Goal: Information Seeking & Learning: Find specific fact

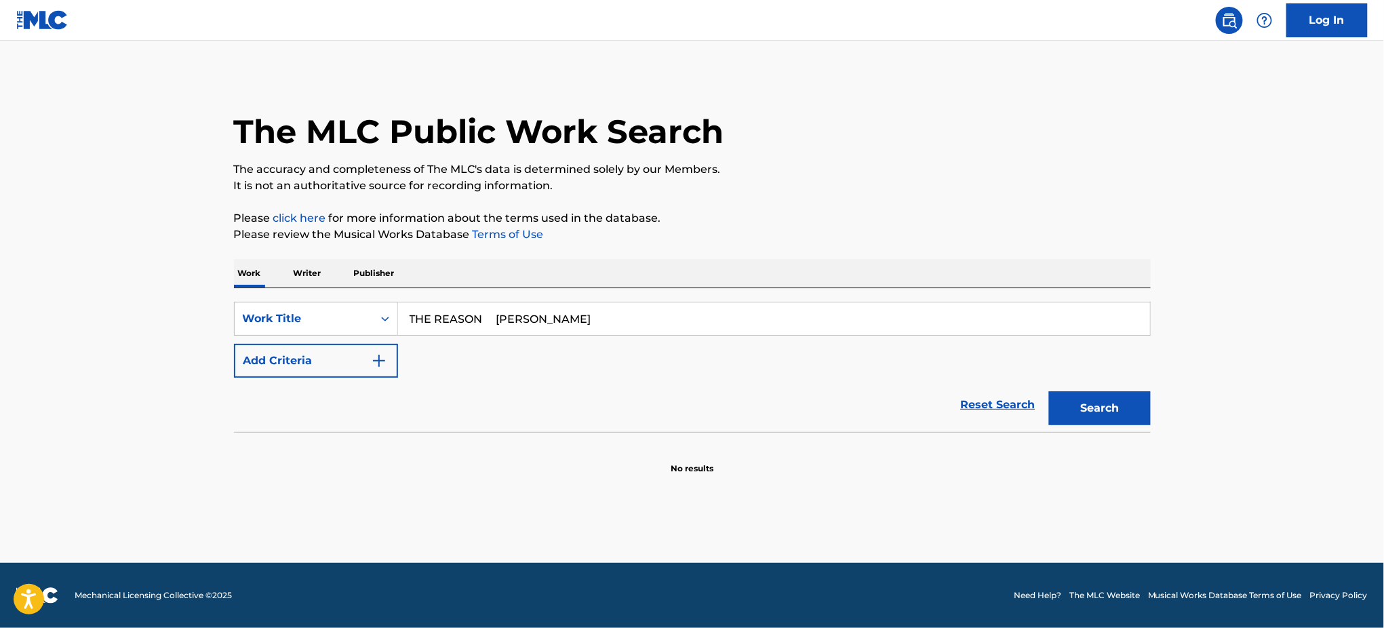
click at [645, 336] on div "SearchWithCriteria2416c2bc-1631-420a-a8cf-926042311660 Work Title THE REASON ES…" at bounding box center [692, 340] width 917 height 76
type input "THE REASON"
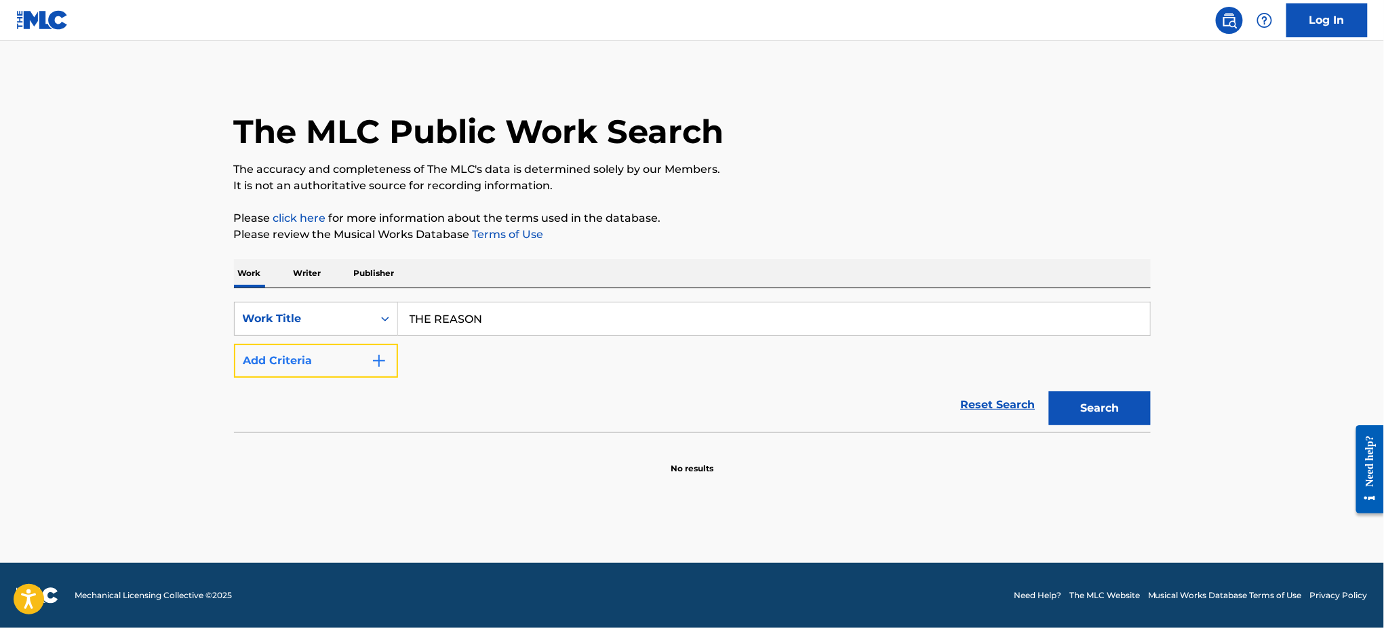
drag, startPoint x: 363, startPoint y: 374, endPoint x: 374, endPoint y: 374, distance: 10.8
click at [367, 374] on button "Add Criteria" at bounding box center [316, 361] width 164 height 34
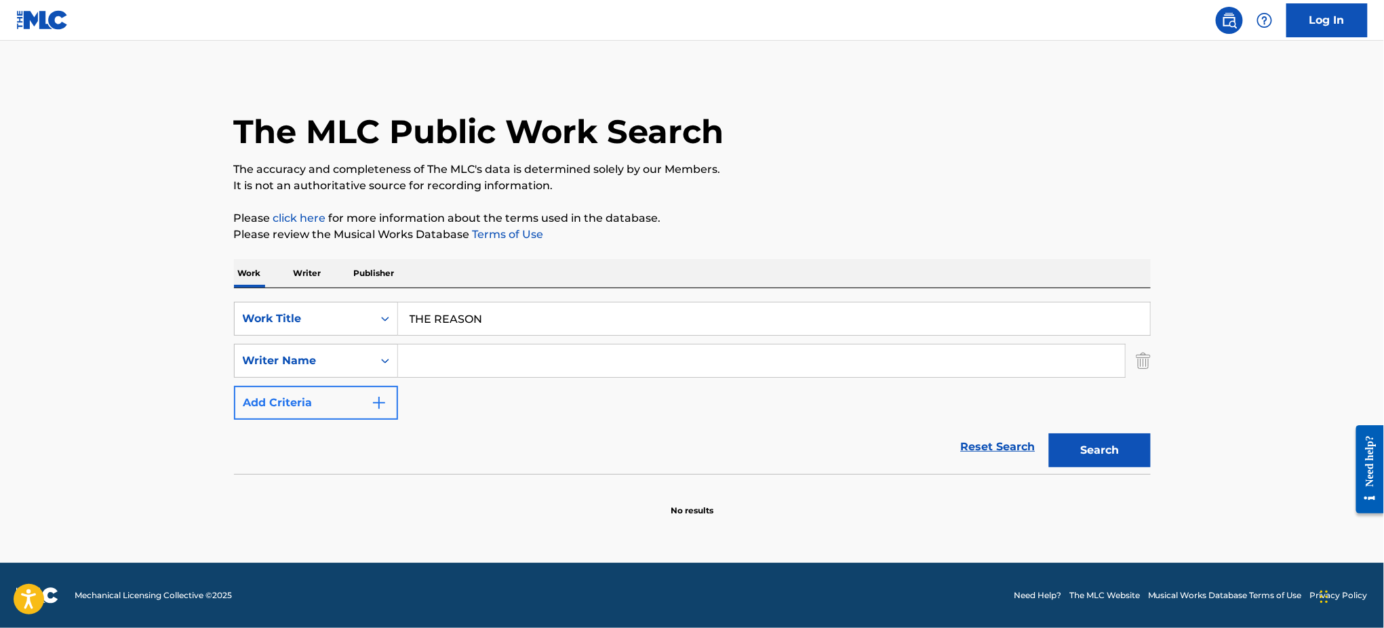
click at [445, 369] on input "Search Form" at bounding box center [761, 360] width 727 height 33
paste input "THE REASON ESTRIN"
drag, startPoint x: 504, startPoint y: 362, endPoint x: 61, endPoint y: 364, distance: 442.7
click at [31, 369] on main "The MLC Public Work Search The accuracy and completeness of The MLC's data is d…" at bounding box center [692, 302] width 1384 height 522
type input "ESTRIN"
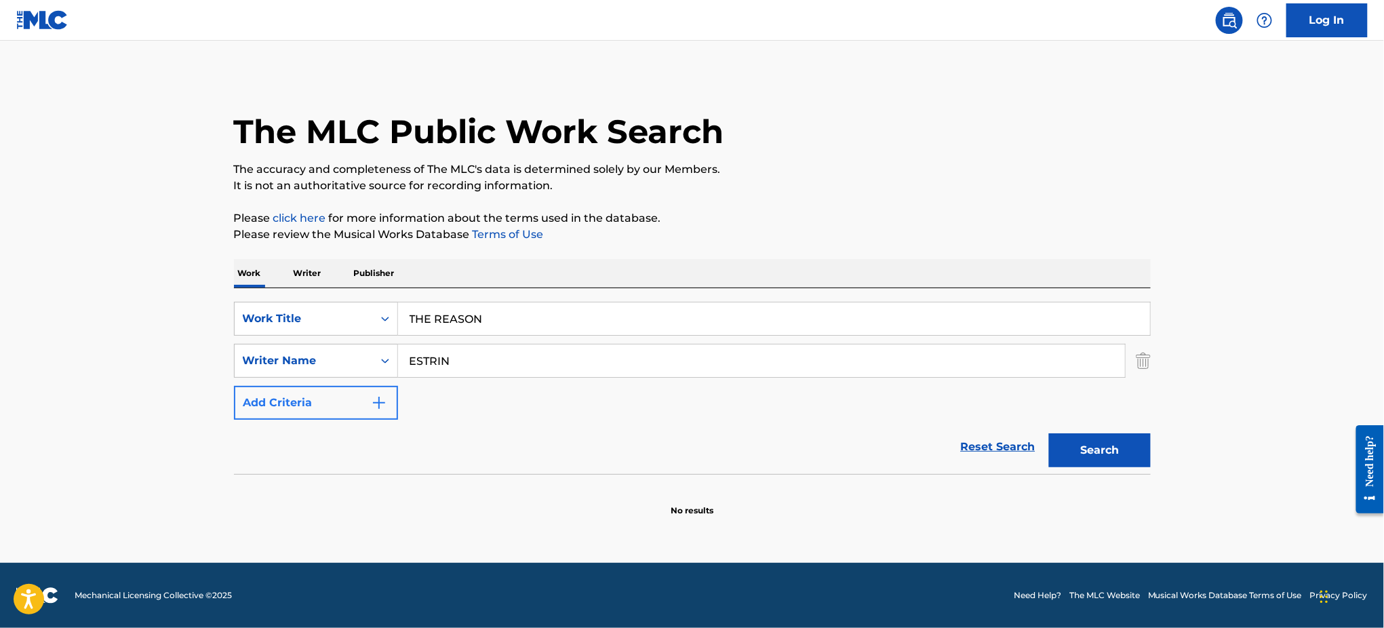
click at [1049, 433] on button "Search" at bounding box center [1100, 450] width 102 height 34
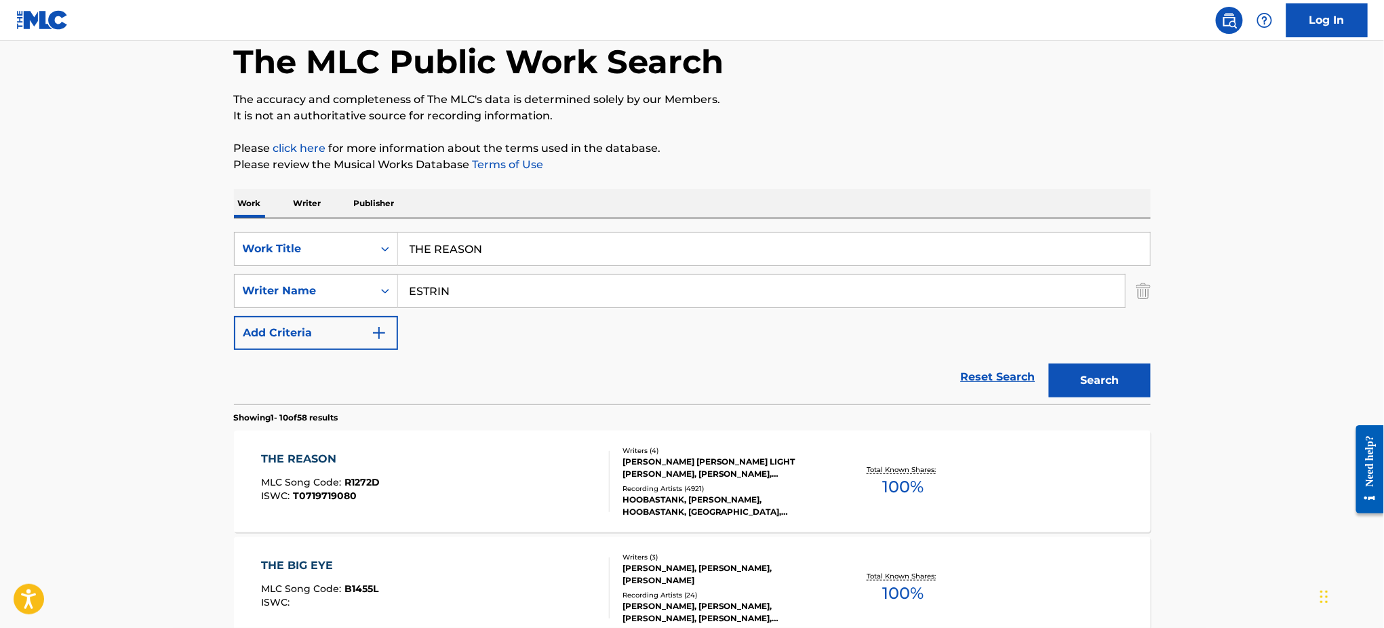
scroll to position [180, 0]
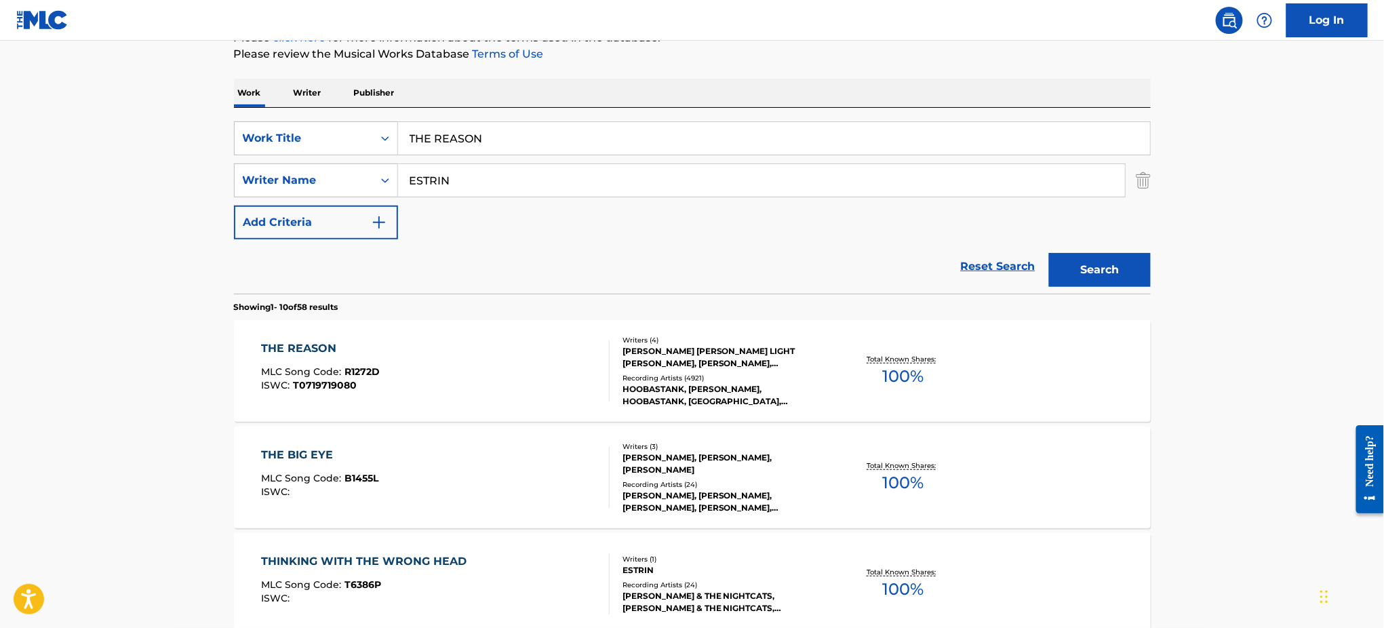
click at [504, 367] on div "THE REASON MLC Song Code : R1272D ISWC : T0719719080" at bounding box center [435, 370] width 348 height 61
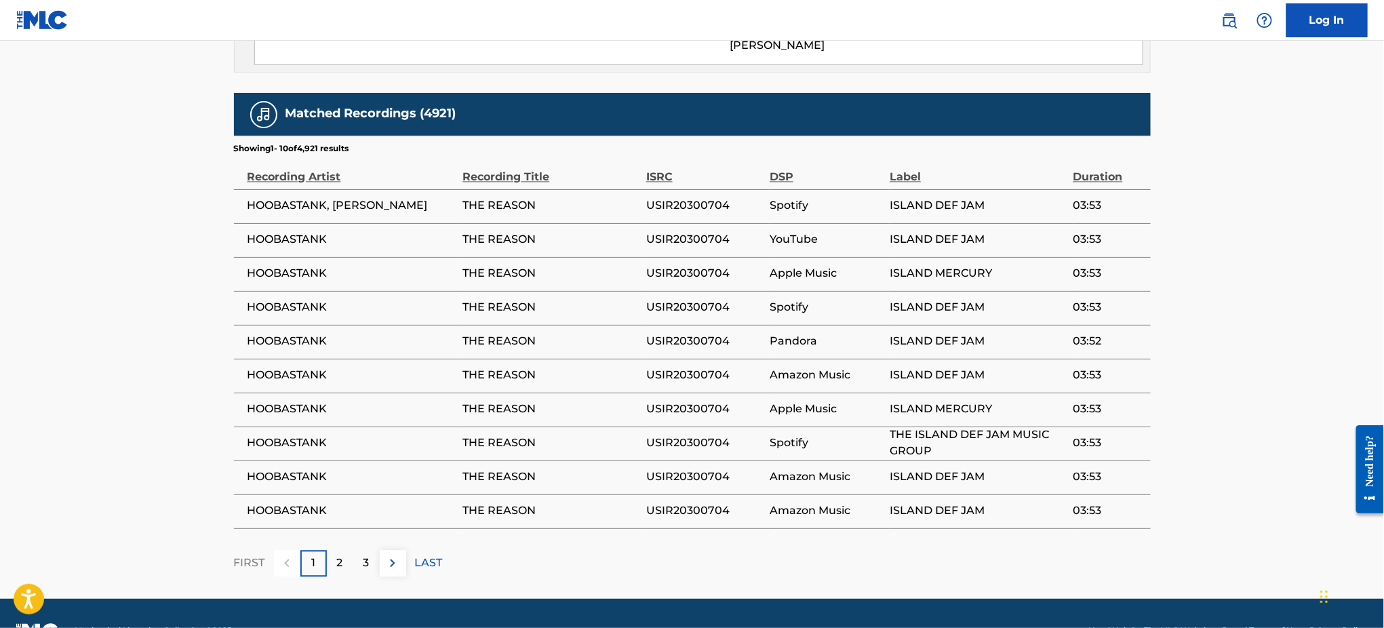
scroll to position [1136, 0]
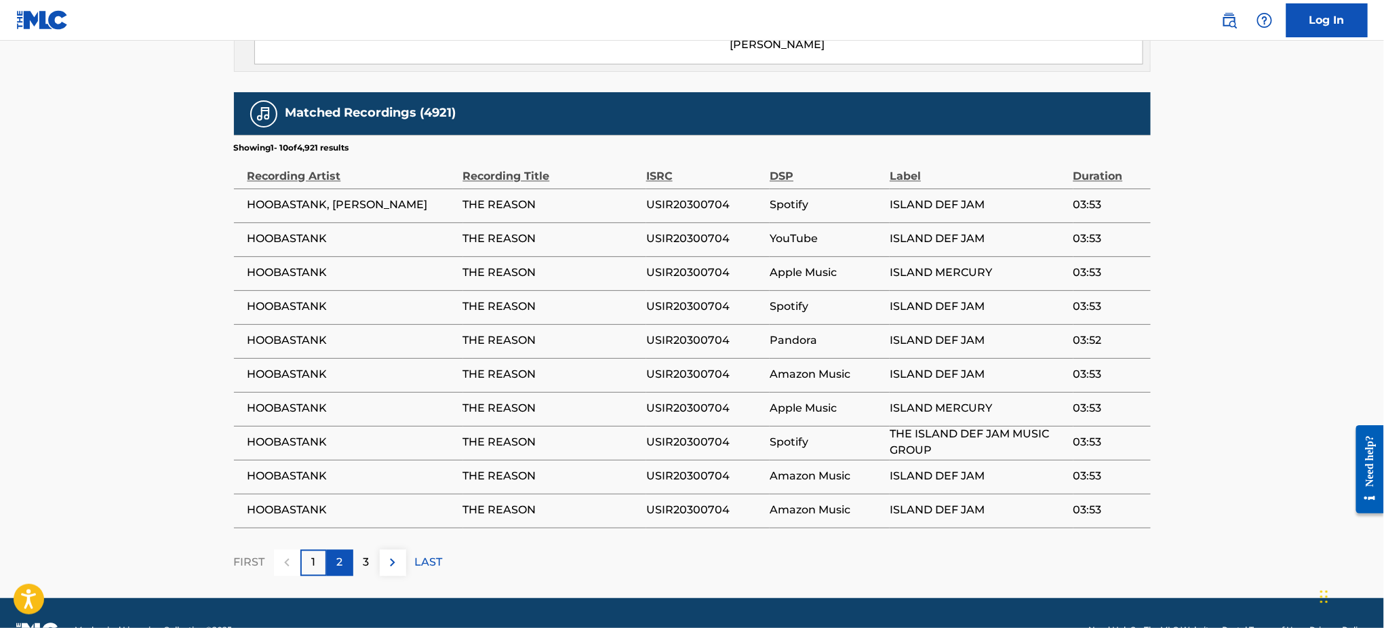
click at [327, 550] on div "2" at bounding box center [340, 563] width 26 height 26
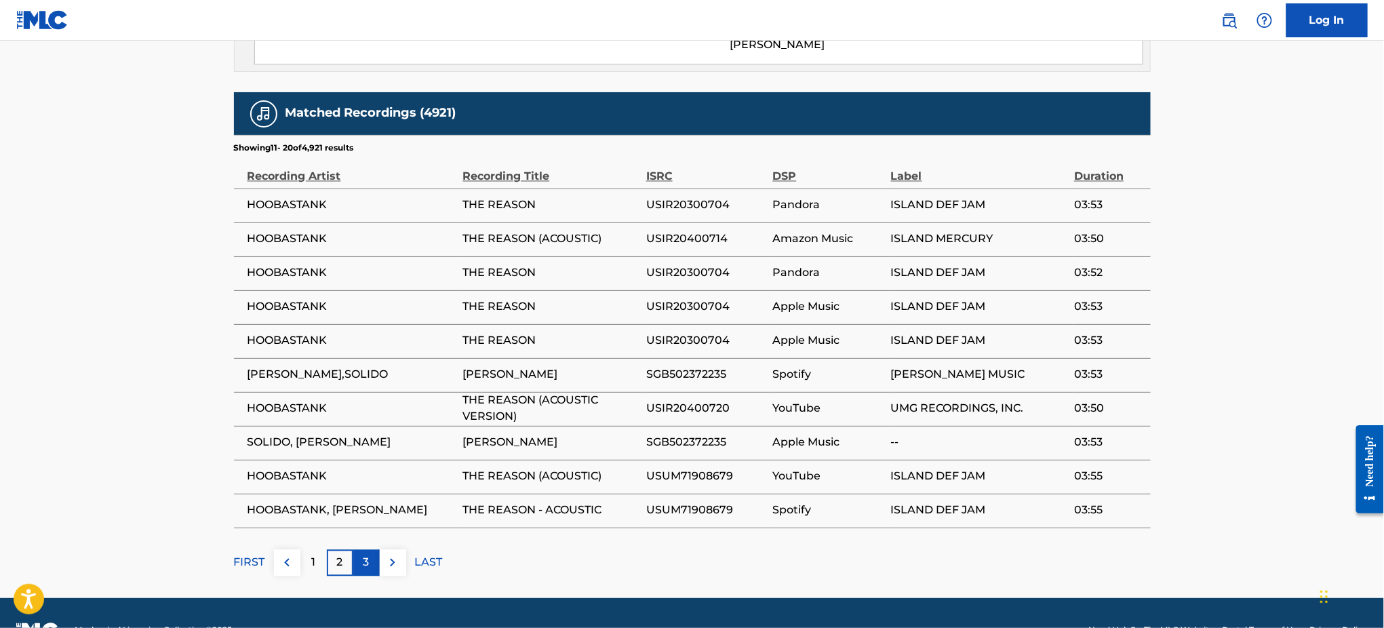
click at [365, 555] on p "3" at bounding box center [366, 563] width 6 height 16
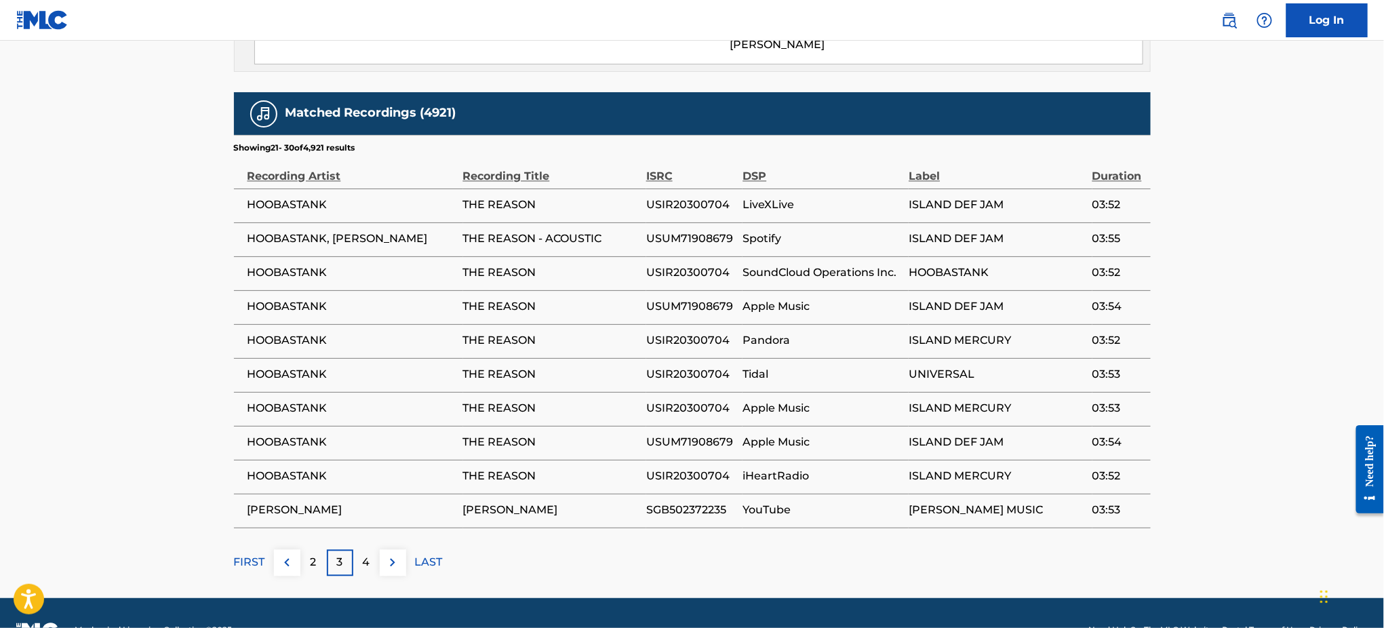
click at [365, 555] on p "4" at bounding box center [366, 563] width 7 height 16
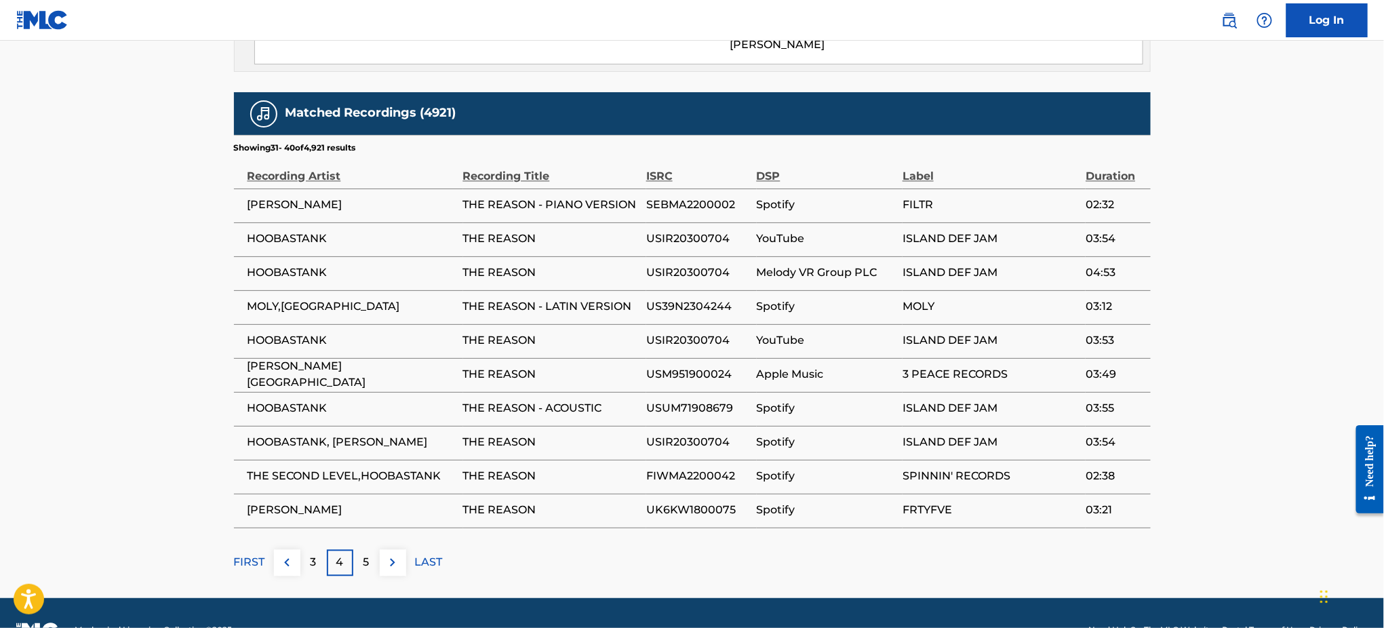
click at [626, 435] on span "THE REASON" at bounding box center [551, 443] width 176 height 16
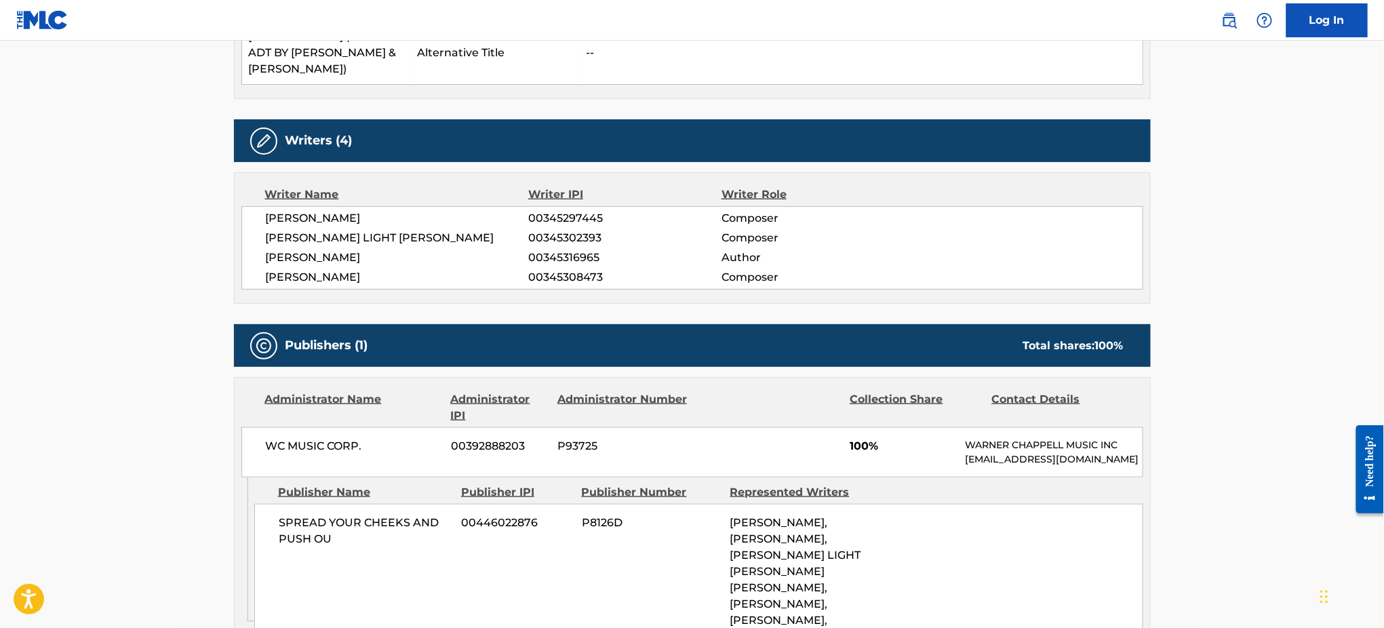
scroll to position [323, 0]
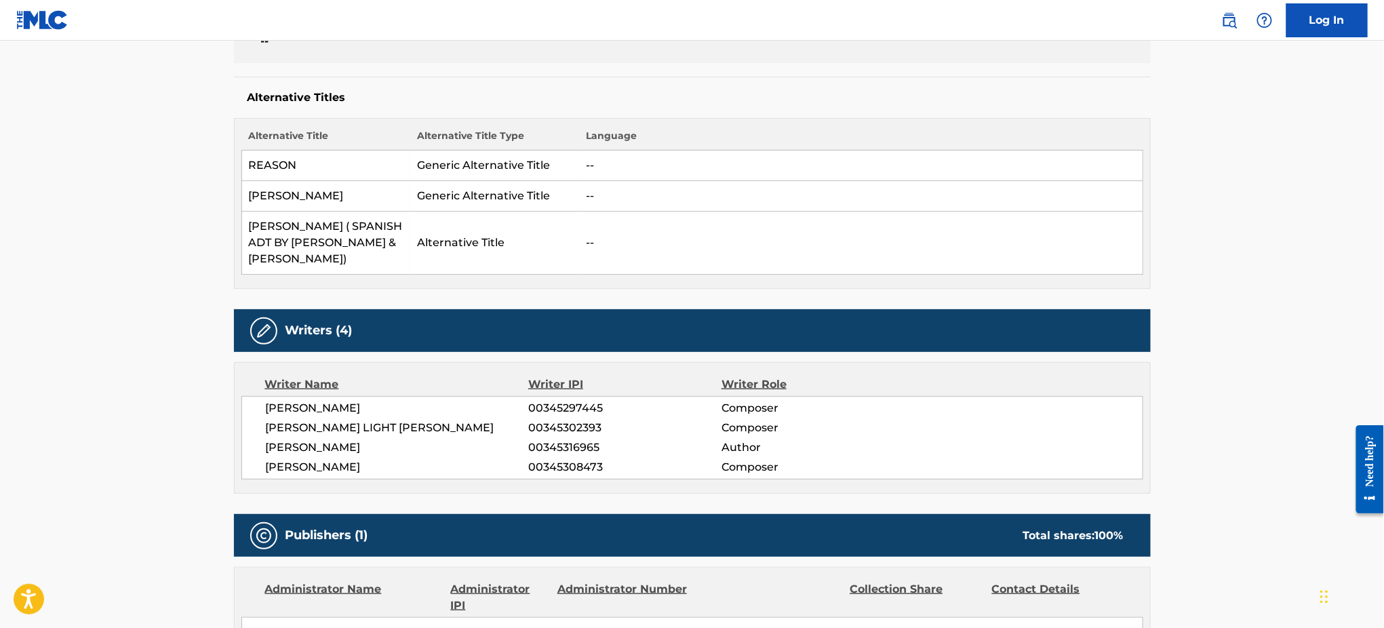
drag, startPoint x: 407, startPoint y: 444, endPoint x: 264, endPoint y: 397, distance: 150.7
click at [264, 397] on div "DANIEL B. ESTRIN 00345297445 Composer CHRIS LIGHT HESSE 00345302393 Composer DO…" at bounding box center [692, 437] width 902 height 83
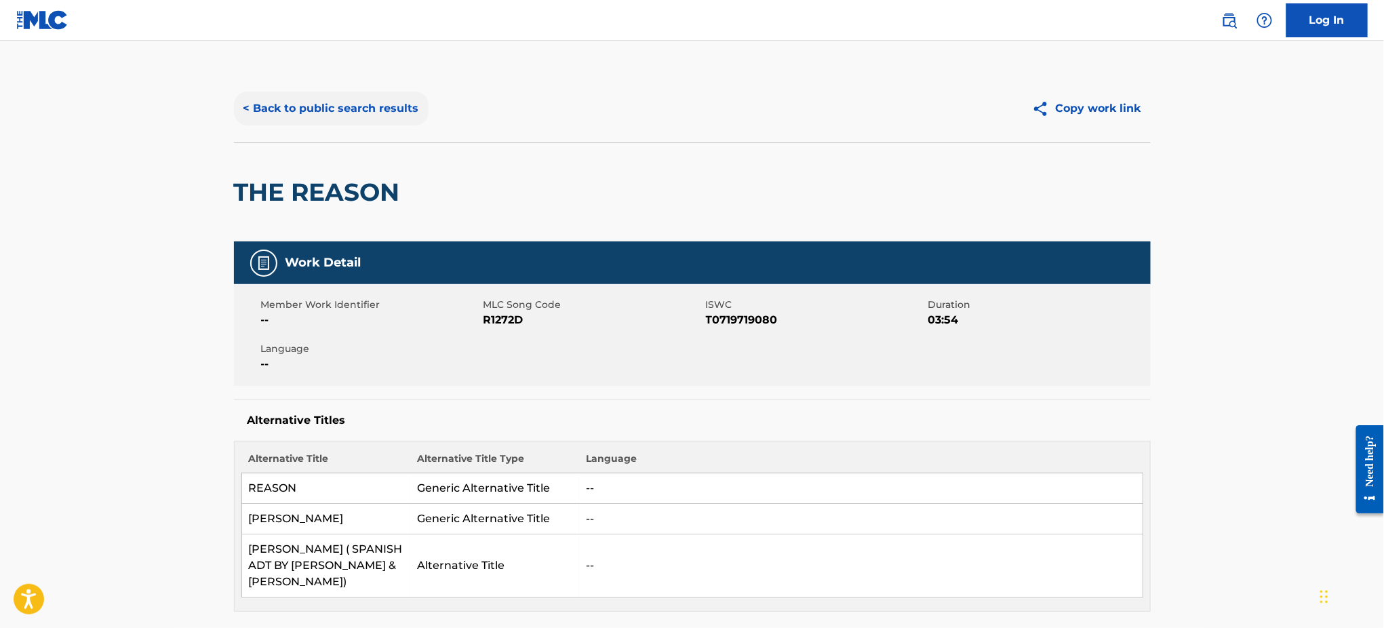
click at [332, 119] on button "< Back to public search results" at bounding box center [331, 109] width 195 height 34
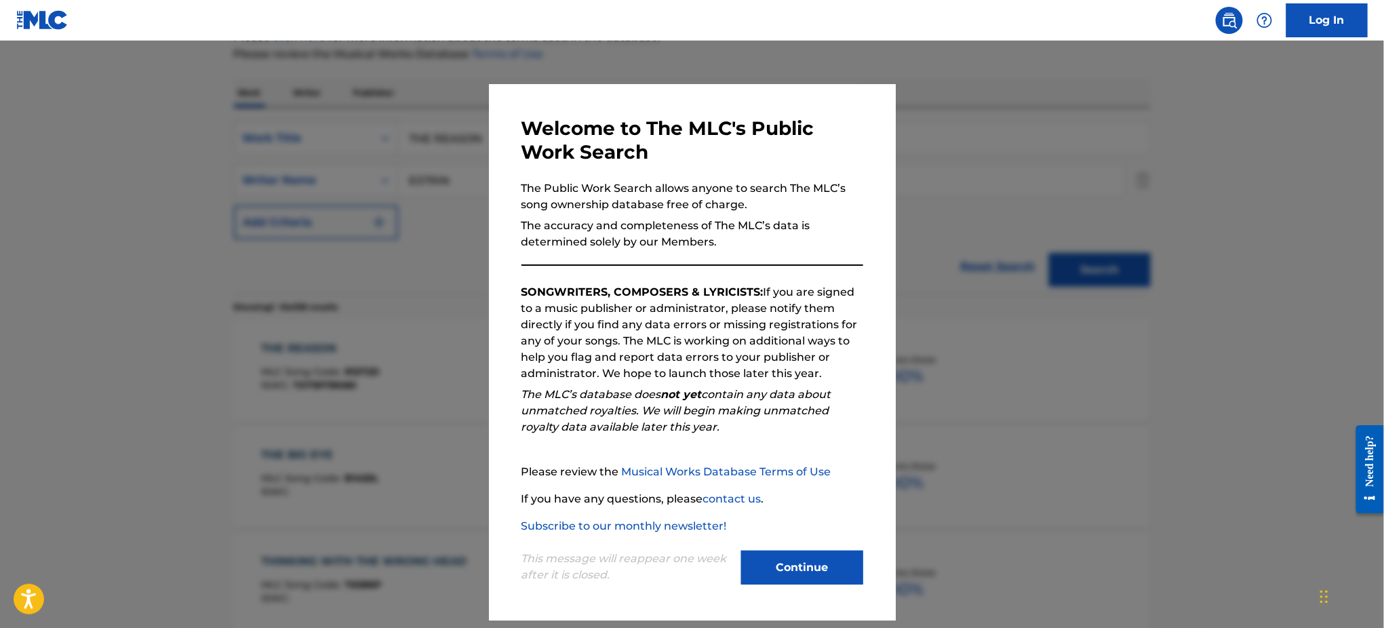
click at [1037, 201] on div at bounding box center [692, 355] width 1384 height 628
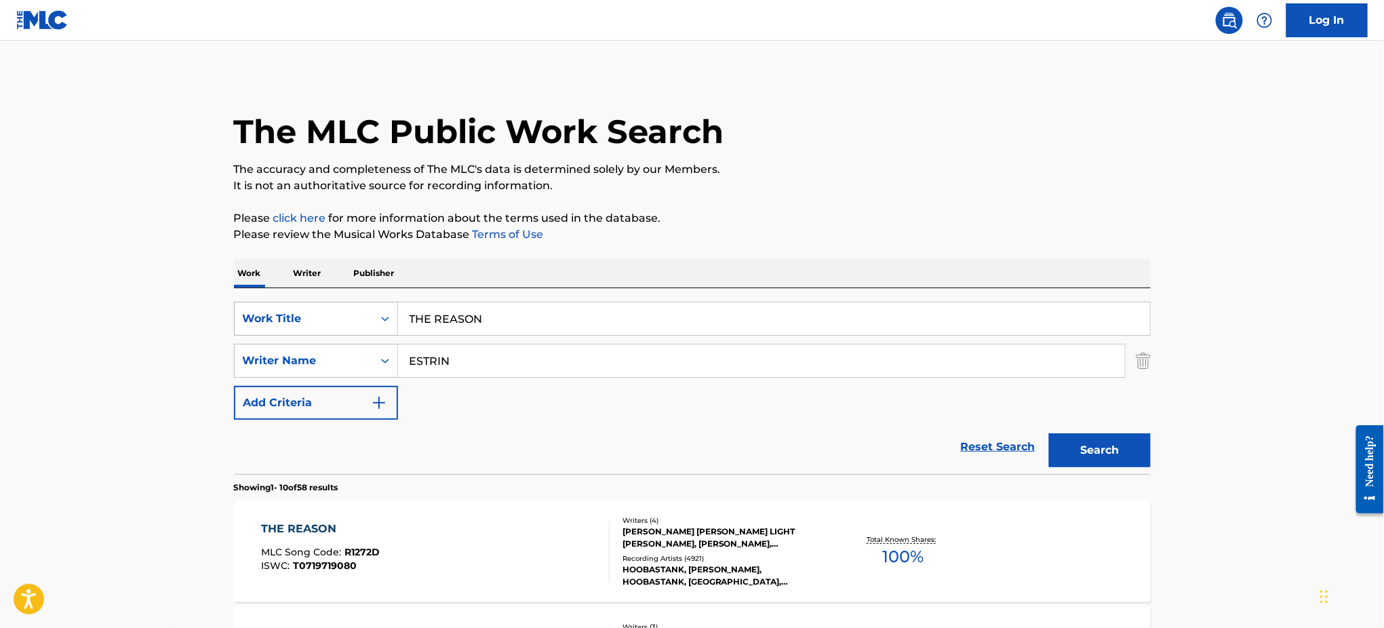
drag, startPoint x: 517, startPoint y: 317, endPoint x: 335, endPoint y: 327, distance: 181.9
click at [336, 327] on div "SearchWithCriteria2416c2bc-1631-420a-a8cf-926042311660 Work Title THE REASON" at bounding box center [692, 319] width 917 height 34
paste input "SOMETIMES Composition Share"
drag, startPoint x: 480, startPoint y: 314, endPoint x: 789, endPoint y: 340, distance: 310.2
click at [789, 340] on div "SearchWithCriteria2416c2bc-1631-420a-a8cf-926042311660 Work Title SOMETIMES Com…" at bounding box center [692, 361] width 917 height 118
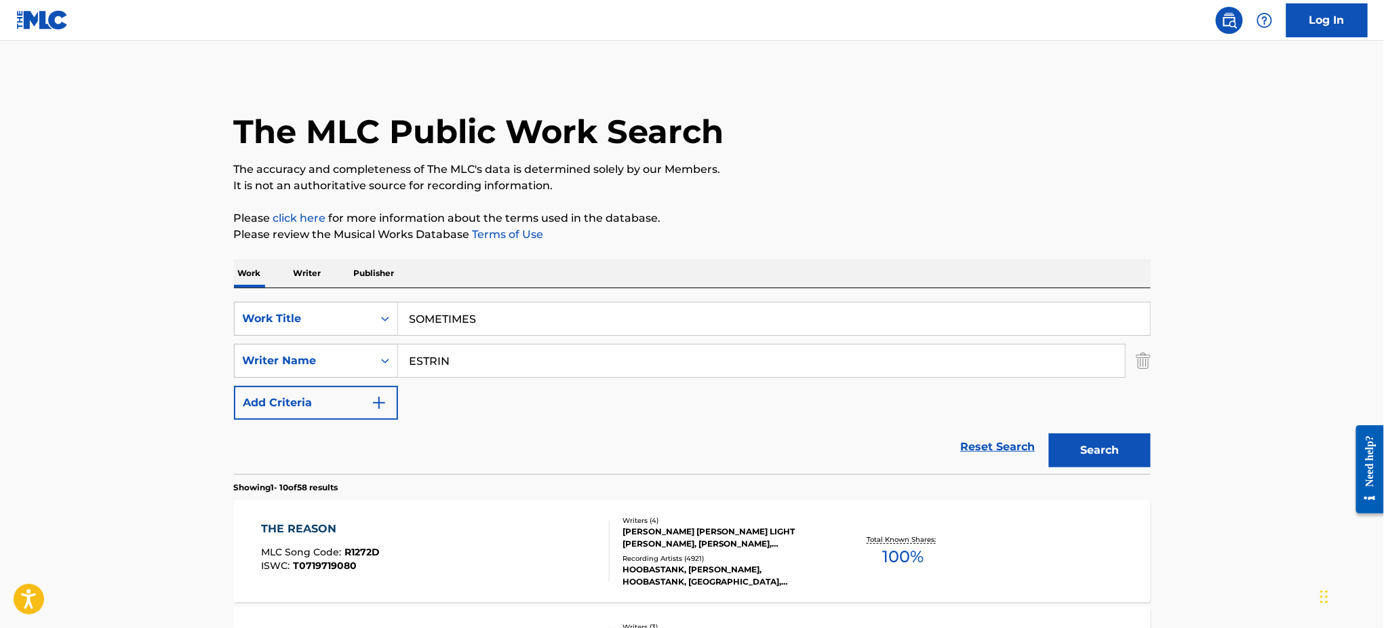
type input "SOMETIMES"
drag, startPoint x: 462, startPoint y: 344, endPoint x: 388, endPoint y: 396, distance: 90.1
click at [390, 395] on div "SearchWithCriteria2416c2bc-1631-420a-a8cf-926042311660 Work Title SOMETIMES Sea…" at bounding box center [692, 361] width 917 height 118
paste input "Poyser"
type input "Poyser"
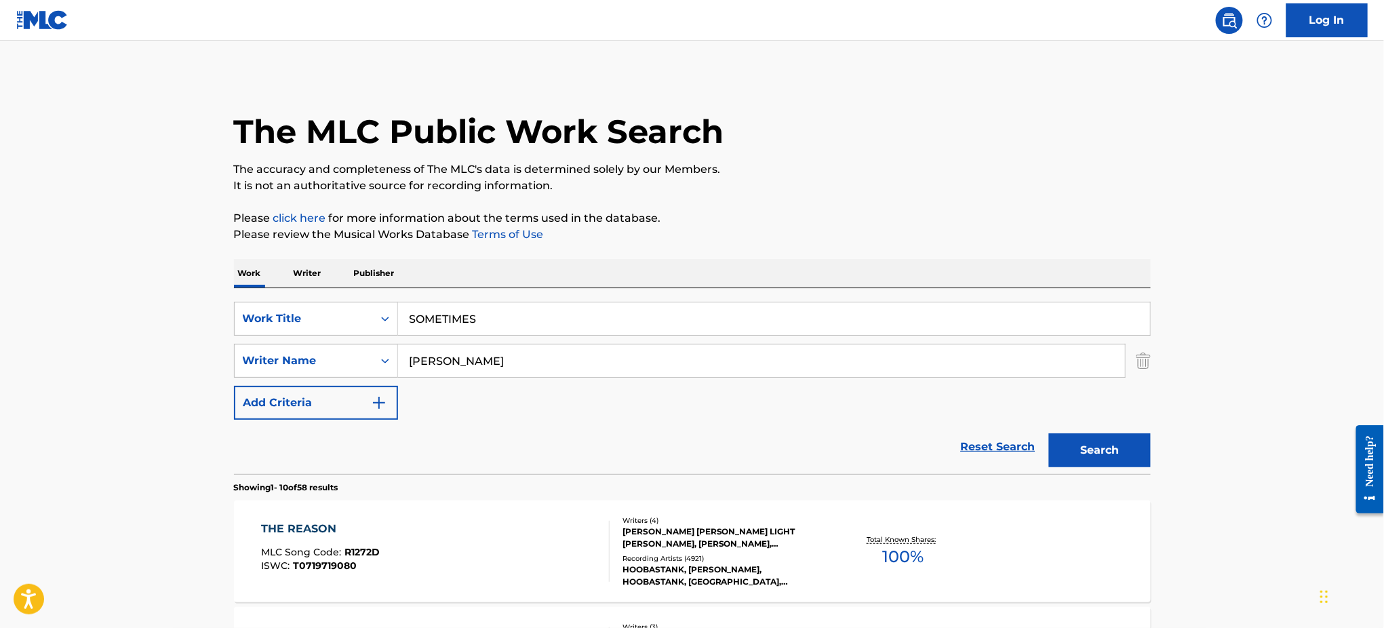
click at [1049, 433] on button "Search" at bounding box center [1100, 450] width 102 height 34
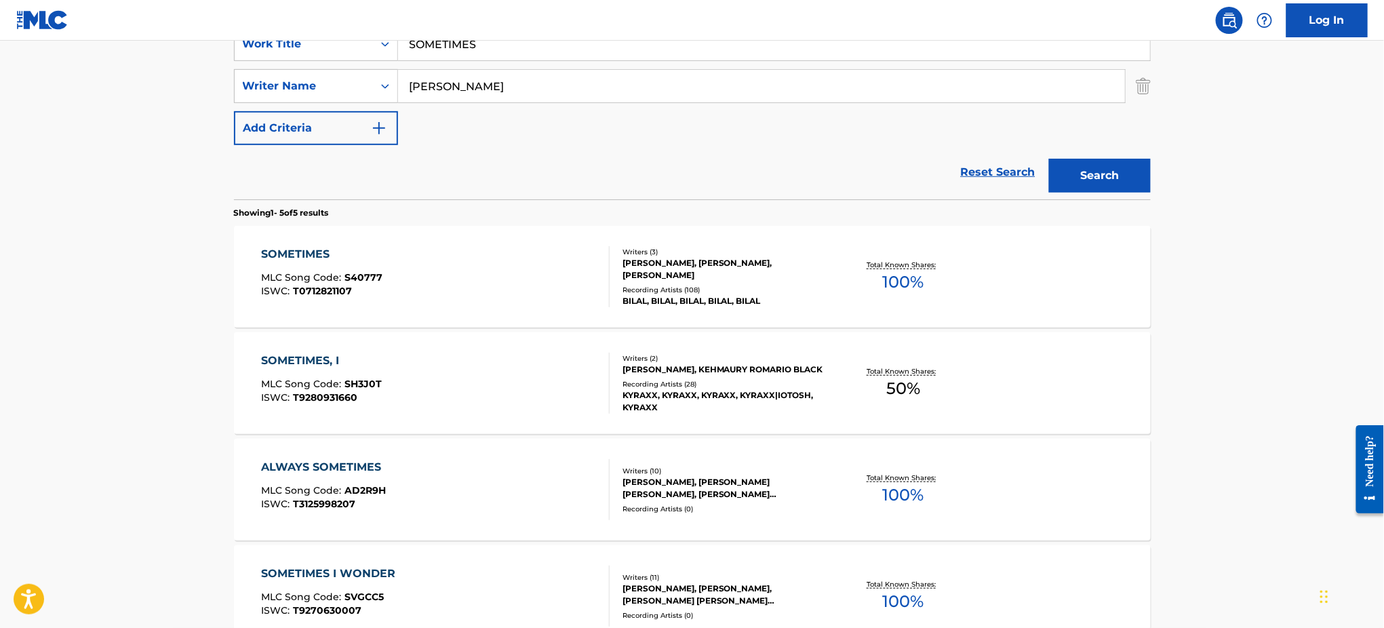
scroll to position [275, 0]
click at [502, 254] on div "SOMETIMES MLC Song Code : S40777 ISWC : T0712821107" at bounding box center [435, 275] width 348 height 61
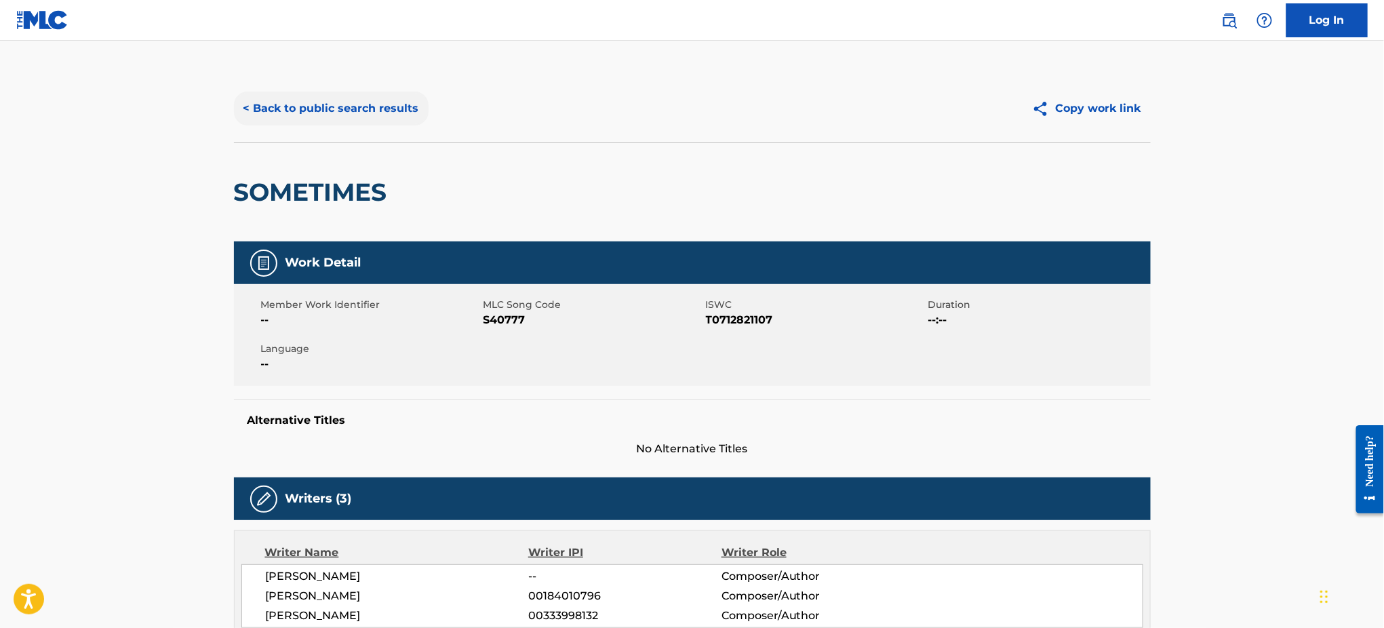
click at [355, 119] on button "< Back to public search results" at bounding box center [331, 109] width 195 height 34
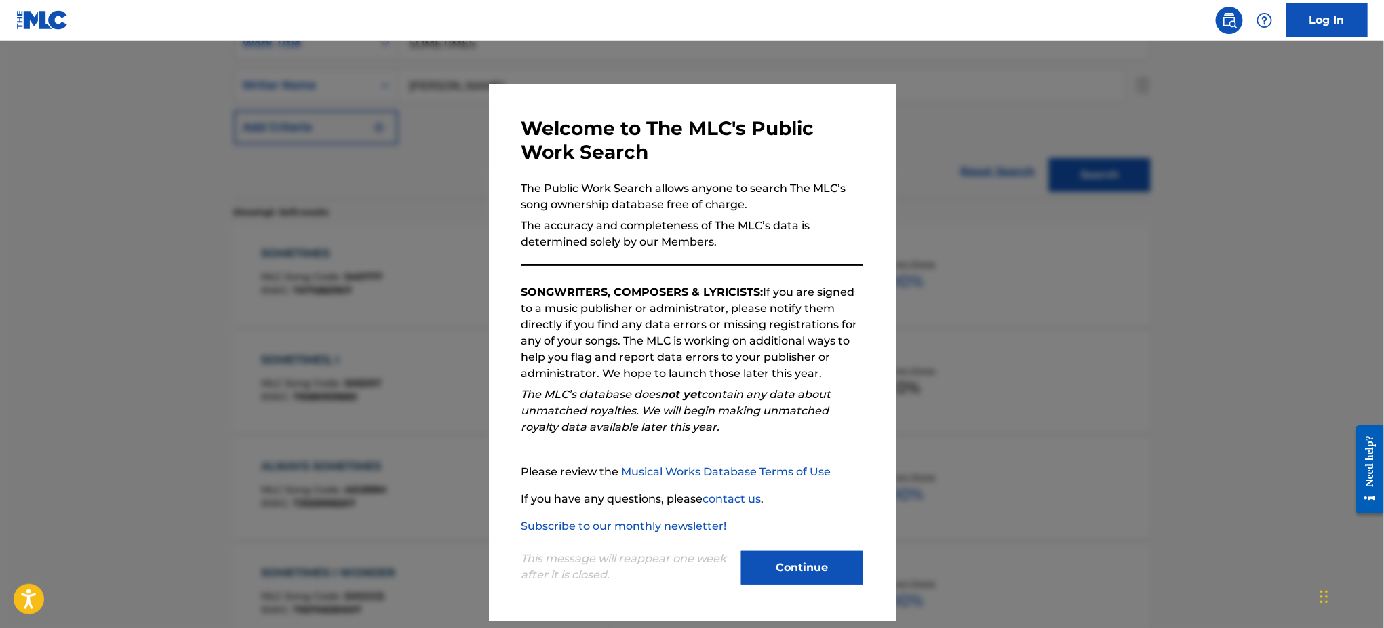
click at [1132, 192] on div at bounding box center [692, 355] width 1384 height 628
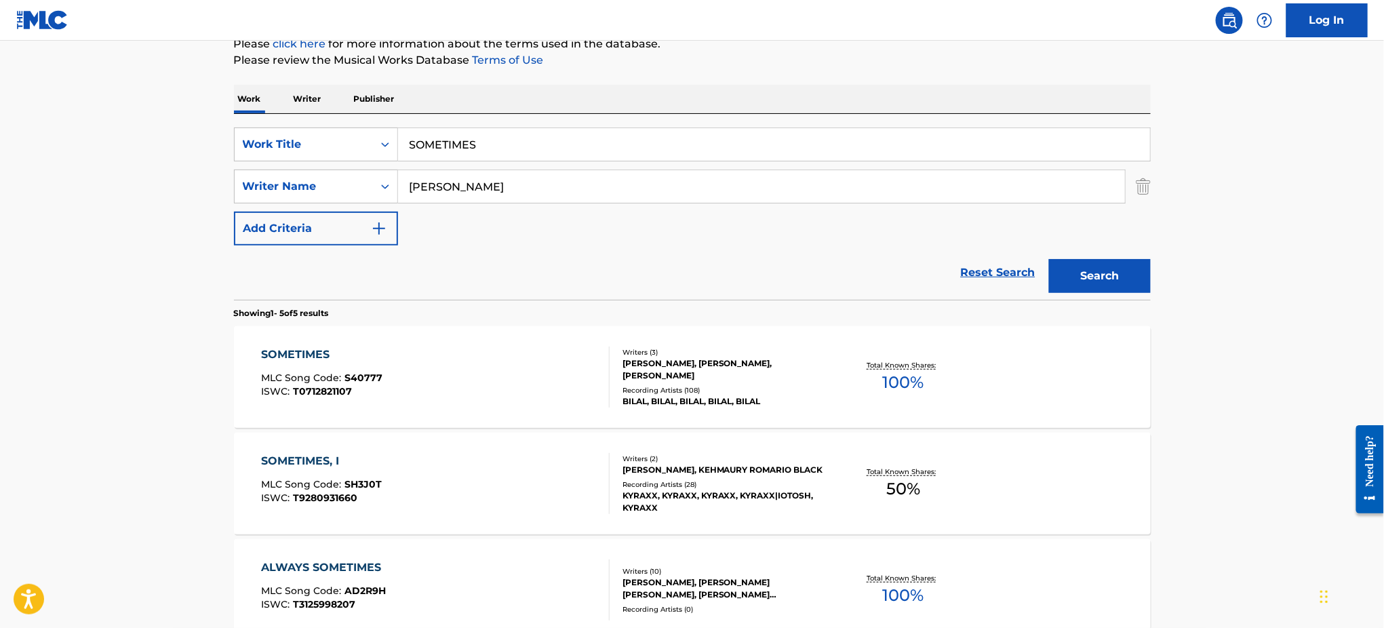
scroll to position [4, 0]
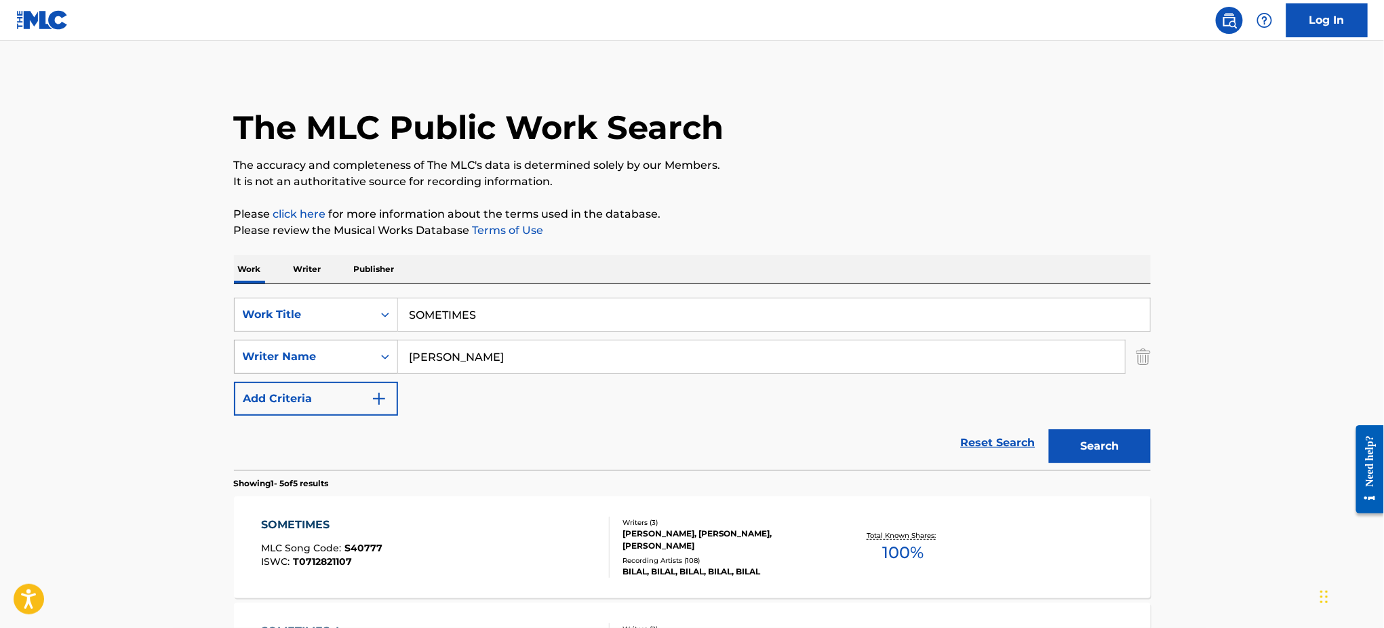
drag, startPoint x: 415, startPoint y: 366, endPoint x: 326, endPoint y: 366, distance: 88.8
click at [326, 366] on div "SearchWithCriteria1251773b-c7e3-4bd6-a94f-38381dff76cf Writer Name Poyser" at bounding box center [692, 357] width 917 height 34
paste input "Wright"
click at [1049, 429] on button "Search" at bounding box center [1100, 446] width 102 height 34
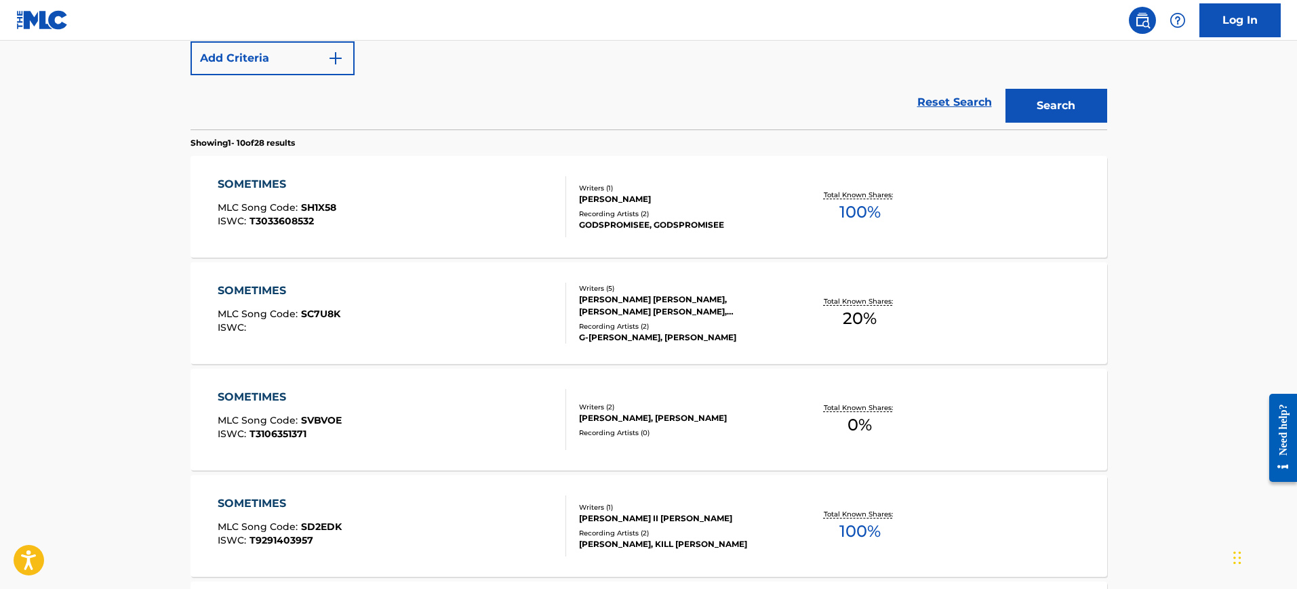
scroll to position [159, 0]
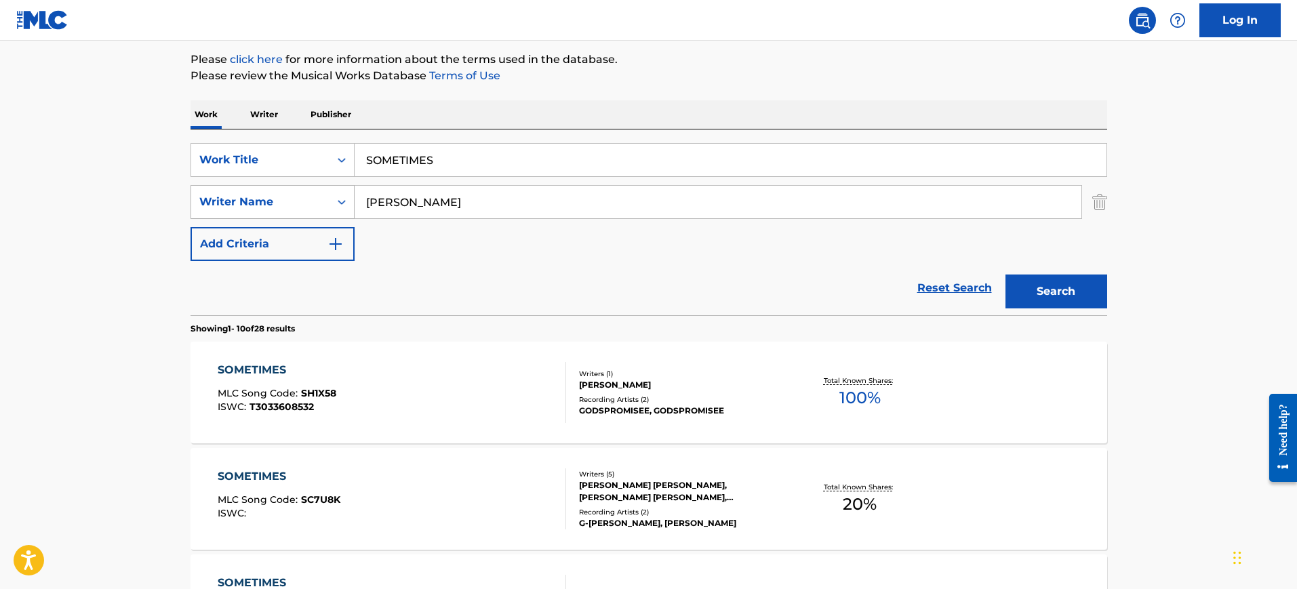
drag, startPoint x: 449, startPoint y: 182, endPoint x: 322, endPoint y: 185, distance: 127.5
click at [279, 186] on div "SearchWithCriteria2416c2bc-1631-420a-a8cf-926042311660 Work Title SOMETIMES Sea…" at bounding box center [649, 202] width 917 height 118
drag, startPoint x: 412, startPoint y: 200, endPoint x: 257, endPoint y: 214, distance: 155.9
click at [257, 214] on div "SearchWithCriteria1251773b-c7e3-4bd6-a94f-38381dff76cf Writer Name Wright" at bounding box center [649, 202] width 917 height 34
paste input "Saunders"
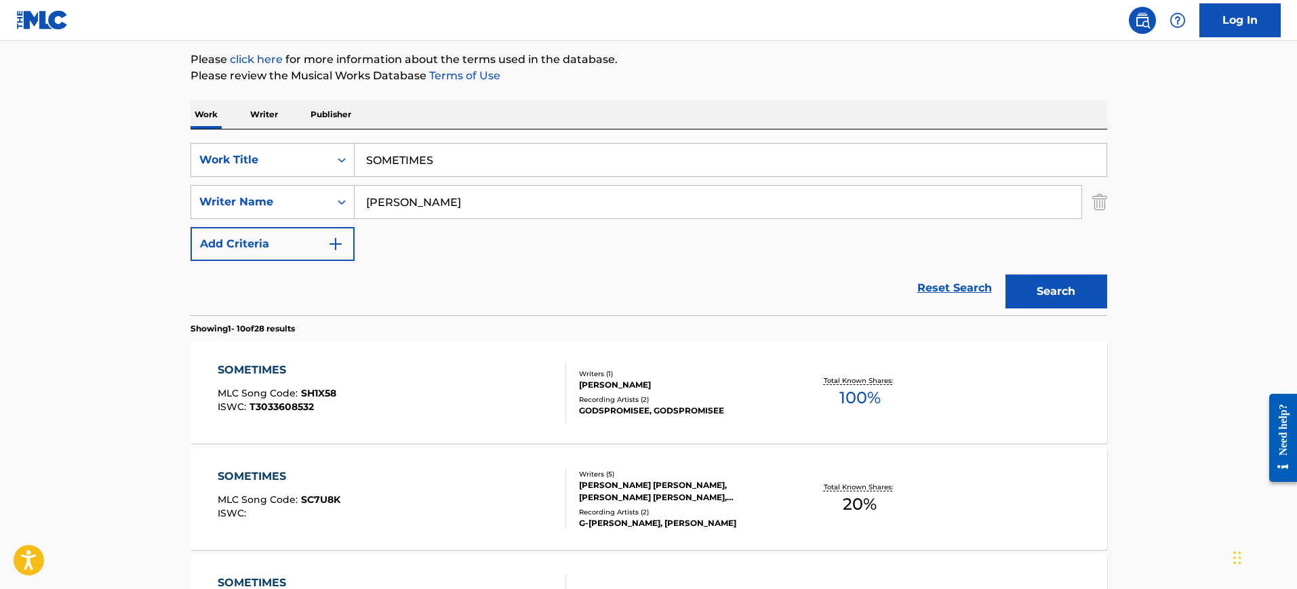
click at [1005, 275] on button "Search" at bounding box center [1056, 292] width 102 height 34
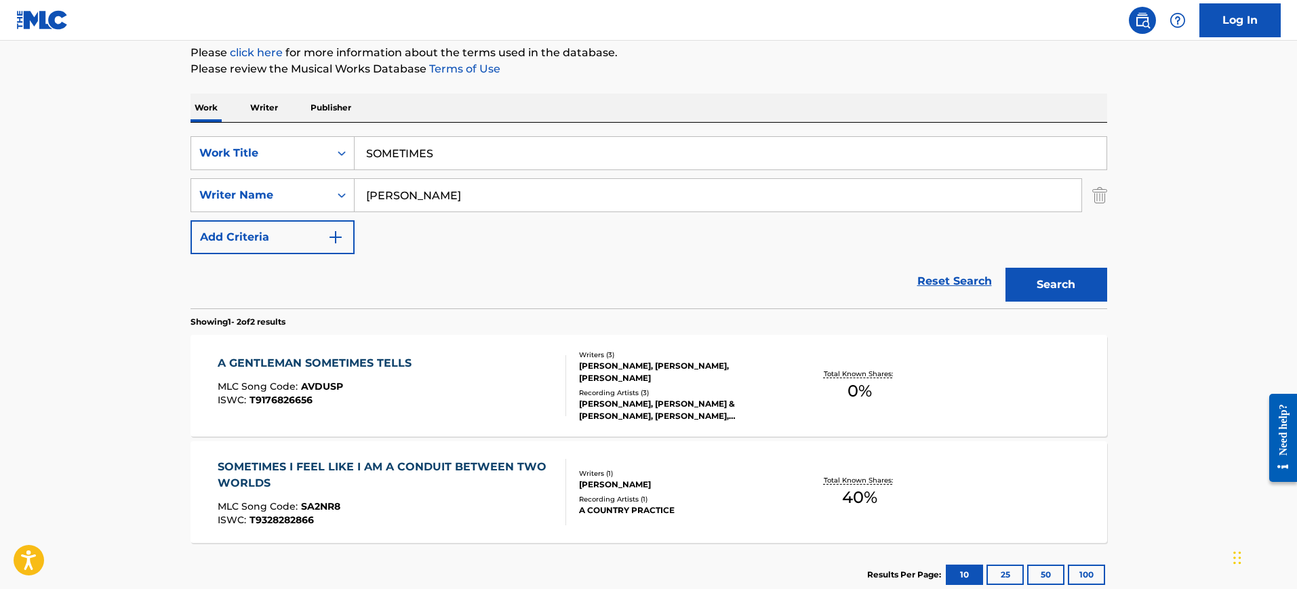
scroll to position [255, 0]
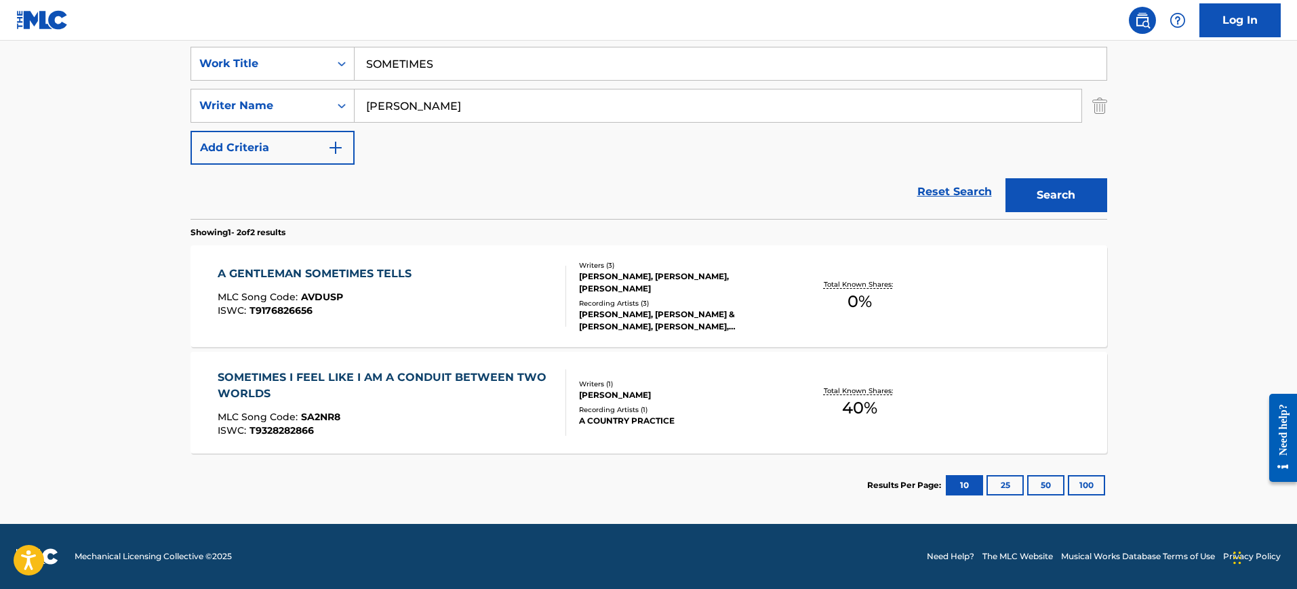
drag, startPoint x: 432, startPoint y: 100, endPoint x: 258, endPoint y: 123, distance: 175.0
click at [261, 124] on div "SearchWithCriteria2416c2bc-1631-420a-a8cf-926042311660 Work Title SOMETIMES Sea…" at bounding box center [649, 106] width 917 height 118
paste input "BOURKE"
type input "BOURKE"
click at [1005, 178] on button "Search" at bounding box center [1056, 195] width 102 height 34
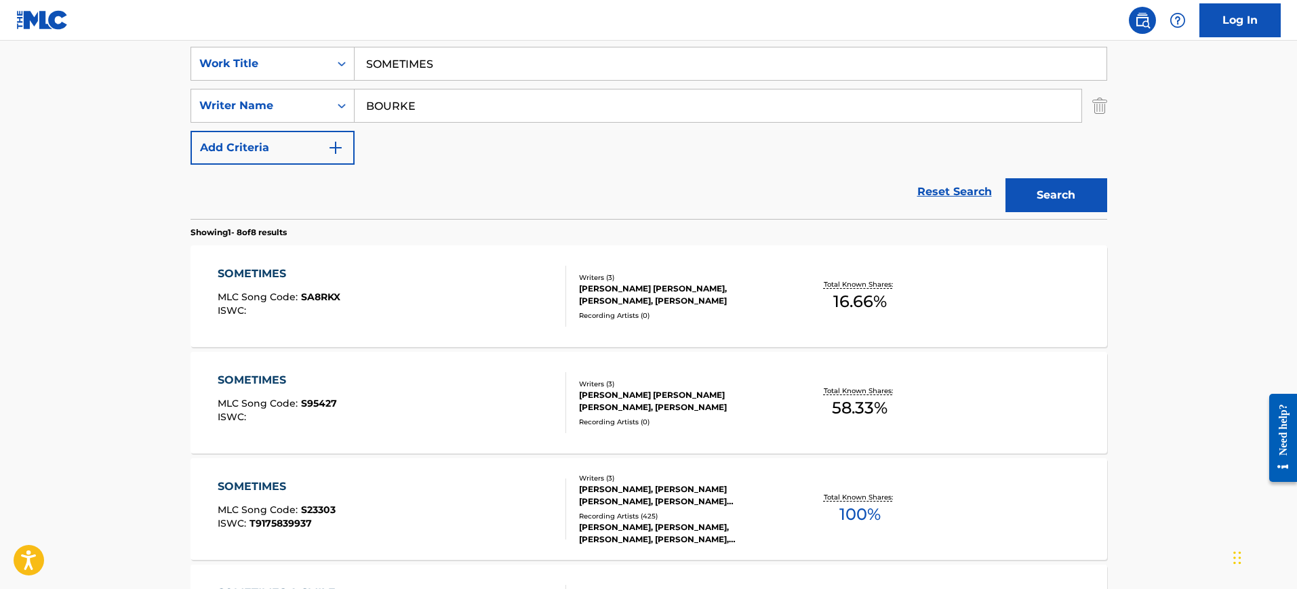
scroll to position [340, 0]
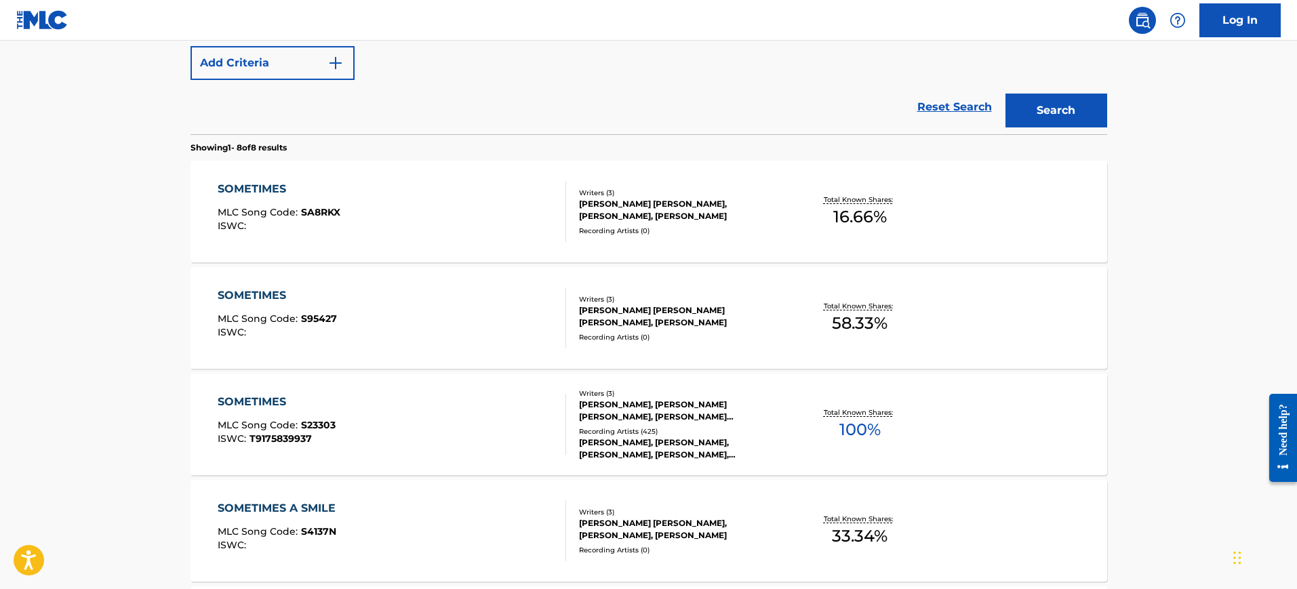
click at [442, 407] on div "SOMETIMES MLC Song Code : S23303 ISWC : T9175839937" at bounding box center [392, 424] width 348 height 61
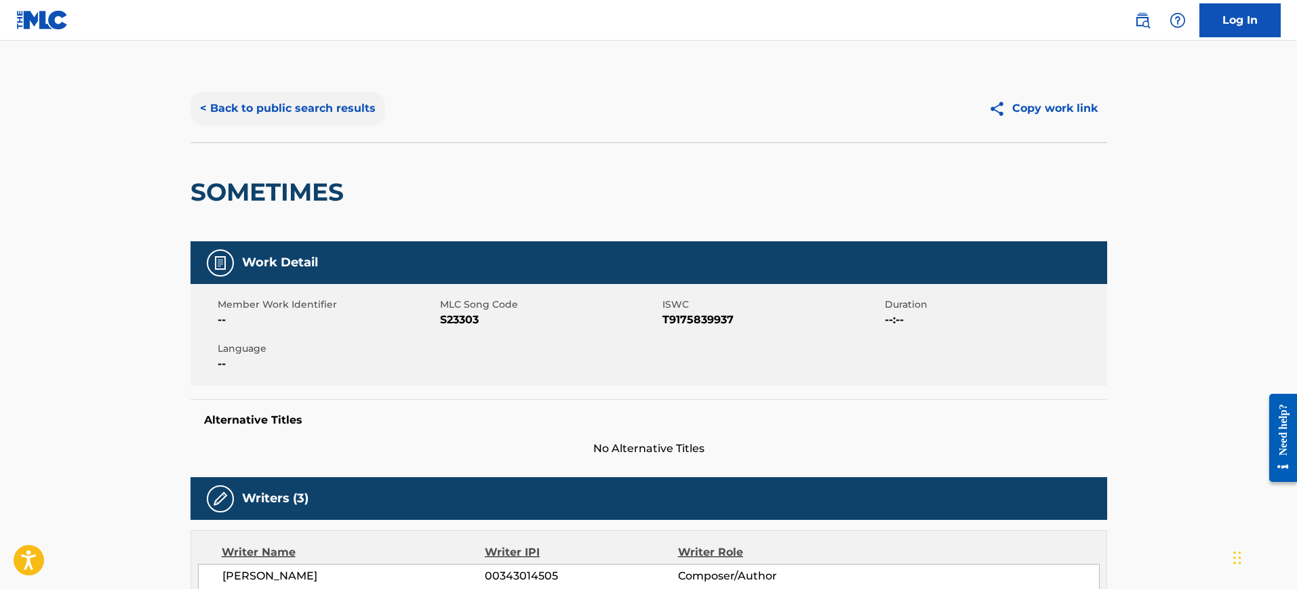
click at [264, 106] on button "< Back to public search results" at bounding box center [288, 109] width 195 height 34
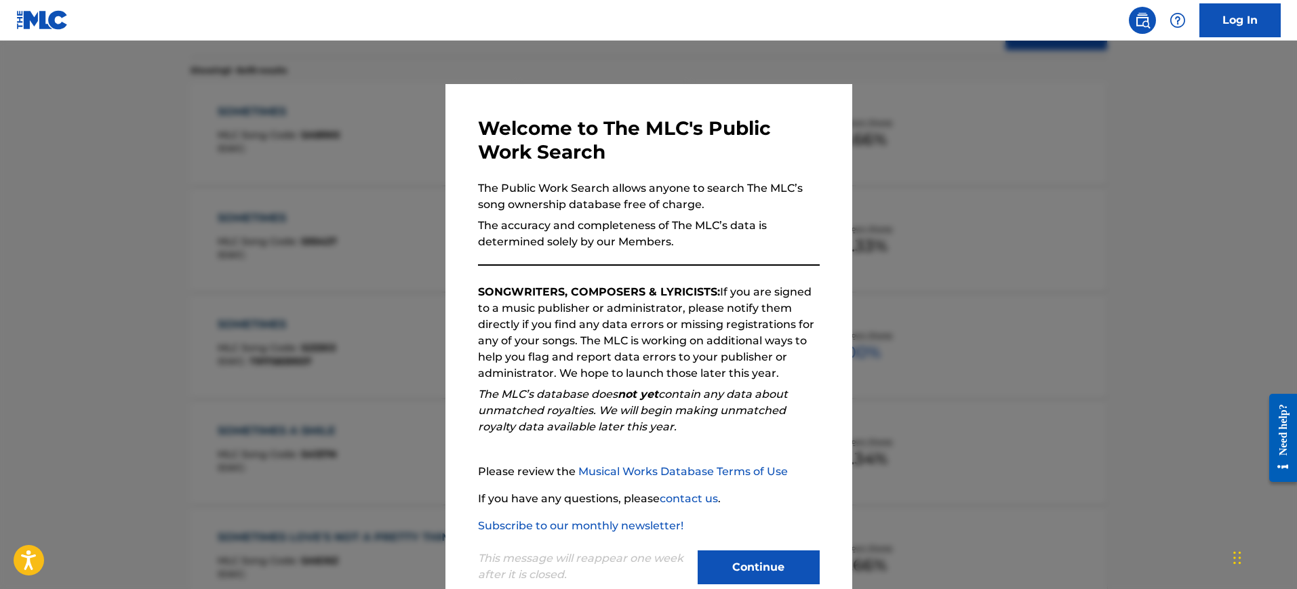
click at [938, 179] on div at bounding box center [648, 335] width 1297 height 589
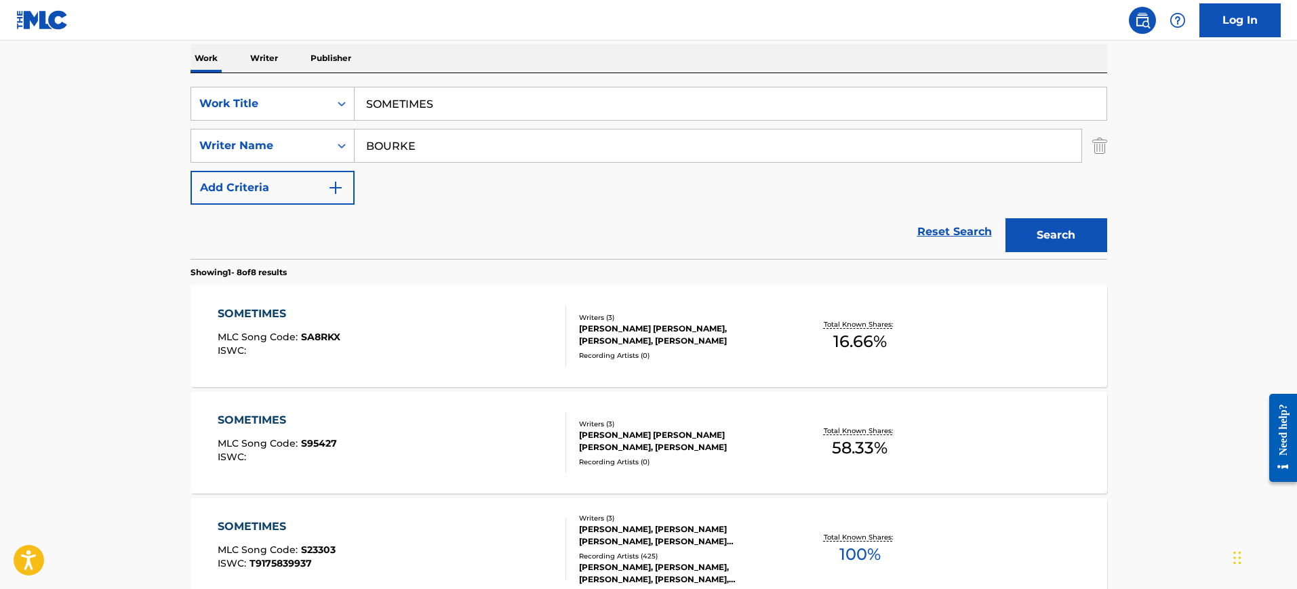
scroll to position [78, 0]
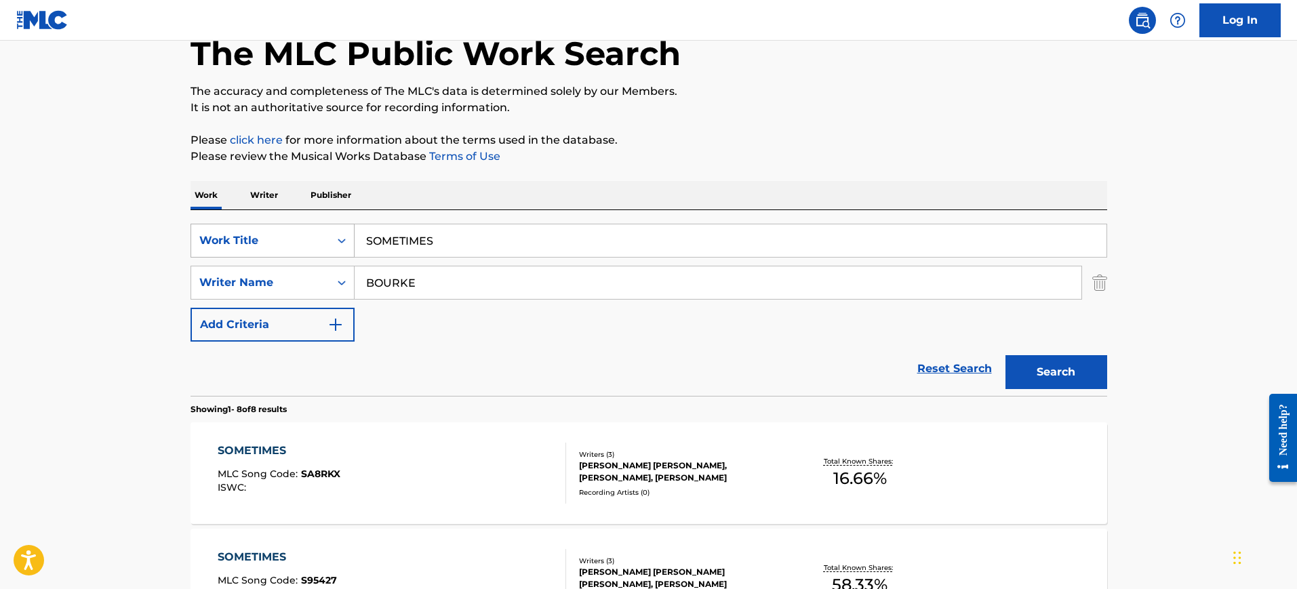
drag, startPoint x: 482, startPoint y: 256, endPoint x: 327, endPoint y: 236, distance: 156.5
click at [327, 236] on div "SearchWithCriteria2416c2bc-1631-420a-a8cf-926042311660 Work Title SOMETIMES" at bounding box center [649, 241] width 917 height 34
paste input "BIG RACKS DOLAN BEATS, SYMERE WOODS"
type input "BIG RACKS DOLAN BEATS, SYMERE WOODS"
drag, startPoint x: 435, startPoint y: 289, endPoint x: 338, endPoint y: 300, distance: 98.2
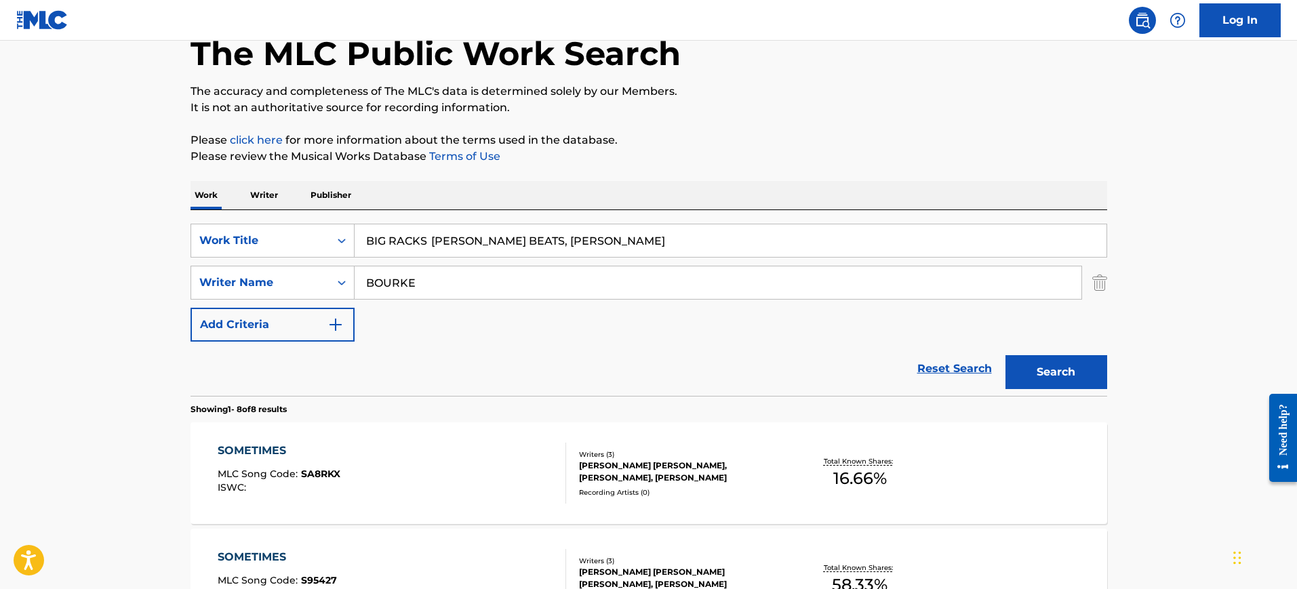
click at [338, 300] on div "SearchWithCriteria2416c2bc-1631-420a-a8cf-926042311660 Work Title BIG RACKS DOL…" at bounding box center [649, 283] width 917 height 118
paste input "IG RACKS DOLAN BEATS, SYMERE WOODS"
type input "BIG RACKS DOLAN BEATS, SYMERE WOODS"
drag, startPoint x: 437, startPoint y: 241, endPoint x: 868, endPoint y: 241, distance: 431.8
click at [868, 241] on input "BIG RACKS DOLAN BEATS, SYMERE WOODS" at bounding box center [731, 240] width 752 height 33
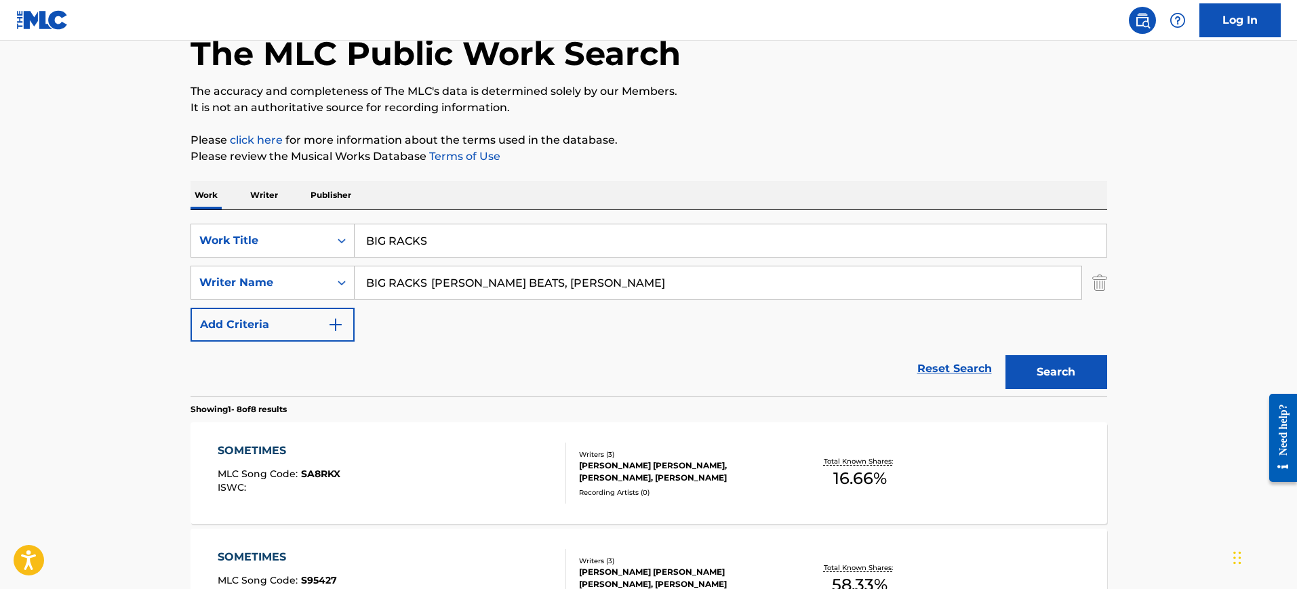
type input "BIG RACKS"
drag, startPoint x: 483, startPoint y: 281, endPoint x: 265, endPoint y: 275, distance: 217.7
click at [265, 275] on div "SearchWithCriteria1251773b-c7e3-4bd6-a94f-38381dff76cf Writer Name BIG RACKS DO…" at bounding box center [649, 283] width 917 height 34
drag, startPoint x: 411, startPoint y: 279, endPoint x: 1009, endPoint y: 312, distance: 599.5
click at [1009, 312] on div "SearchWithCriteria2416c2bc-1631-420a-a8cf-926042311660 Work Title BIG RACKS Sea…" at bounding box center [649, 283] width 917 height 118
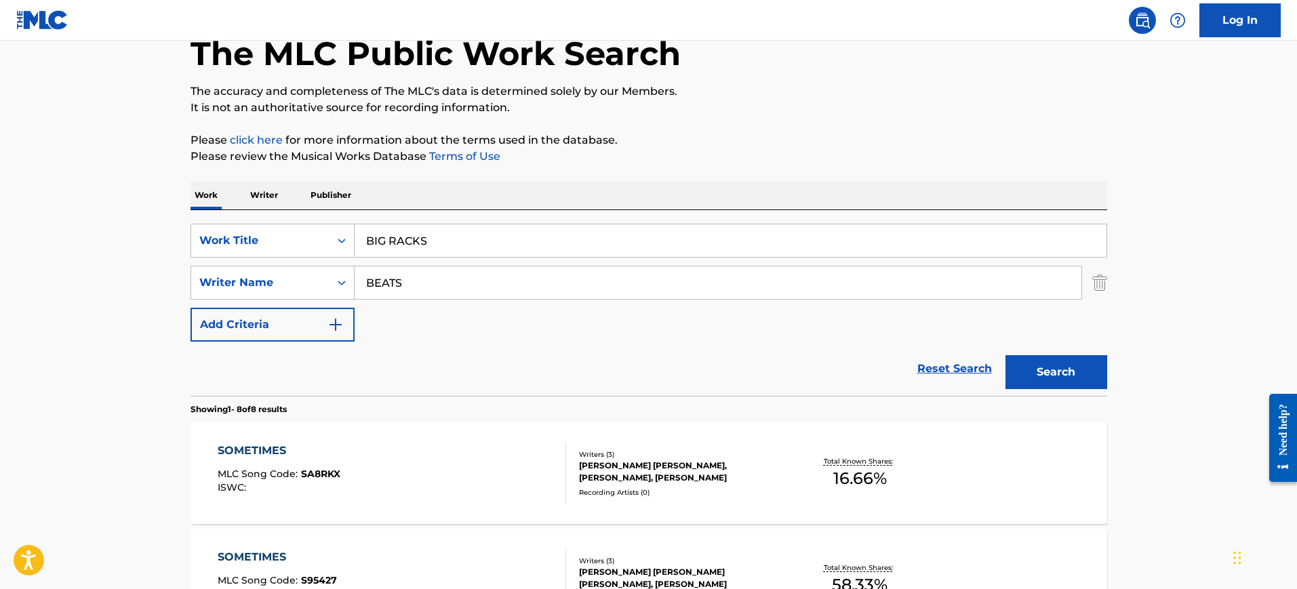
click at [1005, 355] on button "Search" at bounding box center [1056, 372] width 102 height 34
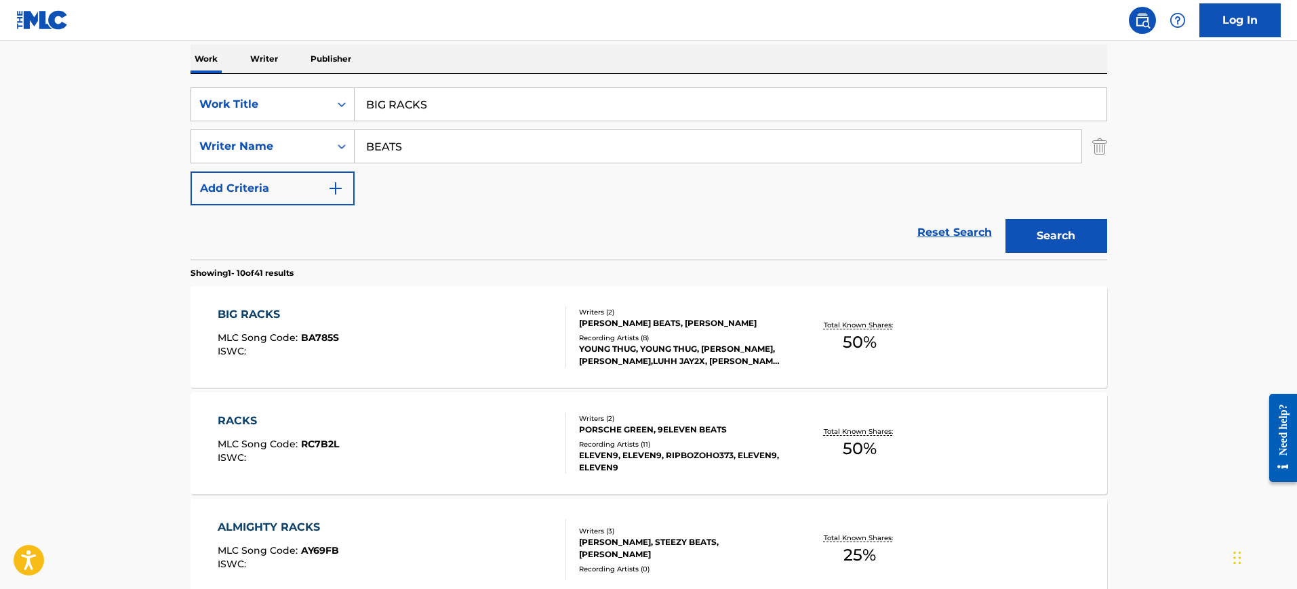
scroll to position [0, 0]
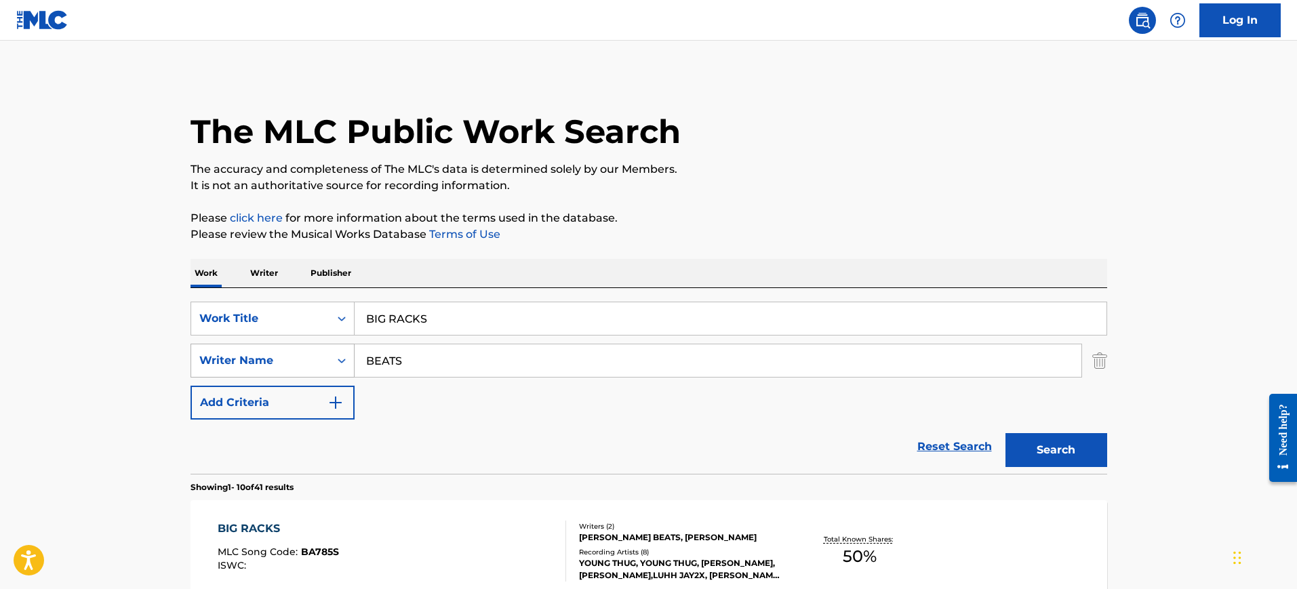
drag, startPoint x: 420, startPoint y: 358, endPoint x: 269, endPoint y: 360, distance: 151.2
click at [266, 360] on div "SearchWithCriteria1251773b-c7e3-4bd6-a94f-38381dff76cf Writer Name BEATS" at bounding box center [649, 361] width 917 height 34
paste input "ig Racks Joshua Cross,"
click at [516, 359] on input "Big Racks Joshua Cross," at bounding box center [718, 360] width 727 height 33
drag, startPoint x: 480, startPoint y: 359, endPoint x: 91, endPoint y: 348, distance: 389.3
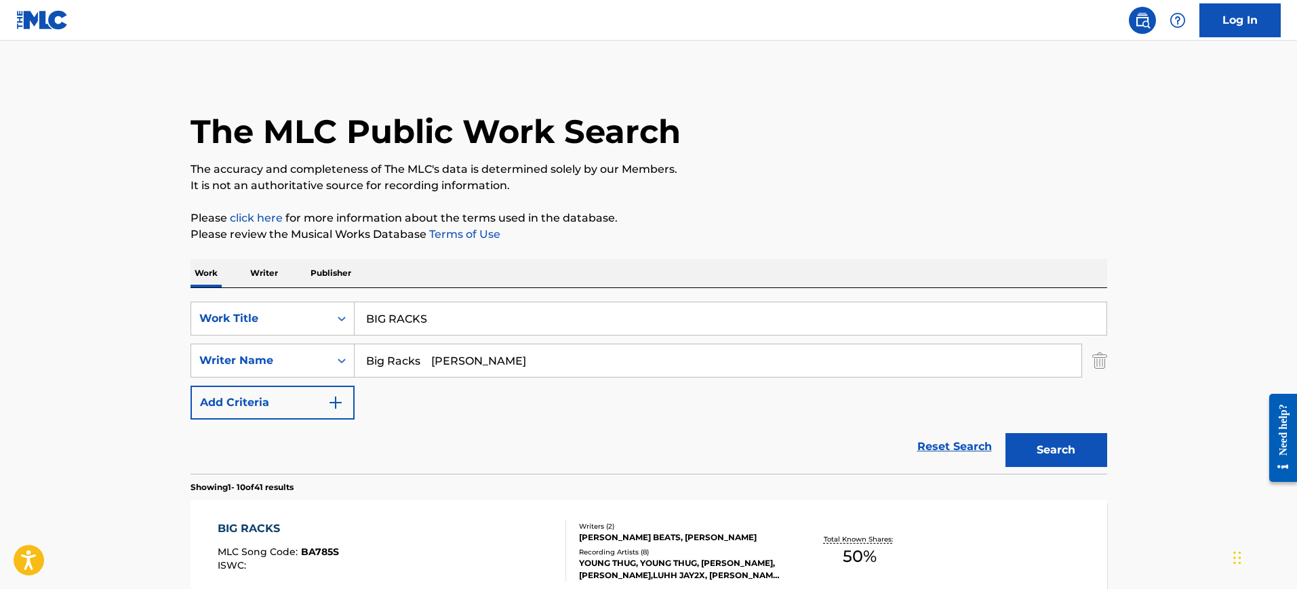
type input "Cross"
click at [1005, 433] on button "Search" at bounding box center [1056, 450] width 102 height 34
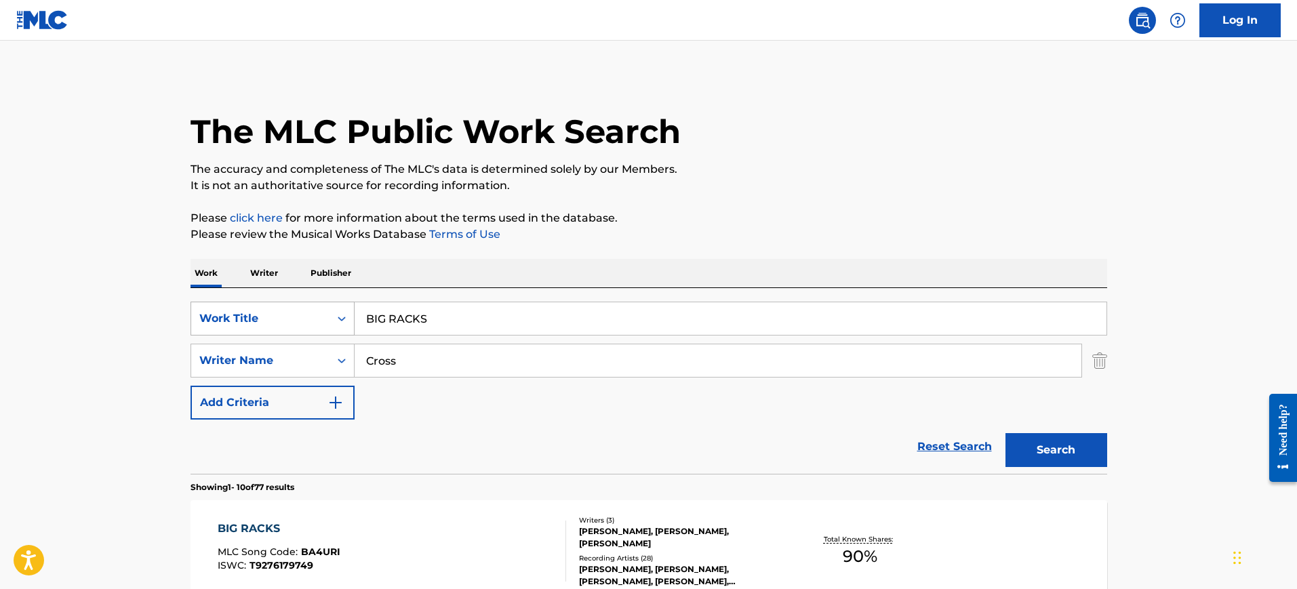
drag, startPoint x: 447, startPoint y: 322, endPoint x: 276, endPoint y: 321, distance: 171.5
click at [276, 321] on div "SearchWithCriteria2416c2bc-1631-420a-a8cf-926042311660 Work Title BIG RACKS" at bounding box center [649, 319] width 917 height 34
paste input "AUNQUE TE ENAMORE"
drag, startPoint x: 515, startPoint y: 321, endPoint x: 336, endPoint y: 315, distance: 179.1
click at [307, 308] on div "SearchWithCriteria2416c2bc-1631-420a-a8cf-926042311660 Work Title AUNQUE TE ENA…" at bounding box center [649, 319] width 917 height 34
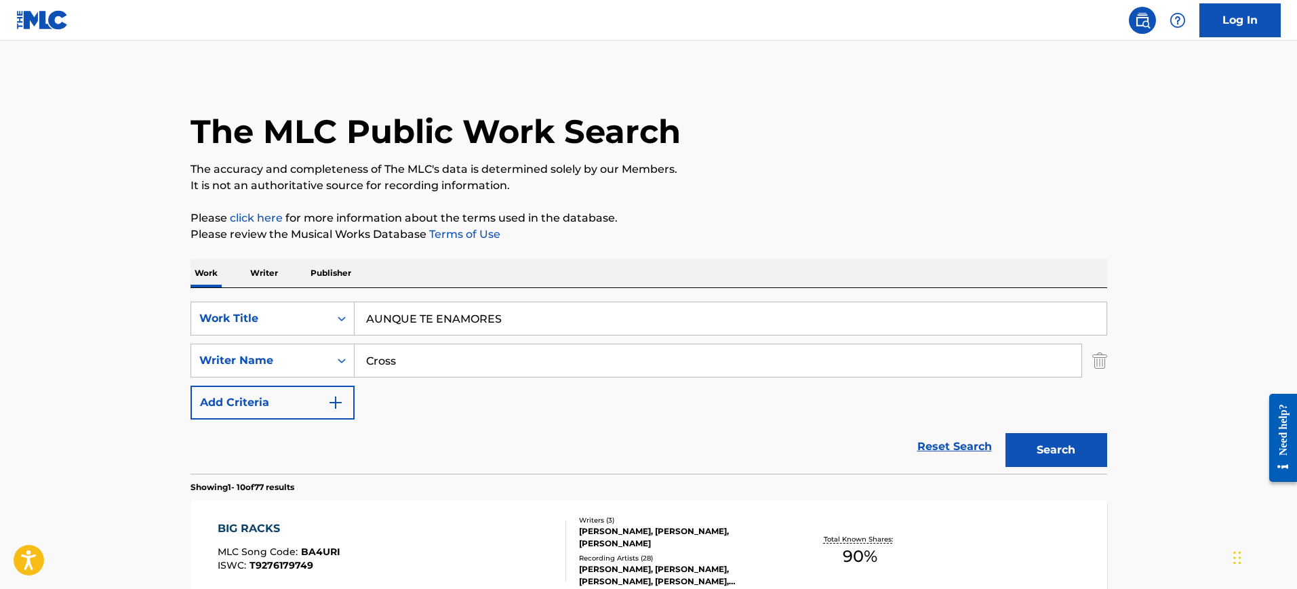
paste input "unque Hayas Dicho Adios Pablo Preciado / Paolo Stefanoni Pinto"
type input "Aunque Hayas Dicho Adios Pablo Preciado / Paolo Stefanoni Pinto"
drag, startPoint x: 428, startPoint y: 353, endPoint x: 319, endPoint y: 359, distance: 108.6
click at [319, 359] on div "SearchWithCriteria1251773b-c7e3-4bd6-a94f-38381dff76cf Writer Name Cross" at bounding box center [649, 361] width 917 height 34
paste input "Aunque Hayas Dicho Adios Pablo Preciado / Paolo Stefanoni Pinto"
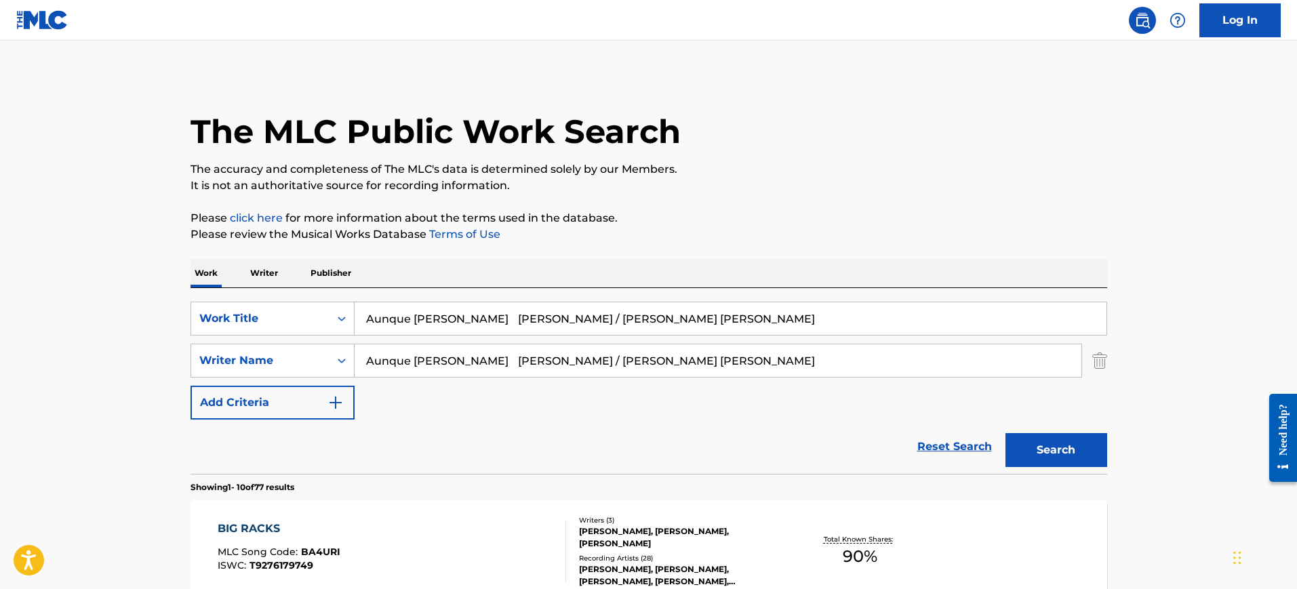
type input "Aunque Hayas Dicho Adios Pablo Preciado / Paolo Stefanoni Pinto"
drag, startPoint x: 521, startPoint y: 317, endPoint x: 1161, endPoint y: 365, distance: 641.8
type input "Aunque Hayas Dicho Adios"
drag, startPoint x: 711, startPoint y: 358, endPoint x: 67, endPoint y: 323, distance: 645.0
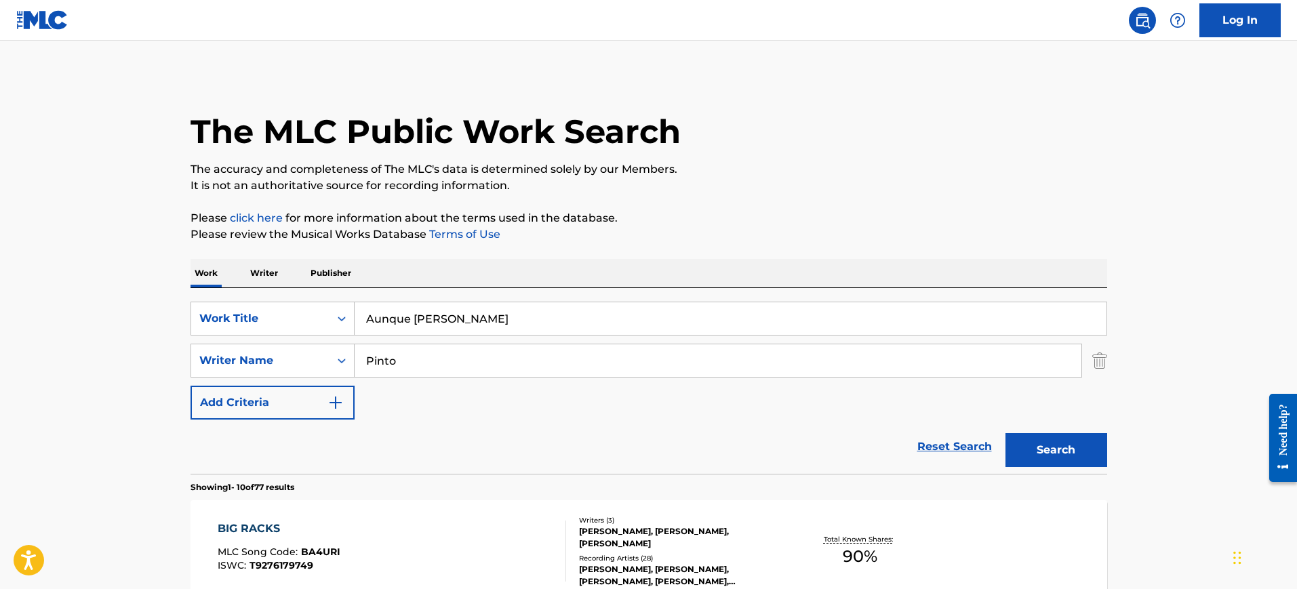
type input "Pinto"
click at [1005, 433] on button "Search" at bounding box center [1056, 450] width 102 height 34
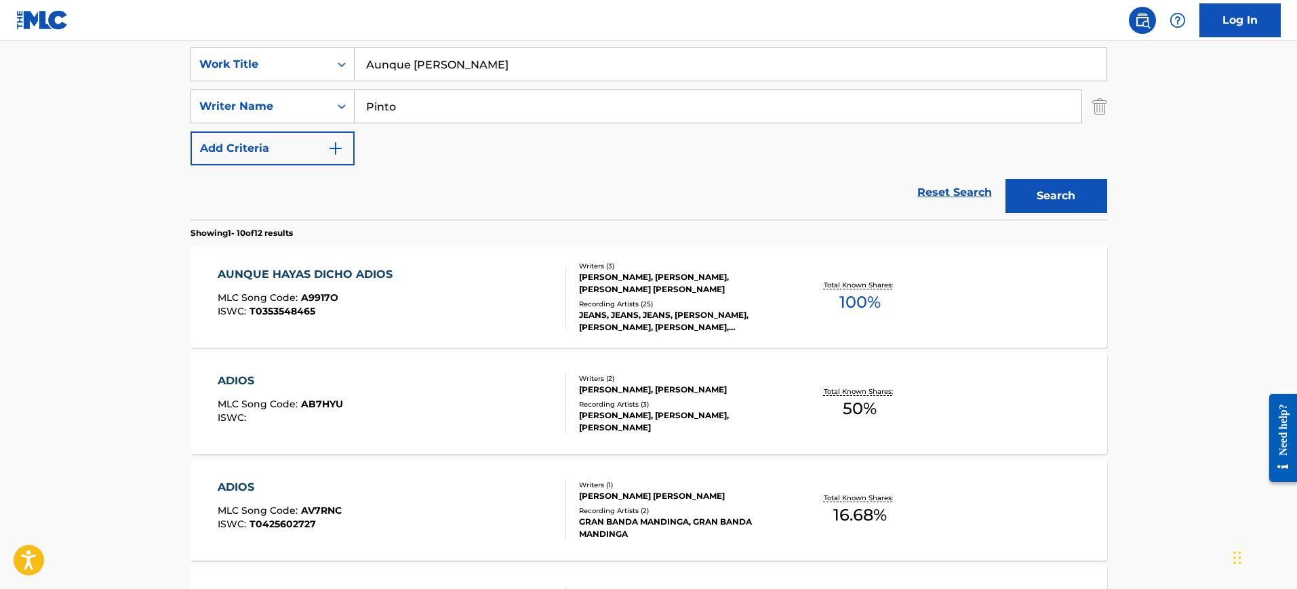
click at [440, 277] on div "AUNQUE HAYAS DICHO ADIOS MLC Song Code : A9917O ISWC : T0353548465" at bounding box center [392, 296] width 348 height 61
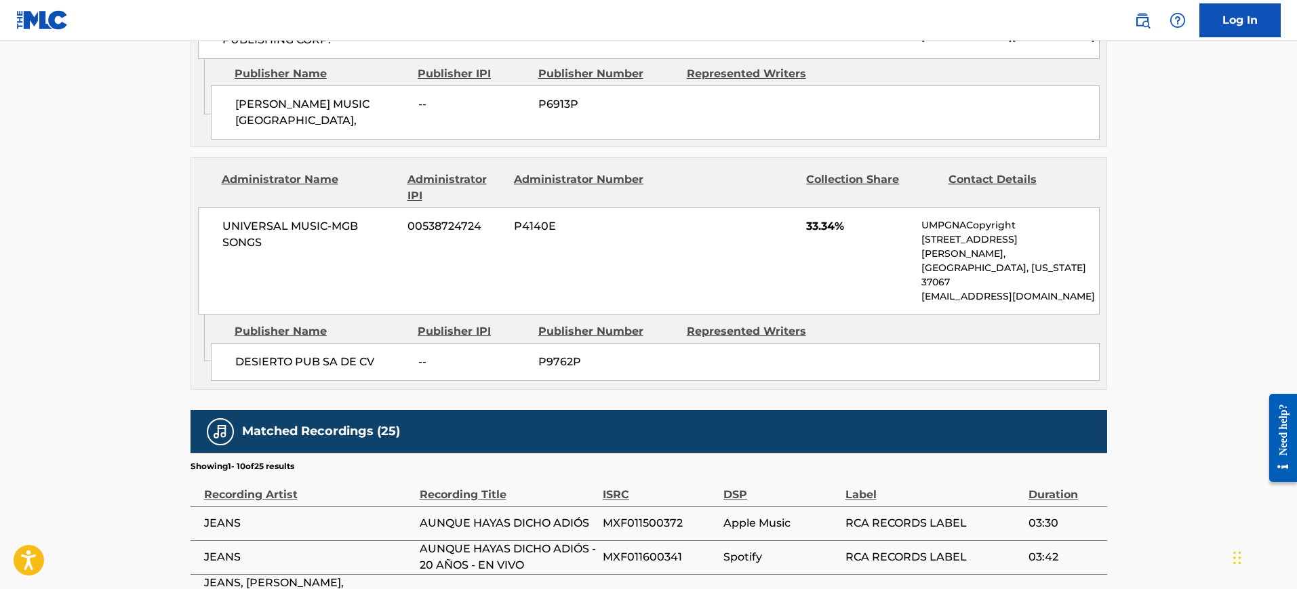
scroll to position [1186, 0]
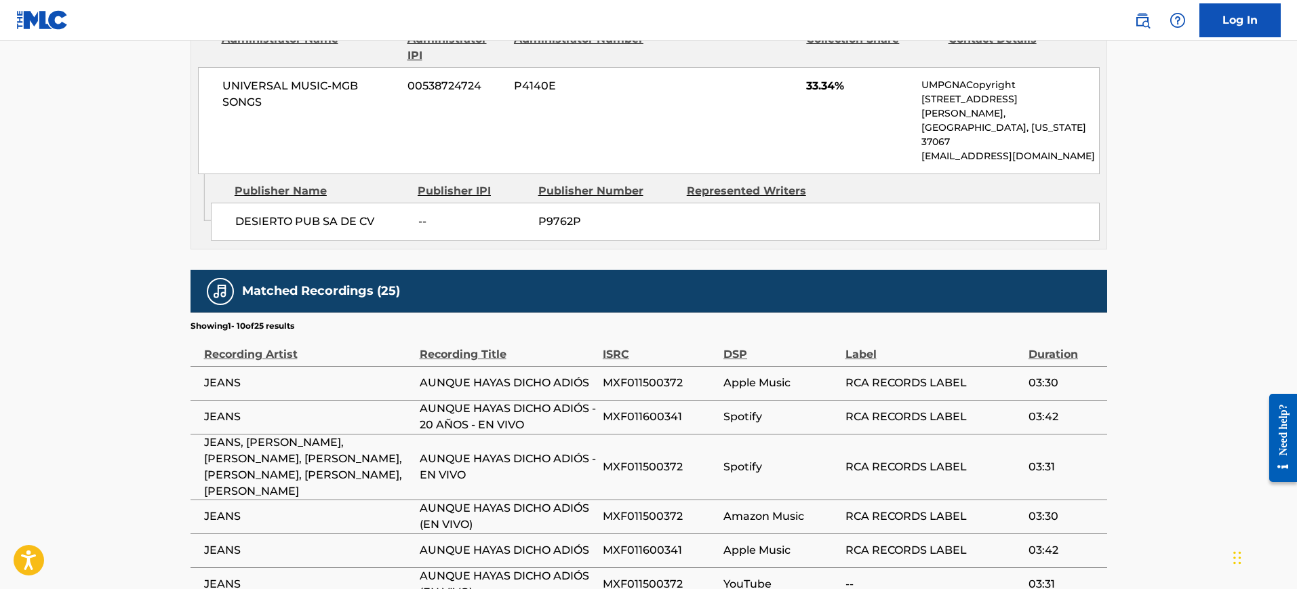
click at [728, 434] on td "Spotify" at bounding box center [784, 467] width 122 height 66
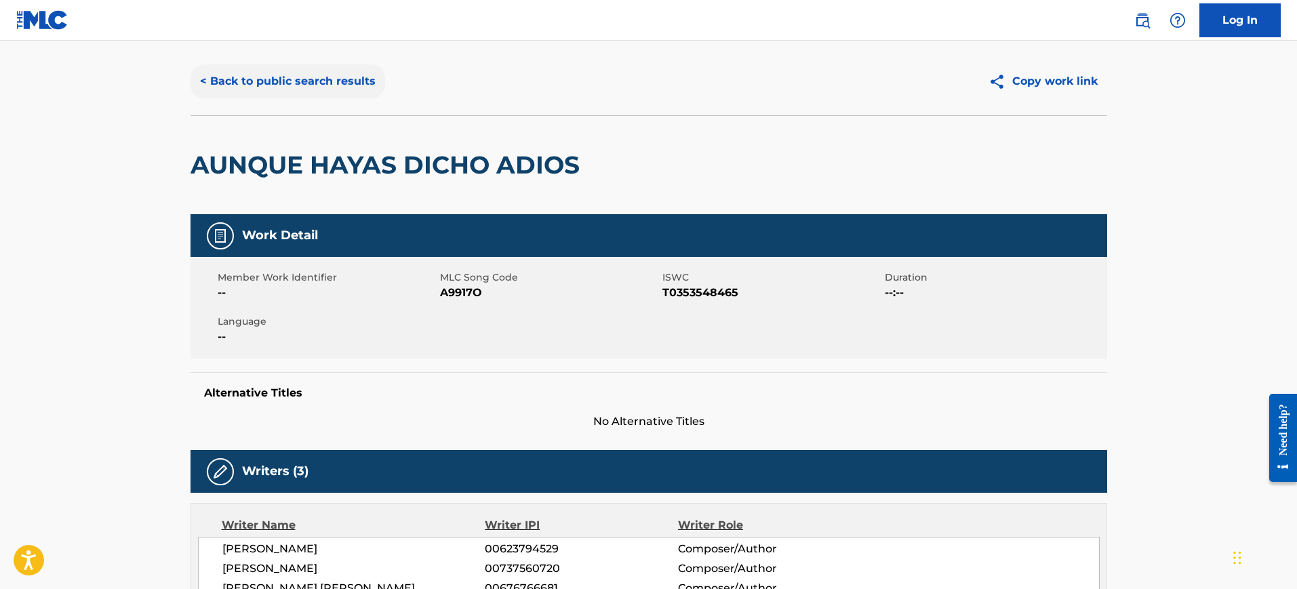
scroll to position [0, 0]
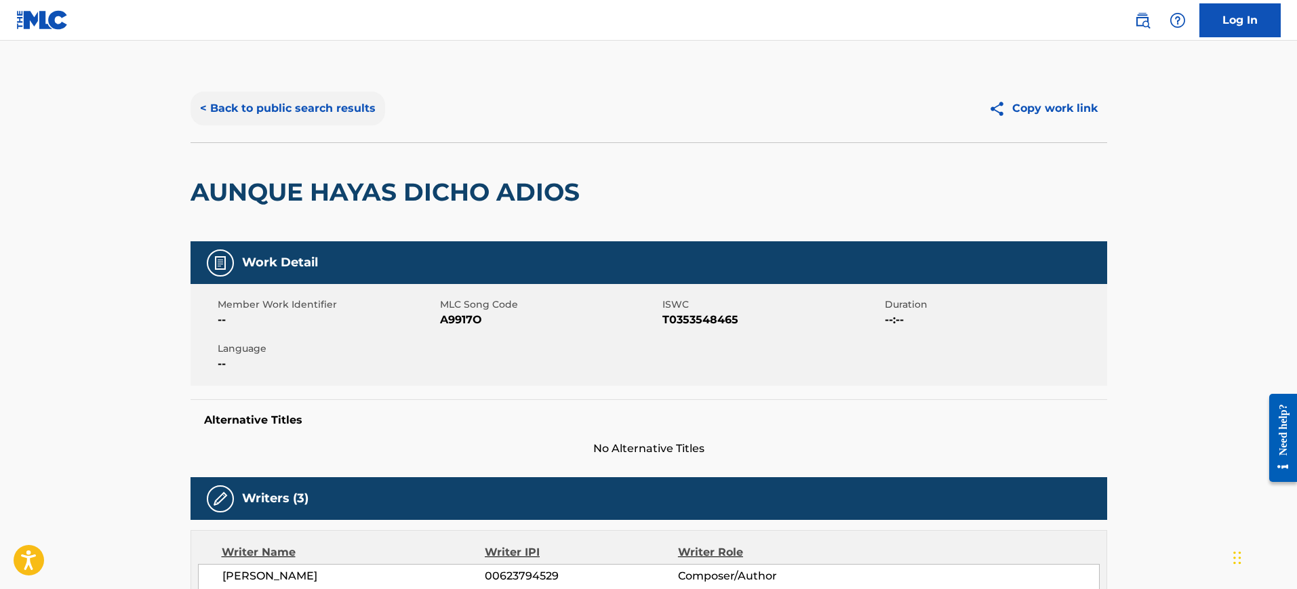
click at [244, 116] on button "< Back to public search results" at bounding box center [288, 109] width 195 height 34
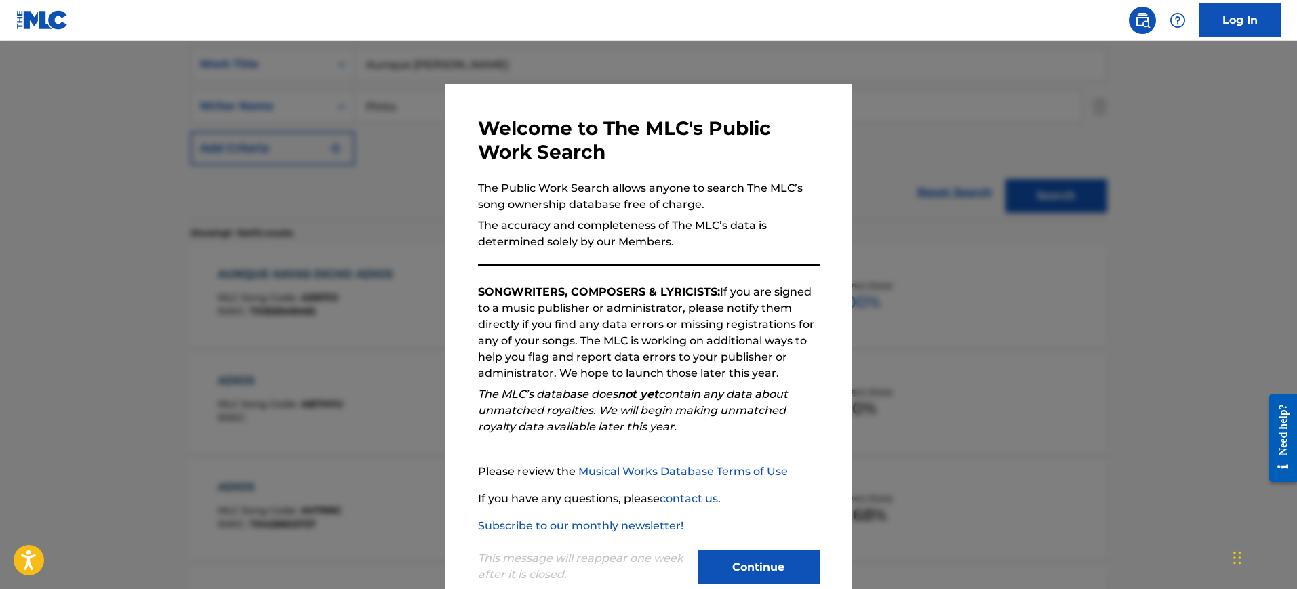
click at [917, 237] on div at bounding box center [648, 335] width 1297 height 589
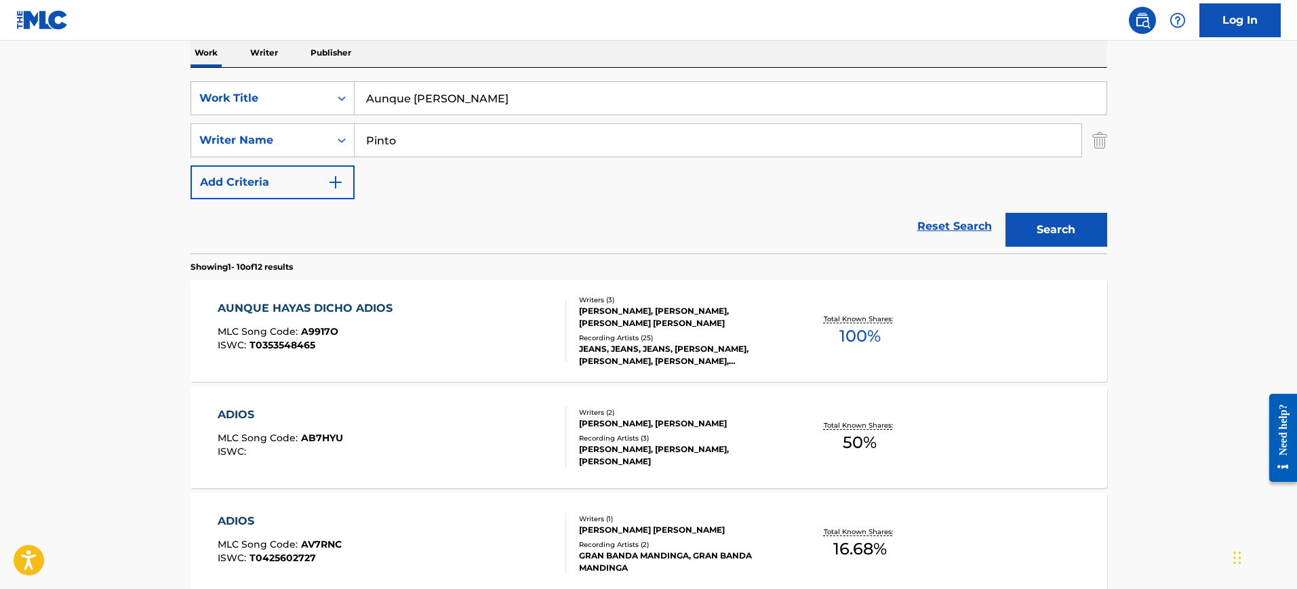
scroll to position [169, 0]
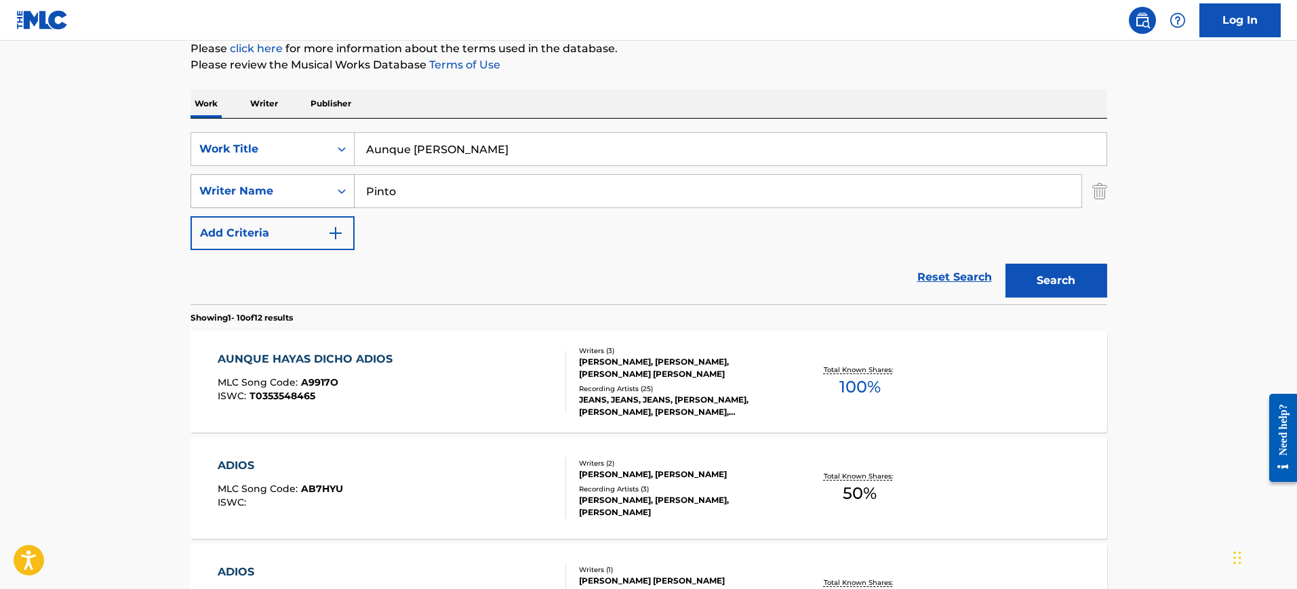
drag, startPoint x: 432, startPoint y: 189, endPoint x: 228, endPoint y: 174, distance: 204.7
click at [228, 174] on div "SearchWithCriteria1251773b-c7e3-4bd6-a94f-38381dff76cf Writer Name Pinto" at bounding box center [649, 191] width 917 height 34
paste input "VALADEZ"
type input "VALADEZ"
click at [1005, 264] on button "Search" at bounding box center [1056, 281] width 102 height 34
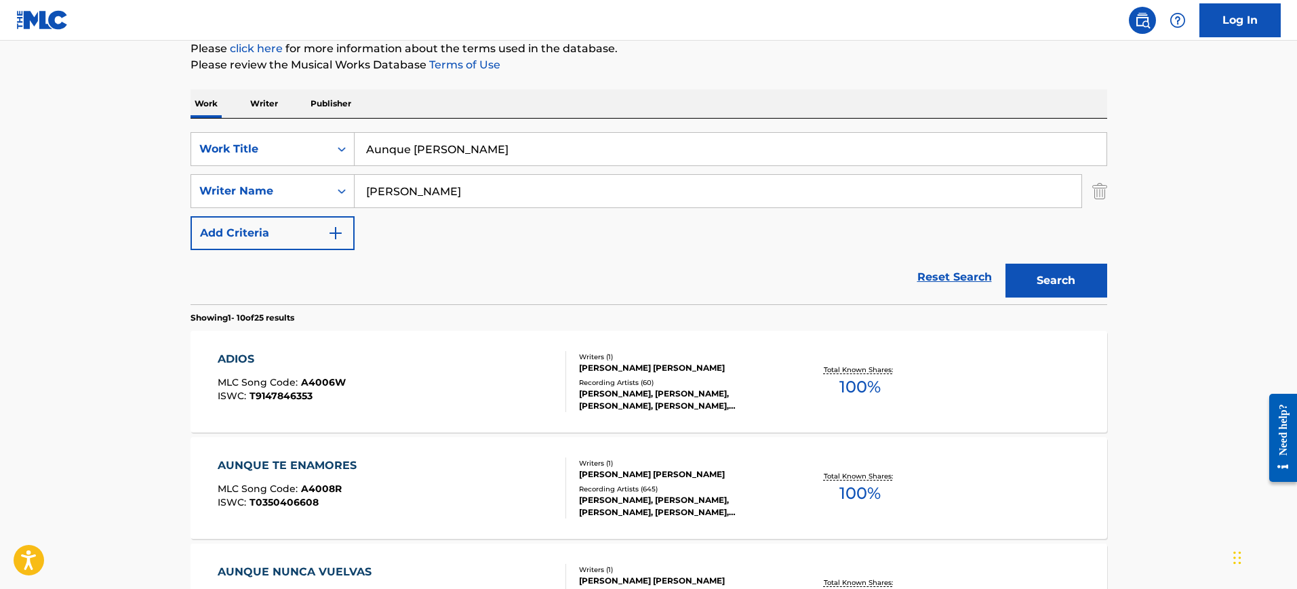
click at [342, 389] on div "MLC Song Code : A4006W" at bounding box center [282, 385] width 128 height 14
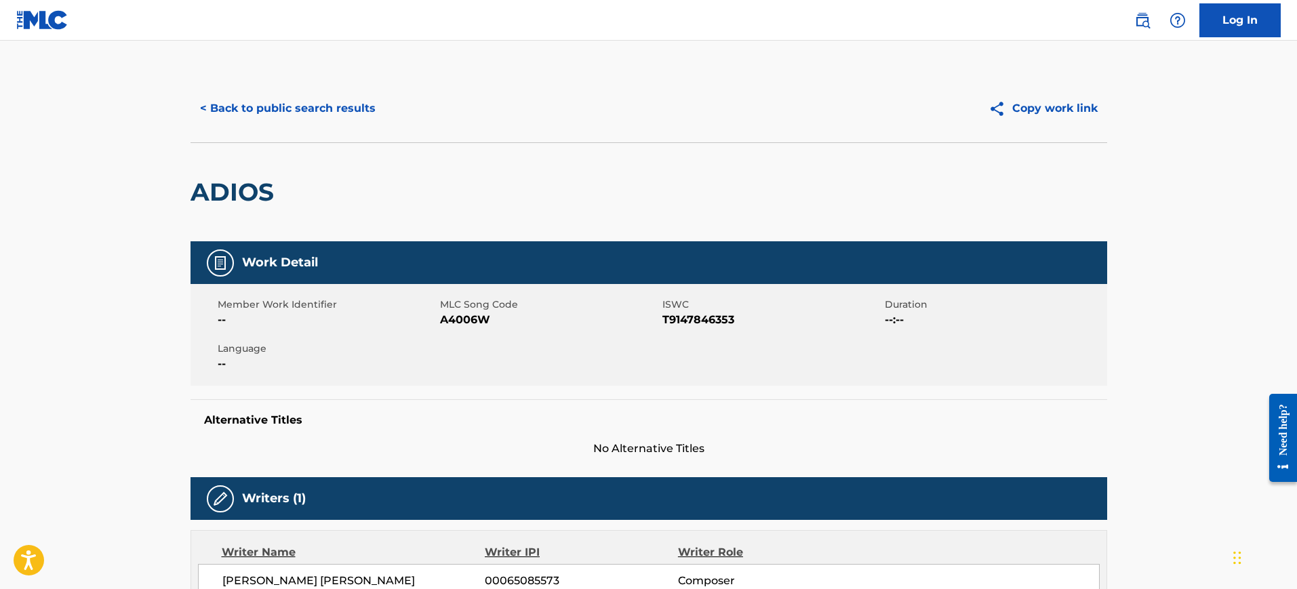
click at [680, 407] on div "Alternative Titles No Alternative Titles" at bounding box center [649, 428] width 917 height 58
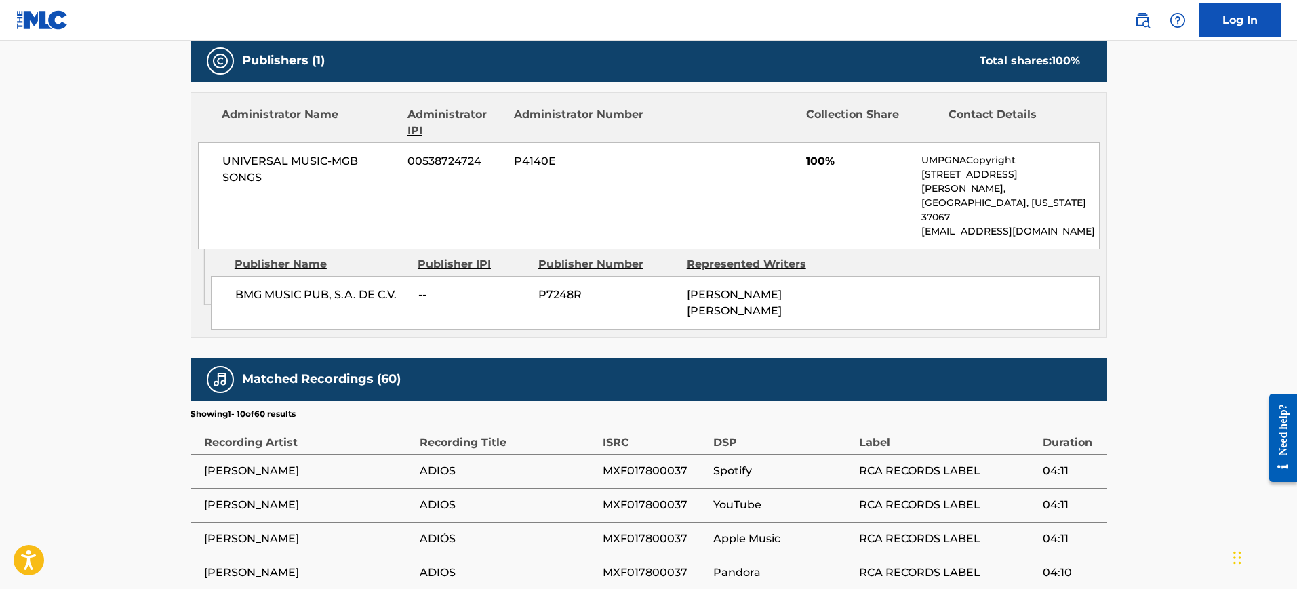
scroll to position [904, 0]
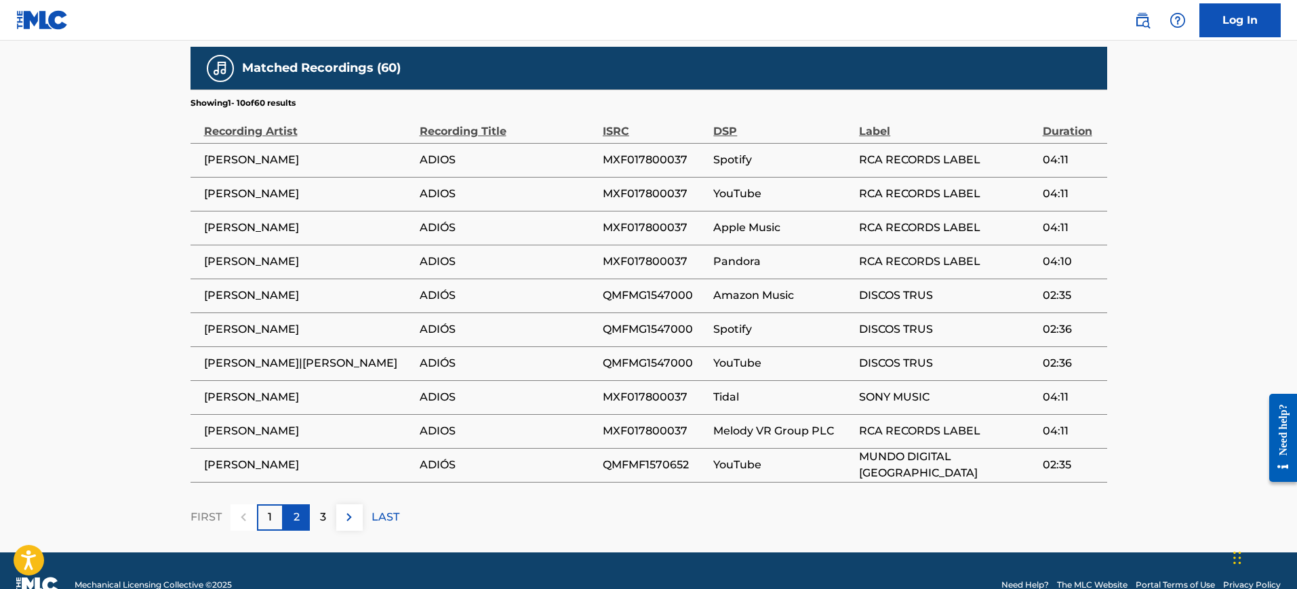
click at [298, 509] on p "2" at bounding box center [297, 517] width 6 height 16
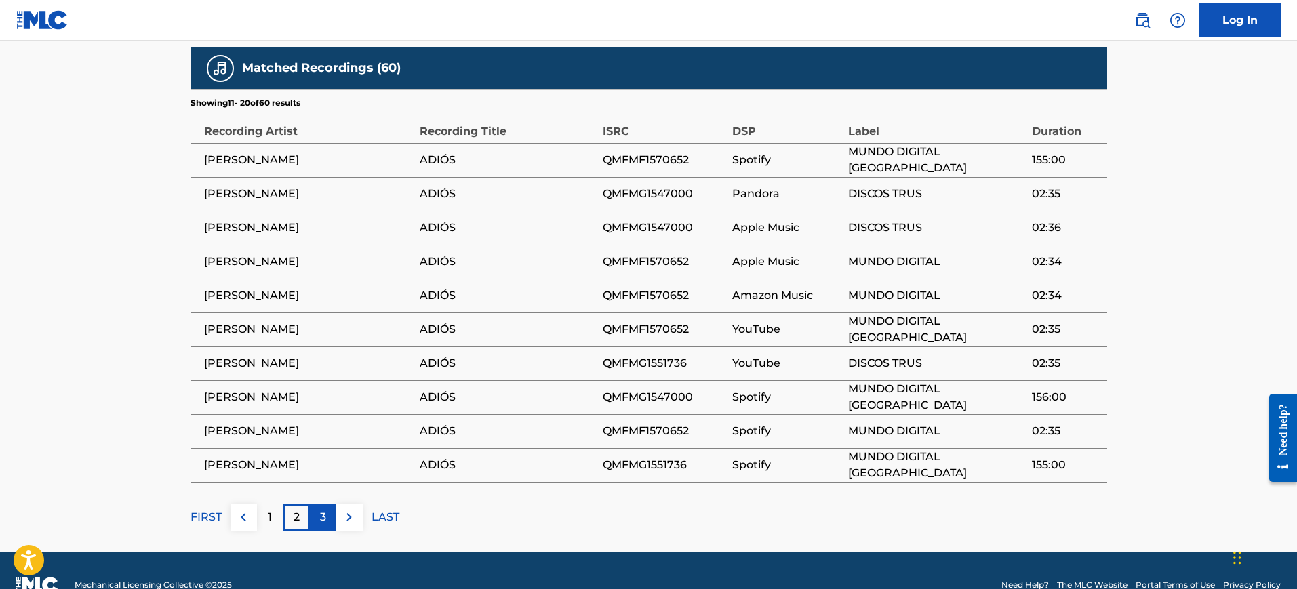
click at [320, 509] on p "3" at bounding box center [323, 517] width 6 height 16
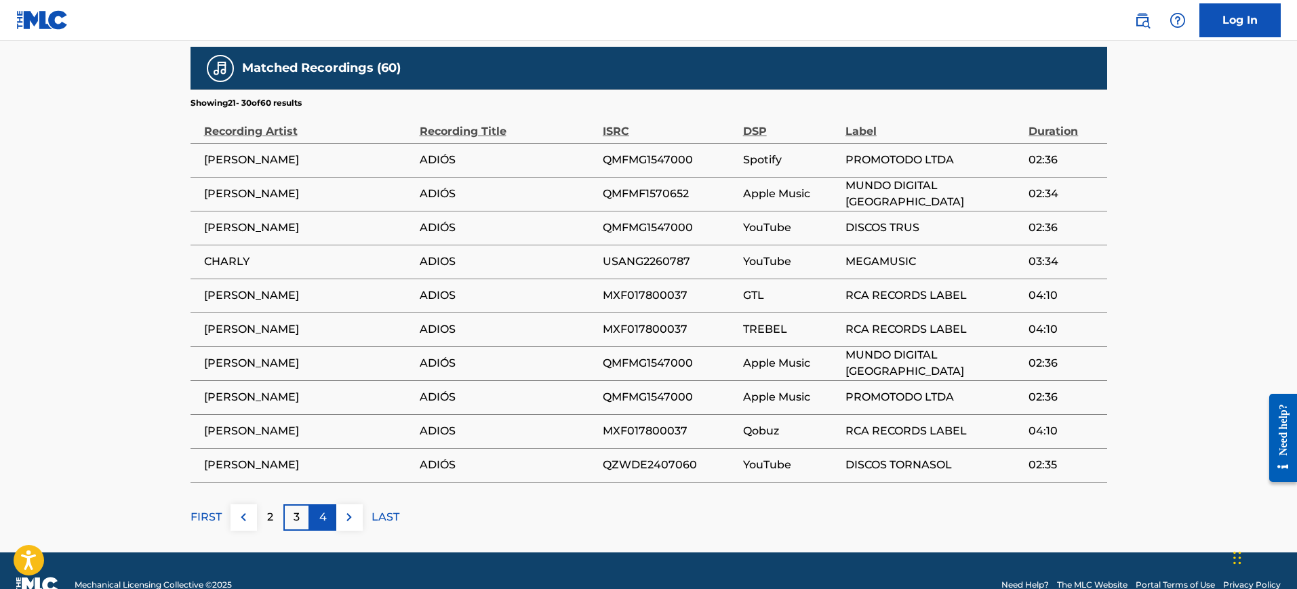
click at [322, 509] on p "4" at bounding box center [322, 517] width 7 height 16
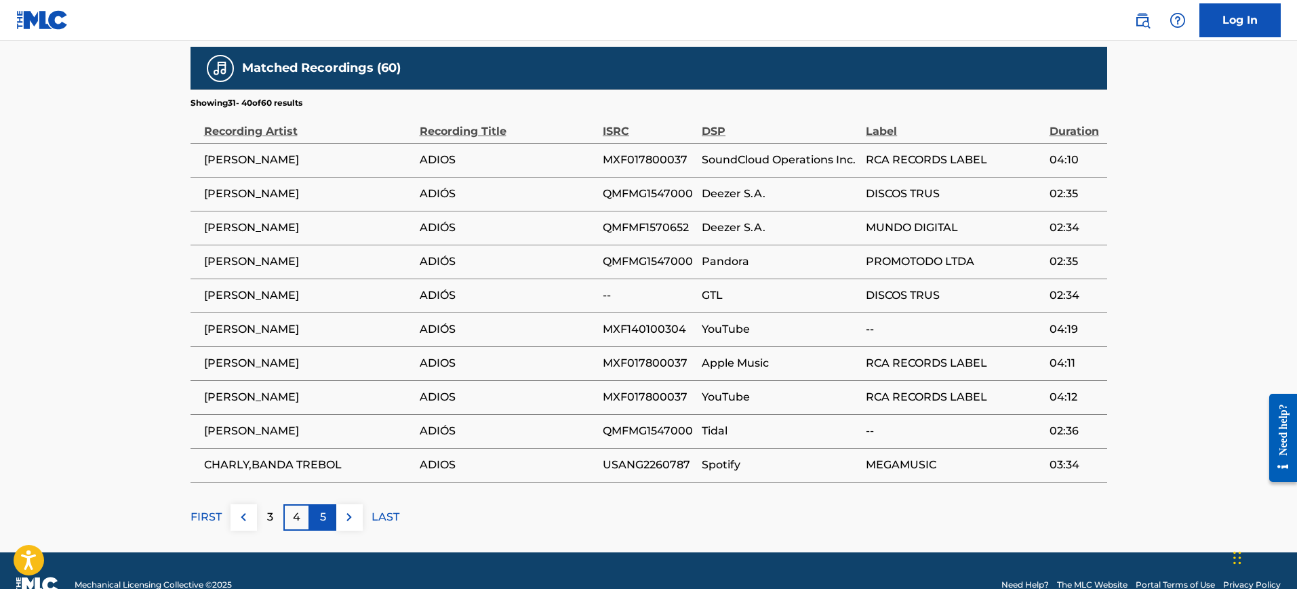
click at [325, 509] on p "5" at bounding box center [323, 517] width 6 height 16
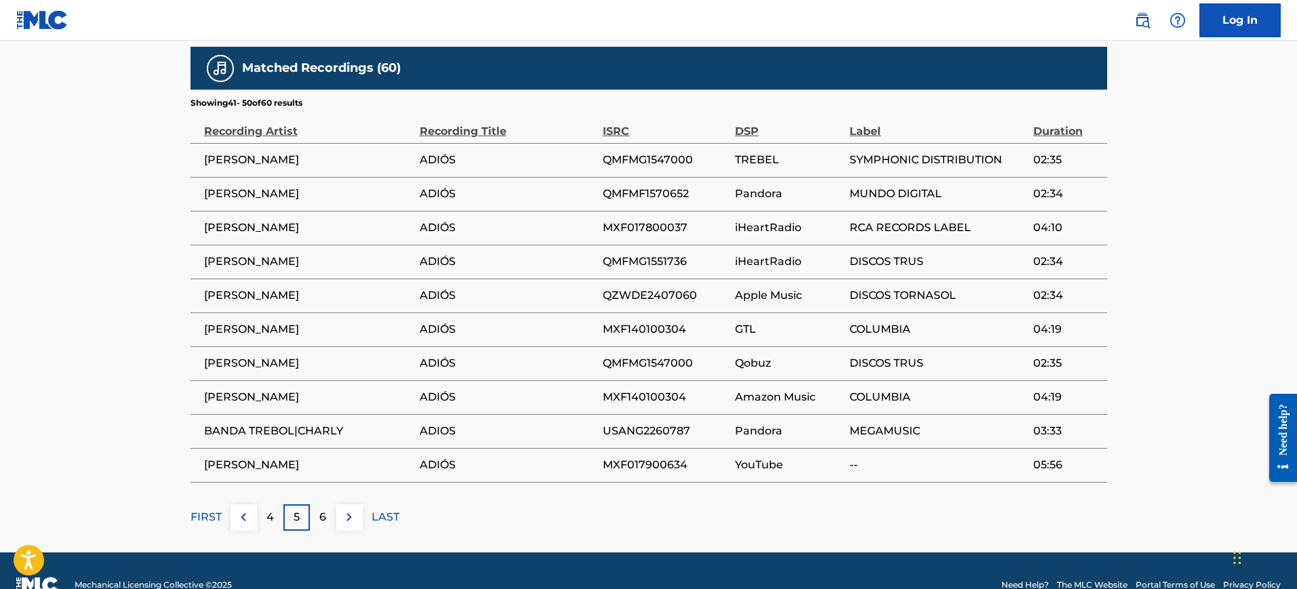
click at [325, 509] on p "6" at bounding box center [322, 517] width 7 height 16
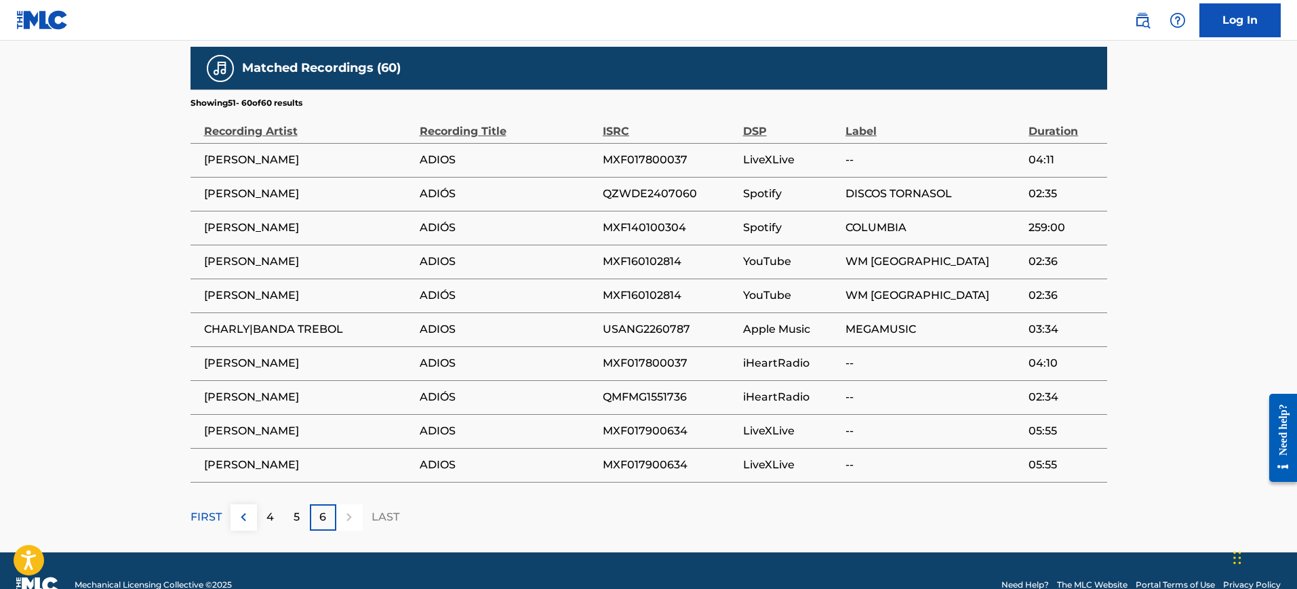
click at [327, 504] on div "6" at bounding box center [323, 517] width 26 height 26
click at [201, 509] on p "FIRST" at bounding box center [206, 517] width 31 height 16
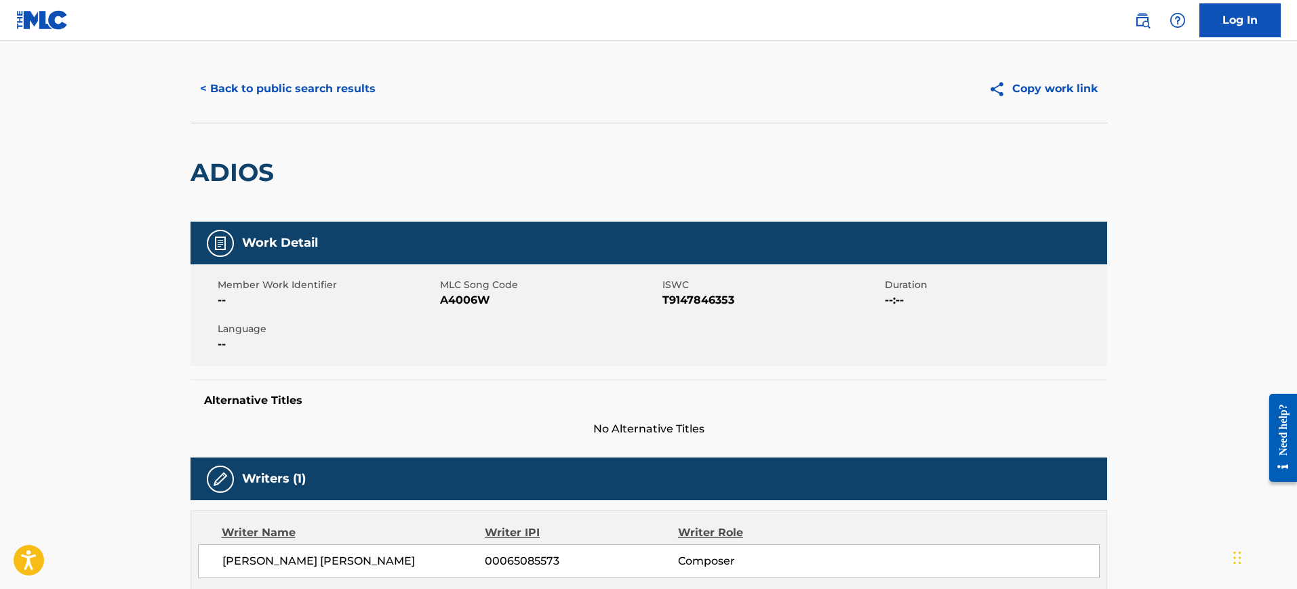
scroll to position [0, 0]
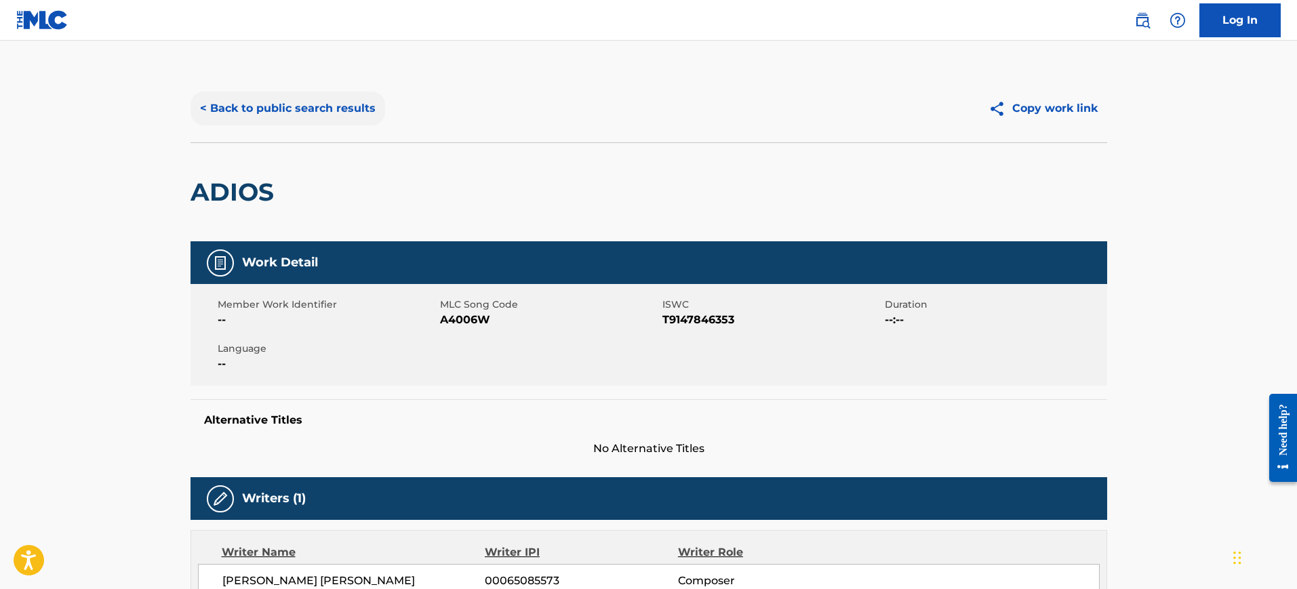
click at [293, 108] on button "< Back to public search results" at bounding box center [288, 109] width 195 height 34
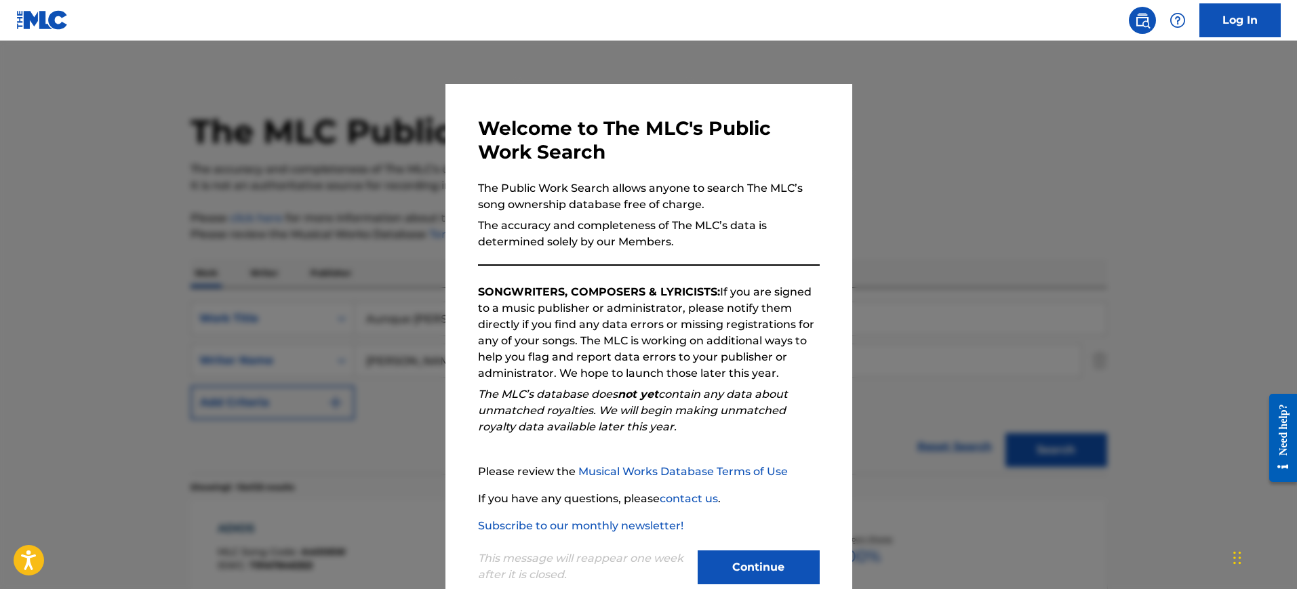
scroll to position [169, 0]
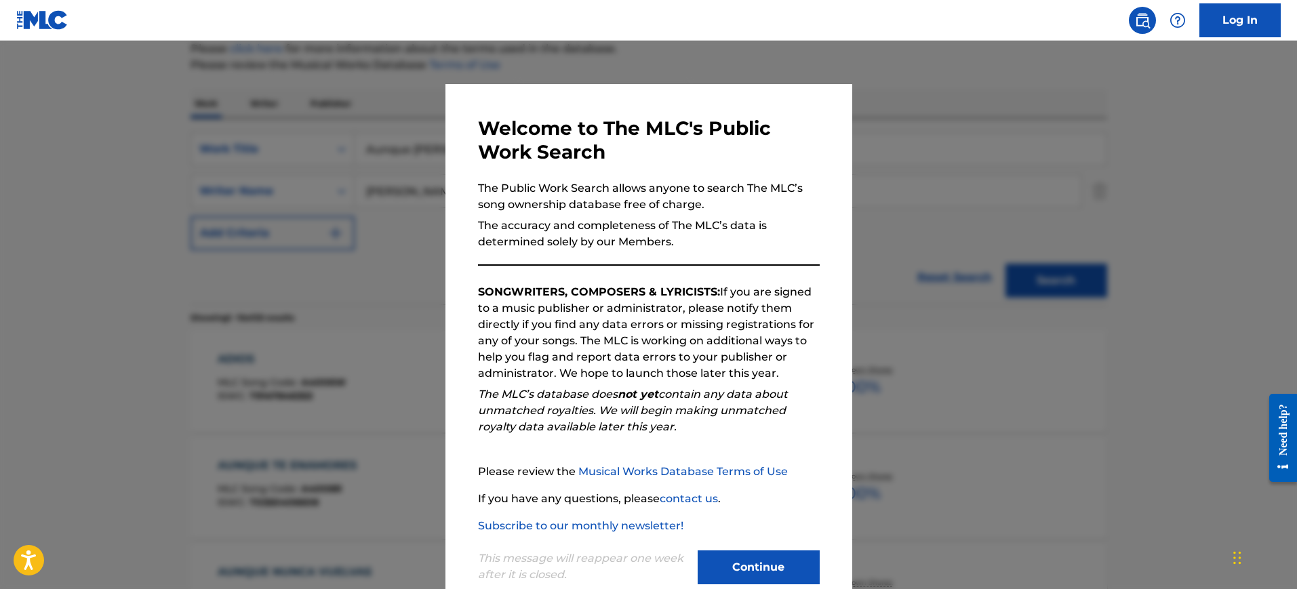
click at [818, 170] on div "Welcome to The MLC's Public Work Search The Public Work Search allows anyone to…" at bounding box center [648, 352] width 407 height 536
click at [889, 183] on div at bounding box center [648, 335] width 1297 height 589
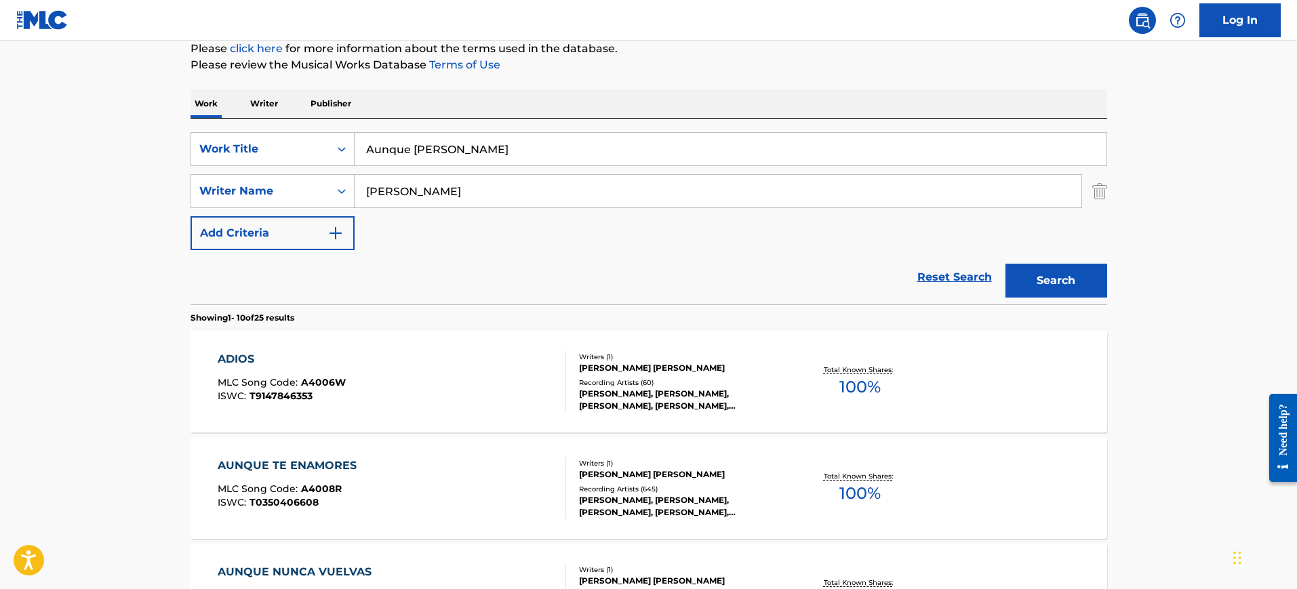
drag, startPoint x: 525, startPoint y: 147, endPoint x: 137, endPoint y: 162, distance: 388.7
paste input "TENHA DO DE SOUZA CAMELO MARCELO"
type input "TENHA DO DE SOUZA CAMELO MARCELO"
drag, startPoint x: 335, startPoint y: 186, endPoint x: 321, endPoint y: 173, distance: 19.7
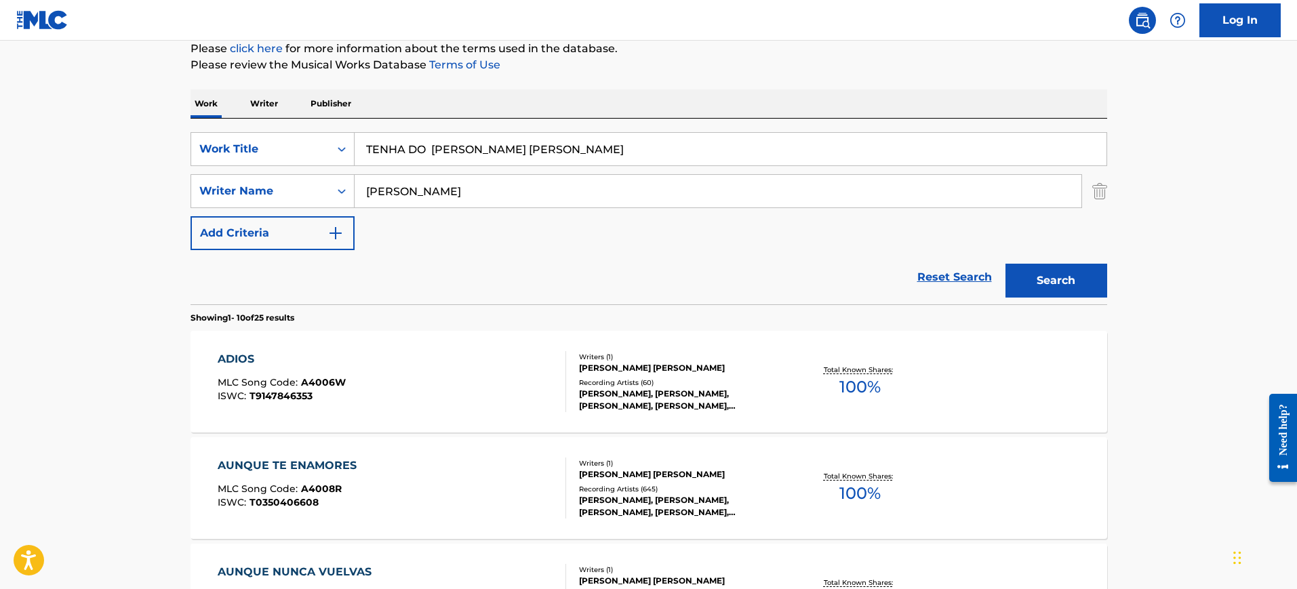
click at [262, 188] on div "SearchWithCriteria1251773b-c7e3-4bd6-a94f-38381dff76cf Writer Name VALADEZ" at bounding box center [649, 191] width 917 height 34
paste input "TENHA DO DE SOUZA CAMELO MARCELO"
type input "TENHA DO DE SOUZA CAMELO MARCELO"
drag, startPoint x: 433, startPoint y: 150, endPoint x: 815, endPoint y: 146, distance: 382.4
click at [815, 146] on input "TENHA DO DE SOUZA CAMELO MARCELO" at bounding box center [731, 149] width 752 height 33
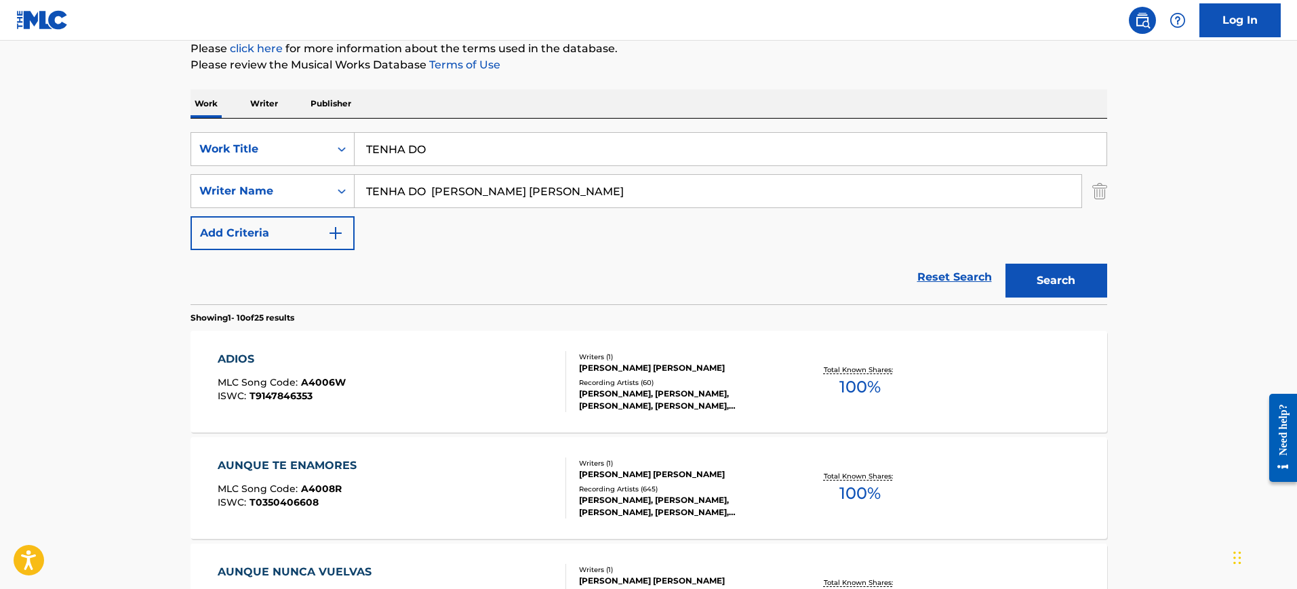
type input "TENHA DO"
drag, startPoint x: 547, startPoint y: 191, endPoint x: 73, endPoint y: 157, distance: 475.1
type input "MARCELO"
click at [1005, 264] on button "Search" at bounding box center [1056, 281] width 102 height 34
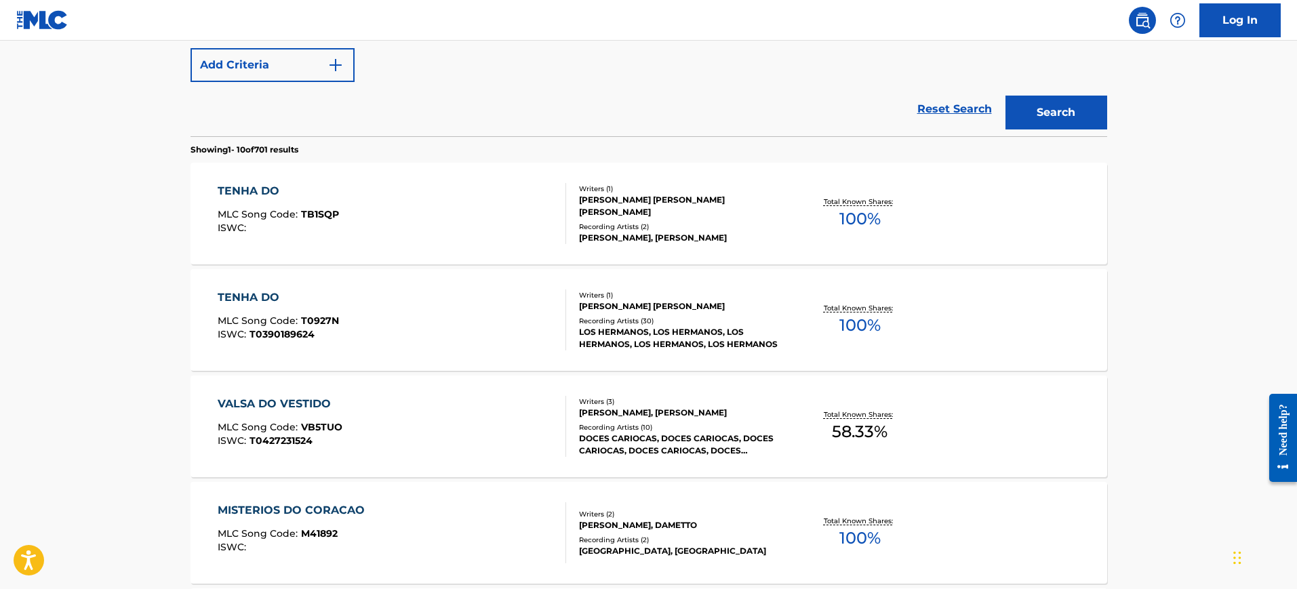
scroll to position [339, 0]
click at [424, 306] on div "TENHA DO MLC Song Code : T0927N ISWC : T0390189624" at bounding box center [392, 318] width 348 height 61
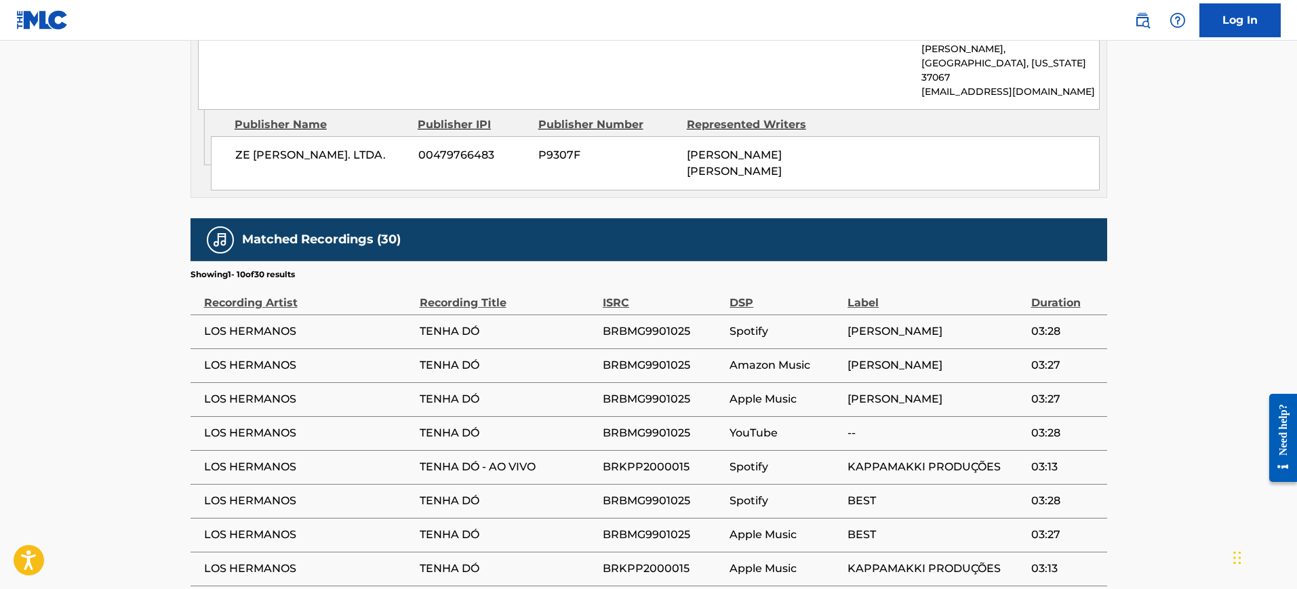
scroll to position [847, 0]
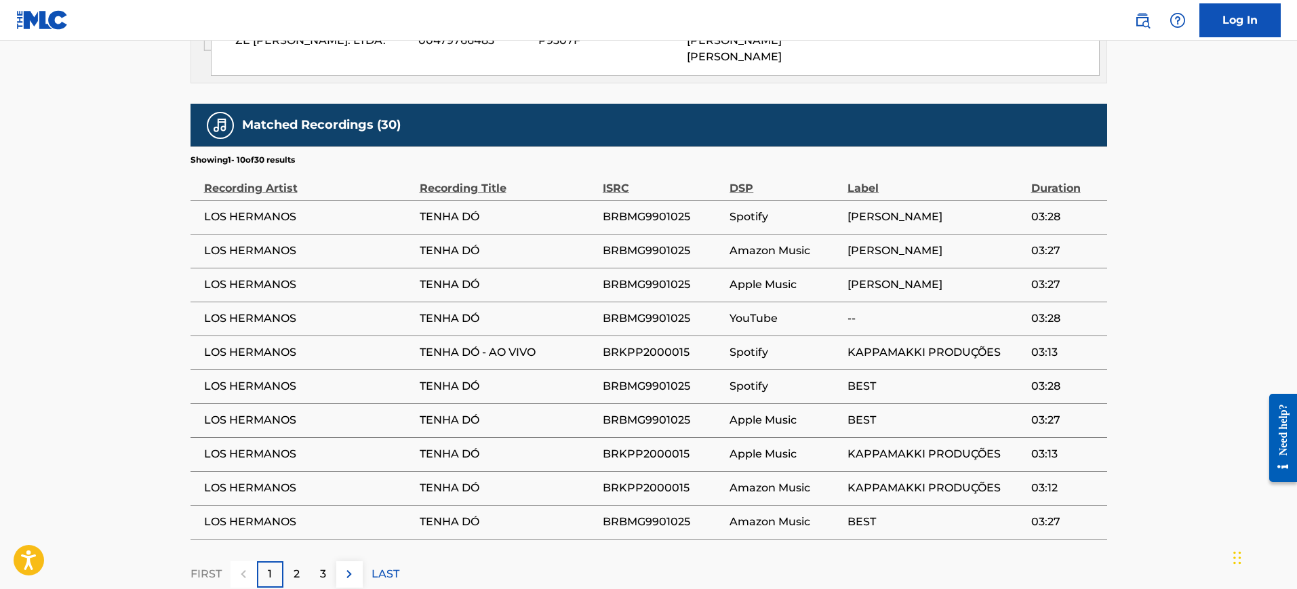
click at [679, 336] on td "BRKPP2000015" at bounding box center [666, 353] width 127 height 34
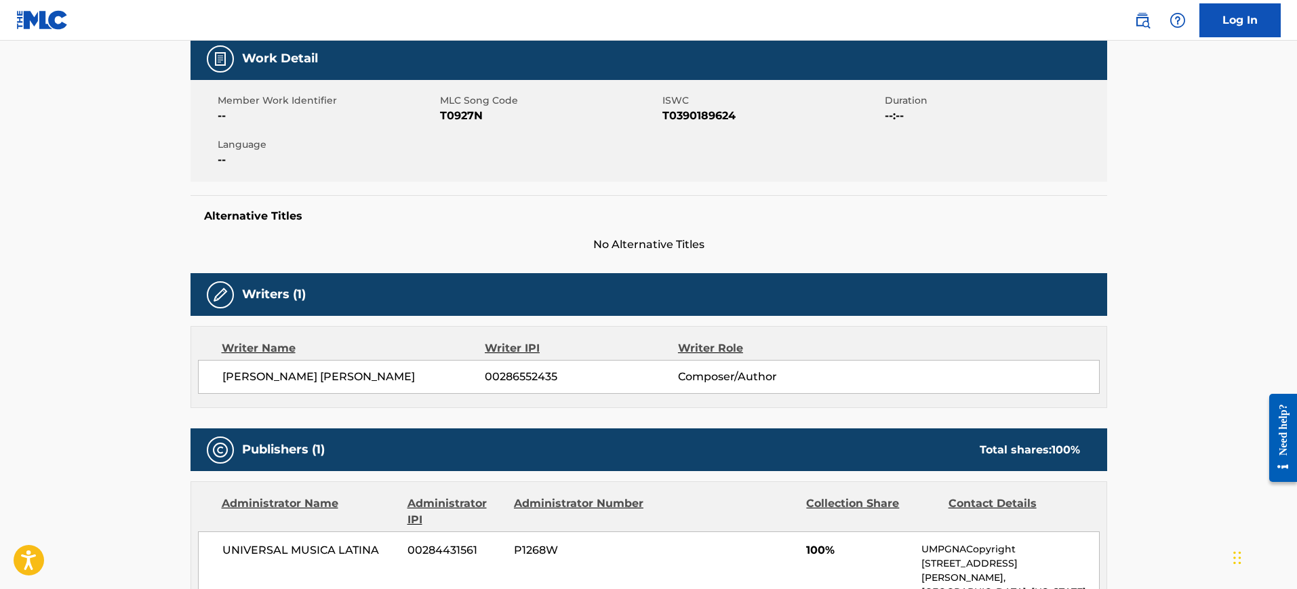
scroll to position [0, 0]
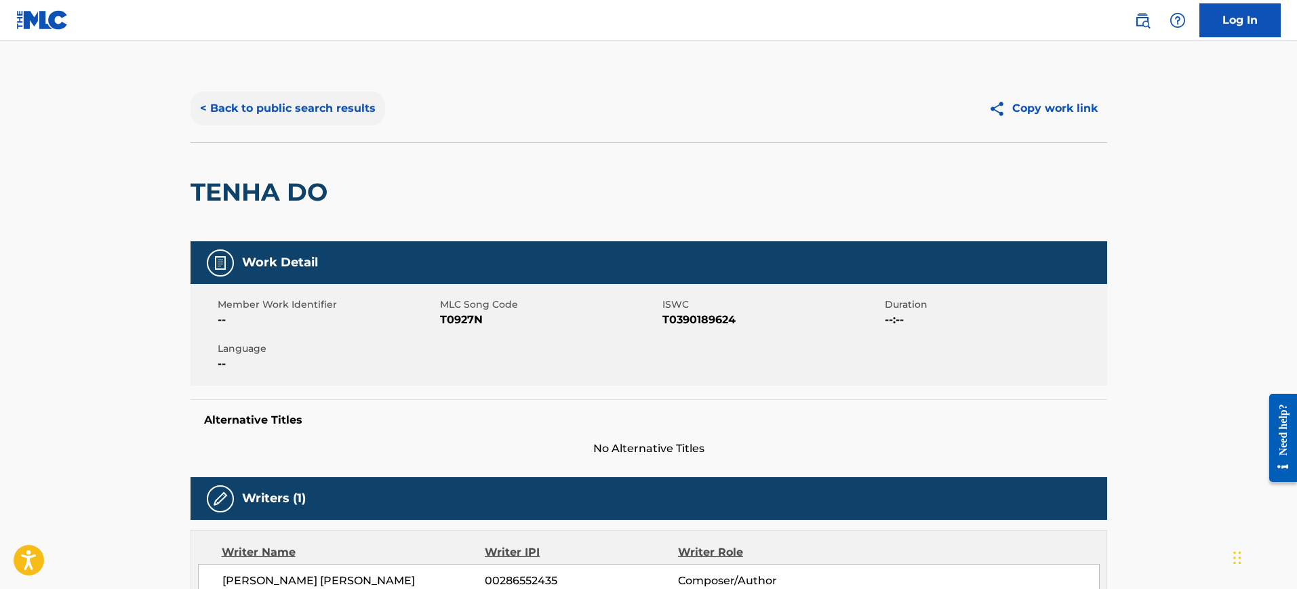
click at [228, 121] on button "< Back to public search results" at bounding box center [288, 109] width 195 height 34
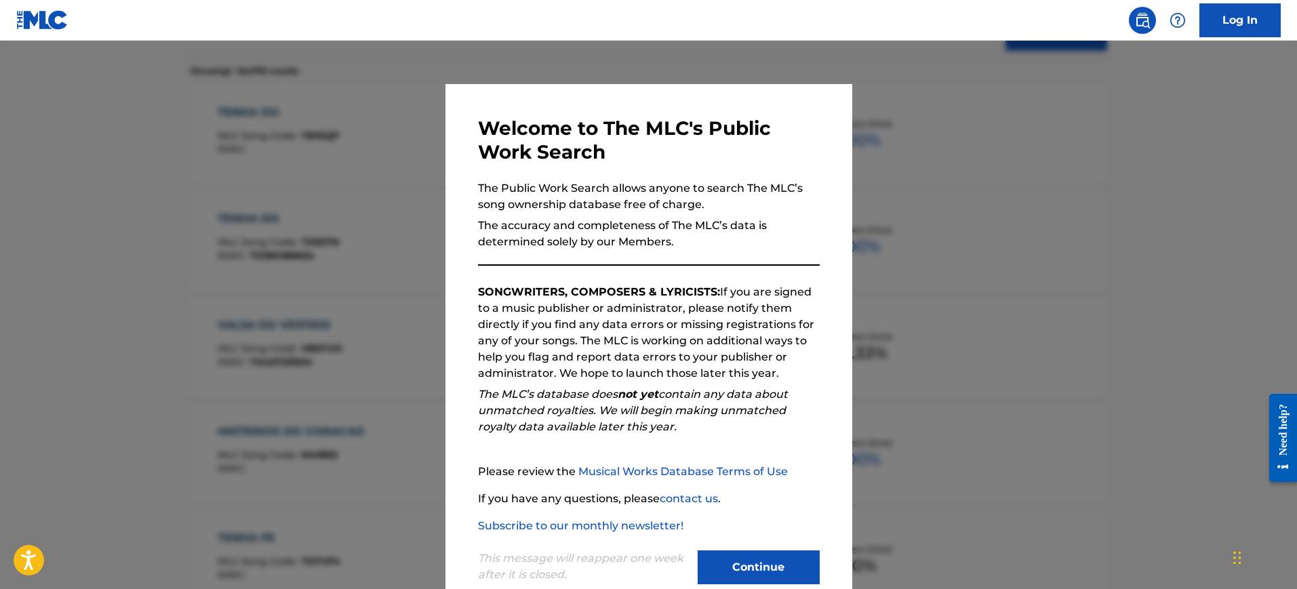
click at [887, 237] on div at bounding box center [648, 335] width 1297 height 589
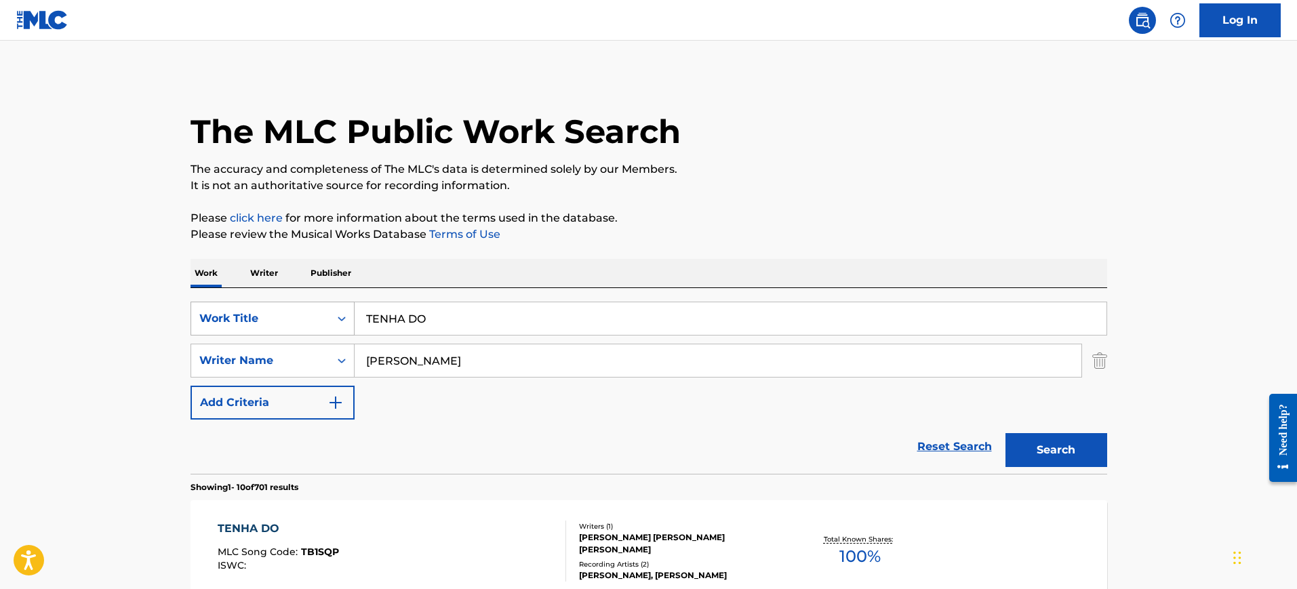
drag, startPoint x: 375, startPoint y: 330, endPoint x: 300, endPoint y: 332, distance: 74.6
click at [300, 332] on div "SearchWithCriteria2416c2bc-1631-420a-a8cf-926042311660 Work Title TENHA DO" at bounding box center [649, 319] width 917 height 34
paste input "LIVING MY LIFE PENXTEN"
type input "LIVING MY LIFE PENXTEN"
drag, startPoint x: 336, startPoint y: 359, endPoint x: 199, endPoint y: 353, distance: 137.1
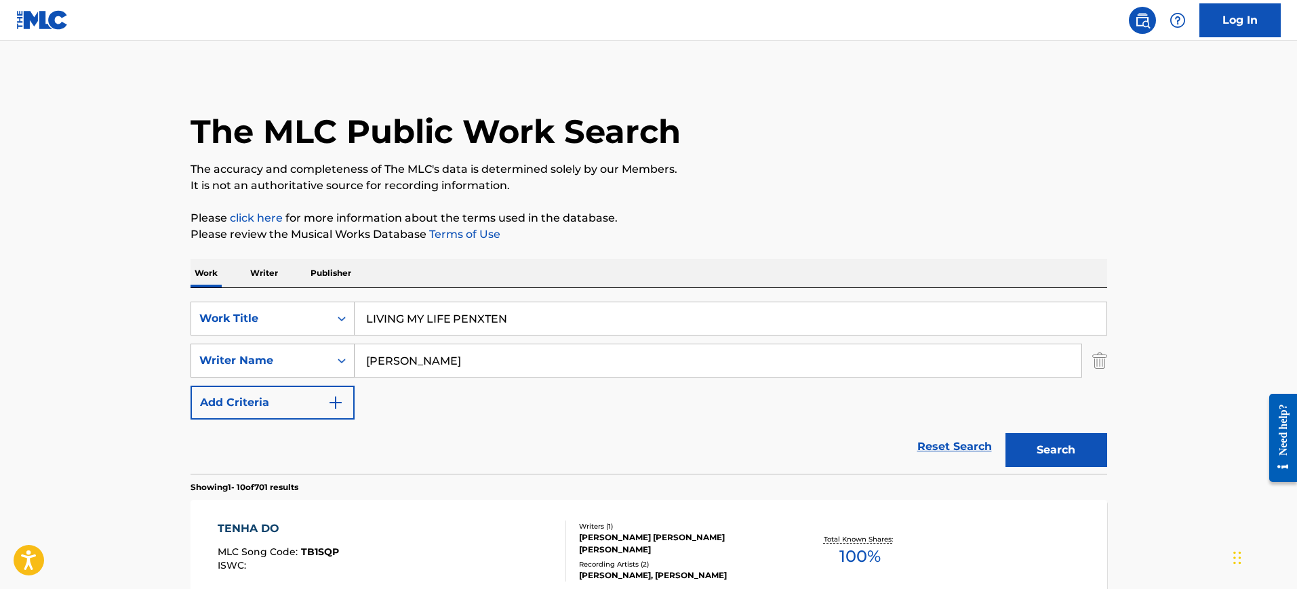
click at [197, 355] on div "SearchWithCriteria1251773b-c7e3-4bd6-a94f-38381dff76cf Writer Name MARCELO" at bounding box center [649, 361] width 917 height 34
paste input "LIVING MY LIFE PENXTEN"
type input "LIVING MY LIFE PENXTEN"
drag, startPoint x: 452, startPoint y: 315, endPoint x: 658, endPoint y: 338, distance: 207.4
click at [658, 338] on div "SearchWithCriteria2416c2bc-1631-420a-a8cf-926042311660 Work Title LIVING MY LIF…" at bounding box center [649, 361] width 917 height 118
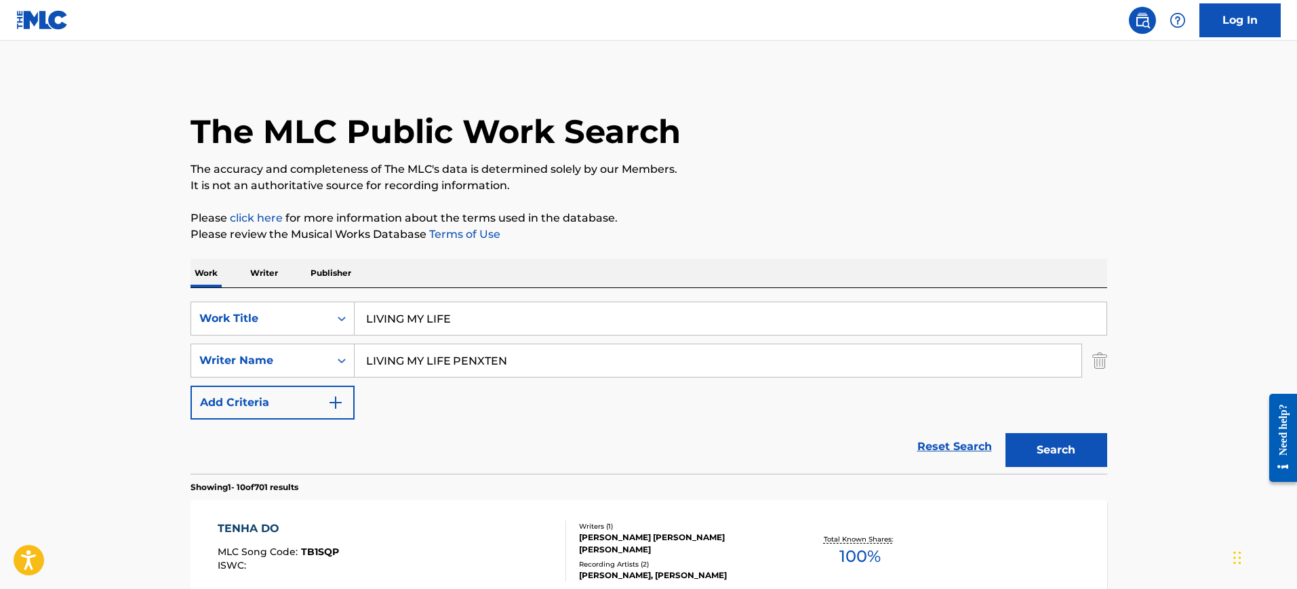
type input "LIVING MY LIFE"
drag, startPoint x: 460, startPoint y: 361, endPoint x: 68, endPoint y: 326, distance: 392.7
type input "PENXTEN"
click at [1005, 433] on button "Search" at bounding box center [1056, 450] width 102 height 34
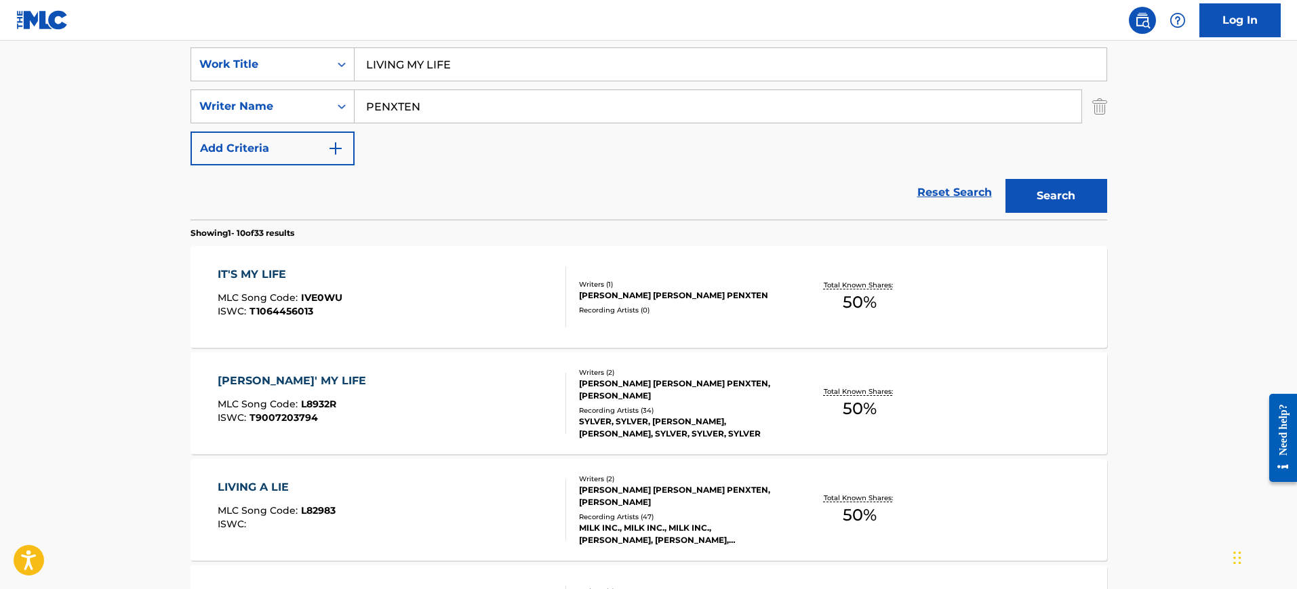
scroll to position [339, 0]
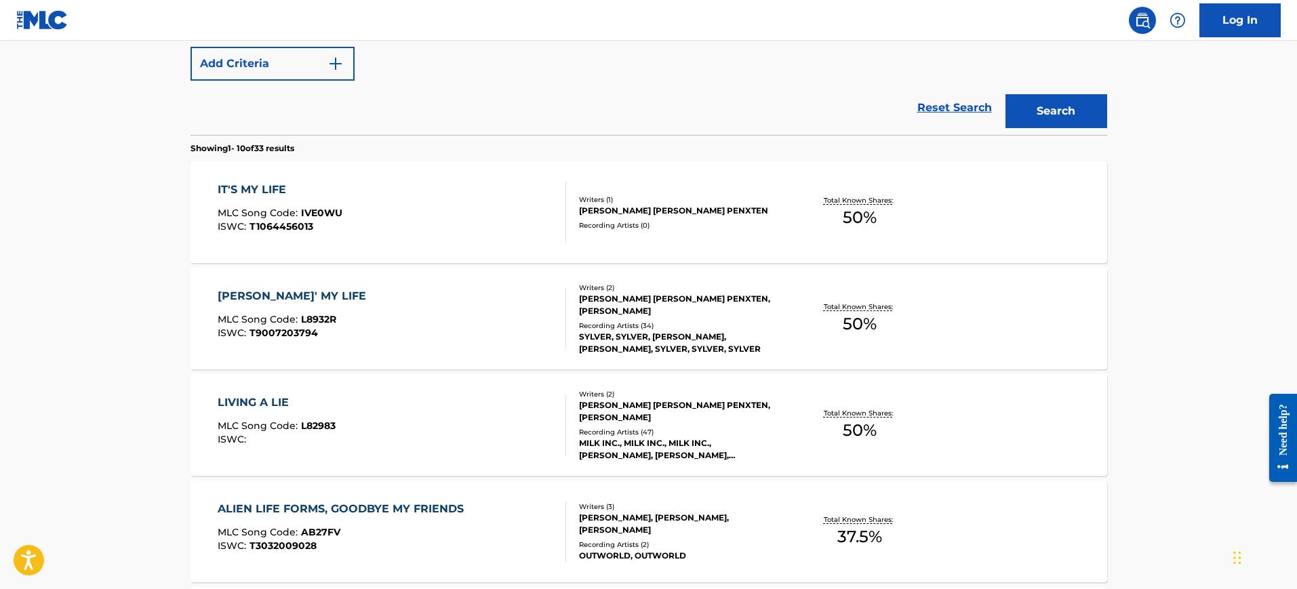
click at [318, 309] on div "LIVIN' MY LIFE MLC Song Code : L8932R ISWC : T9007203794" at bounding box center [295, 318] width 155 height 61
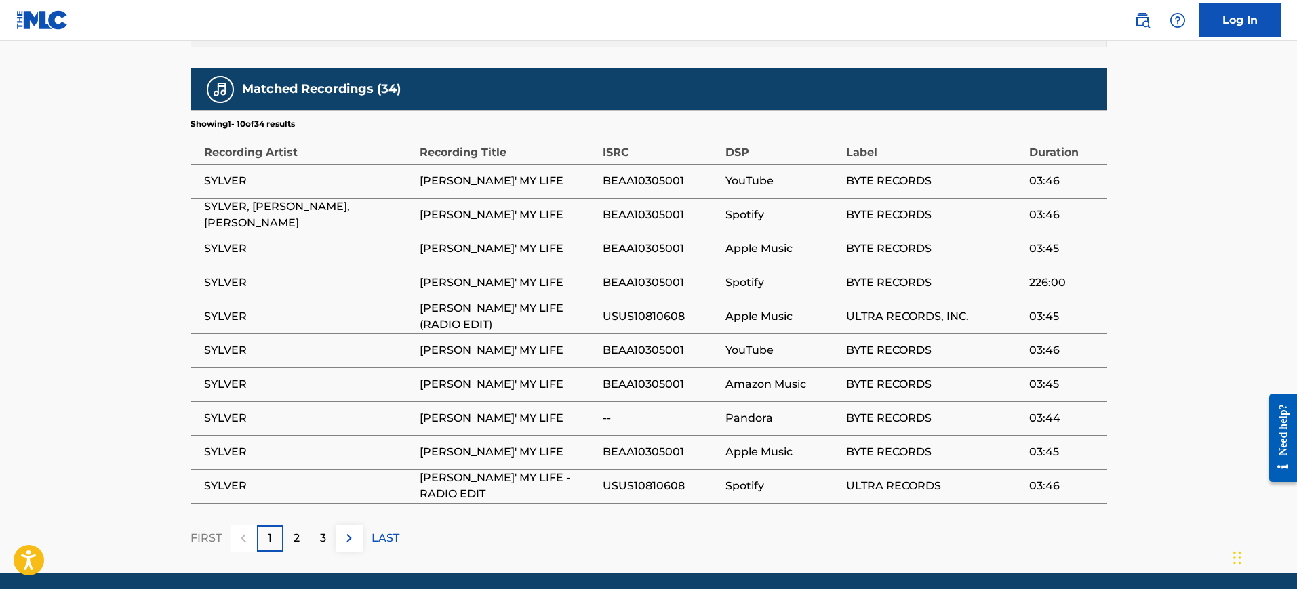
scroll to position [1382, 0]
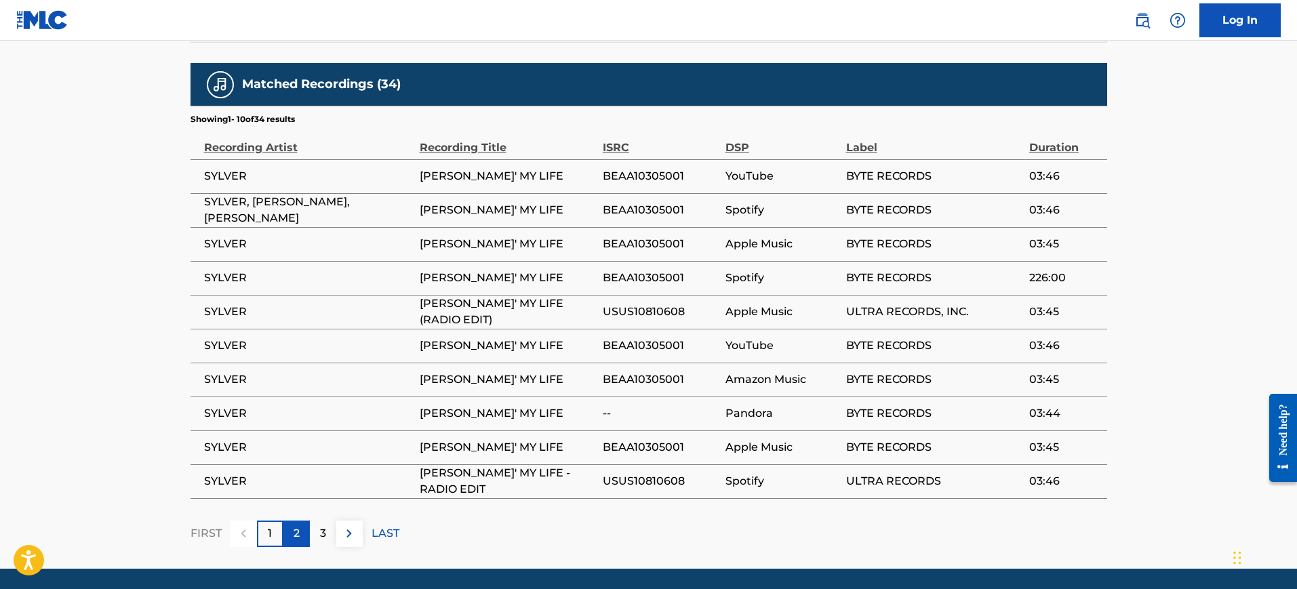
click at [307, 521] on div "2" at bounding box center [296, 534] width 26 height 26
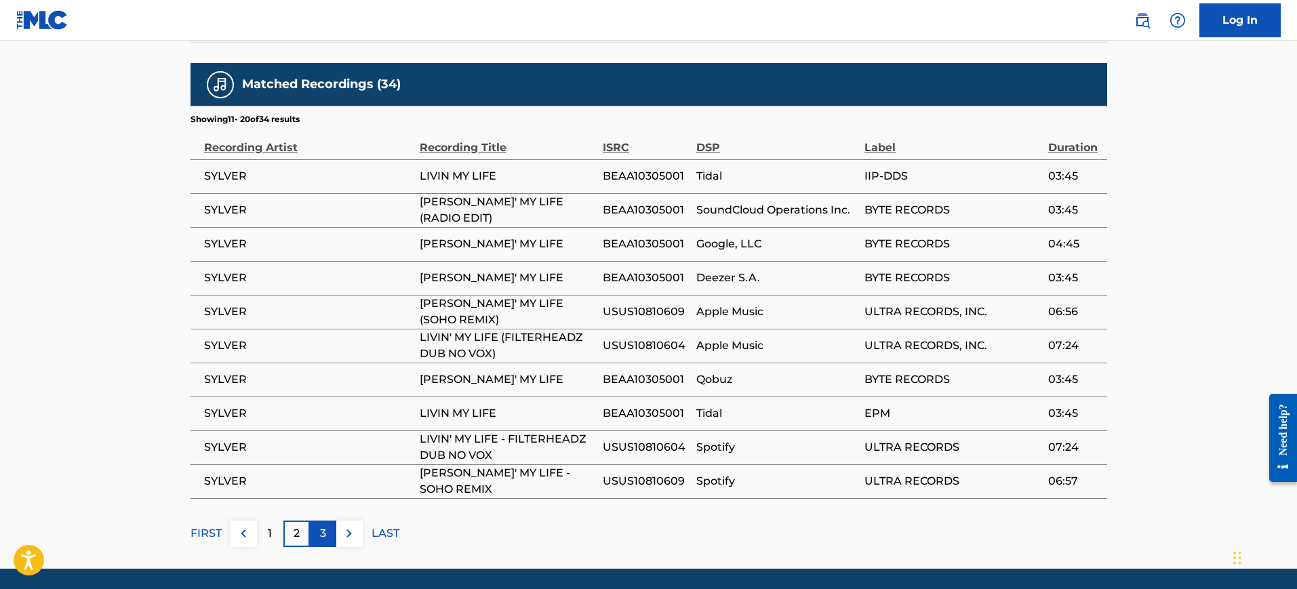
click at [322, 525] on p "3" at bounding box center [323, 533] width 6 height 16
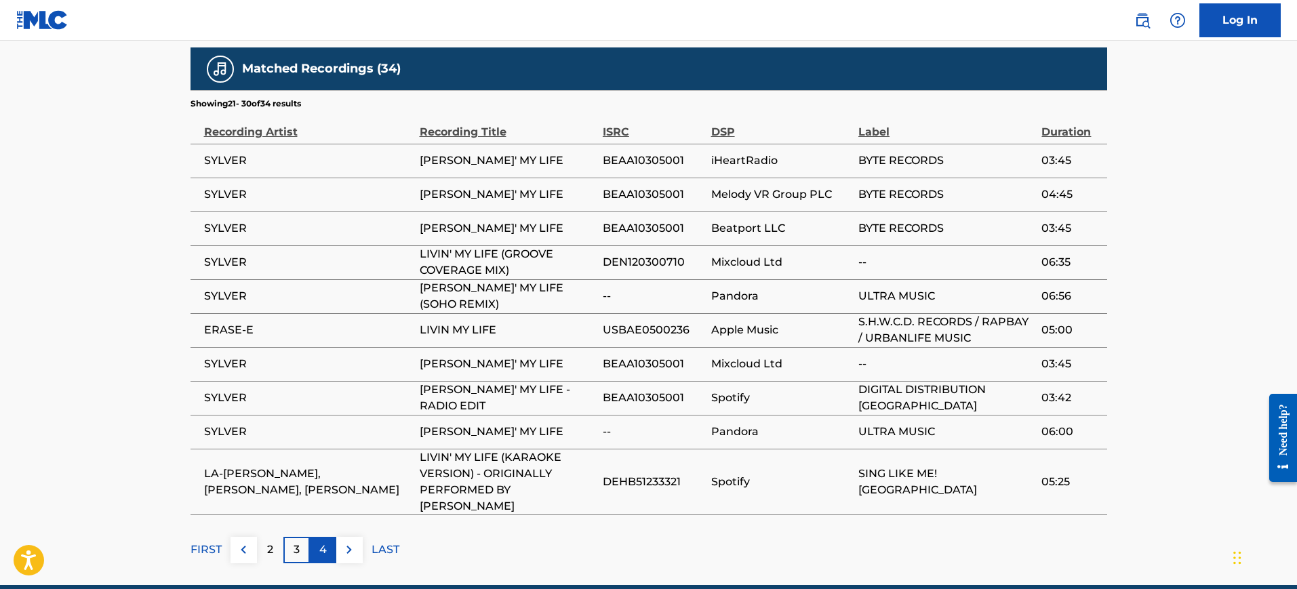
click at [319, 542] on p "4" at bounding box center [322, 550] width 7 height 16
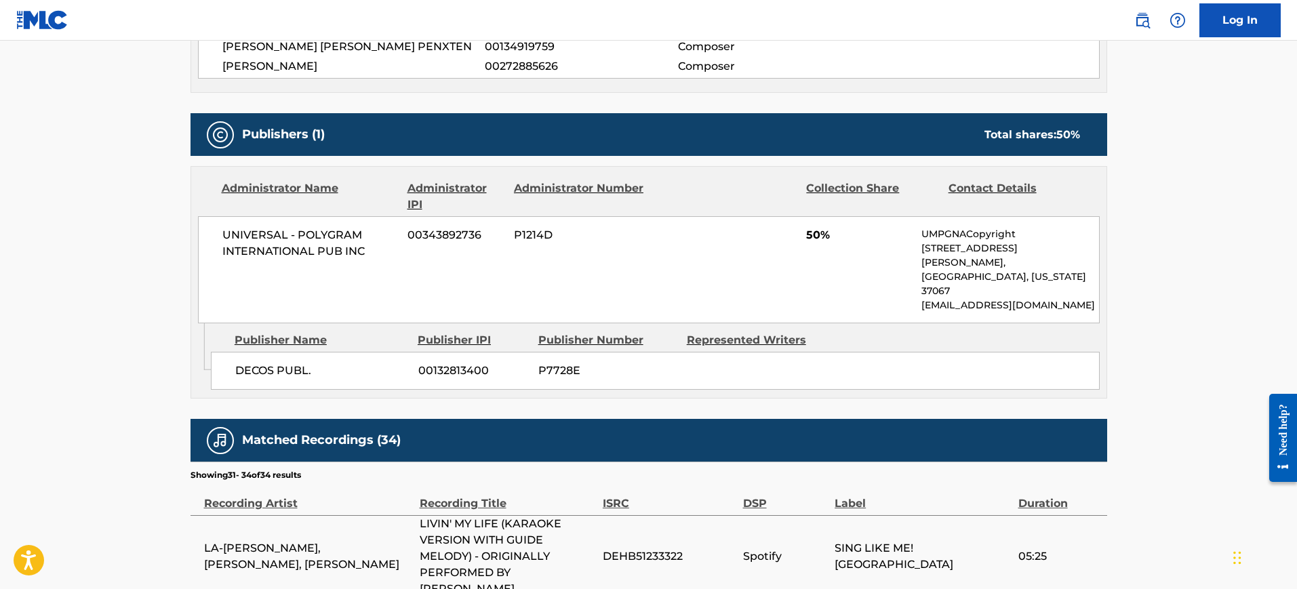
scroll to position [1210, 0]
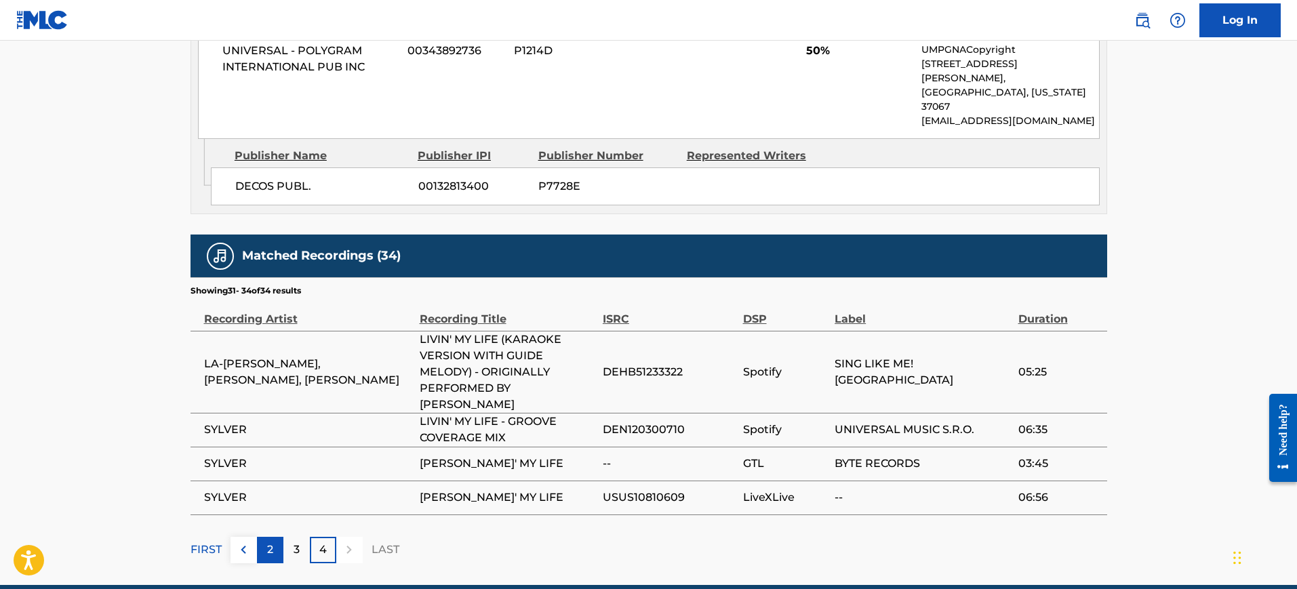
click at [266, 537] on div "2" at bounding box center [270, 550] width 26 height 26
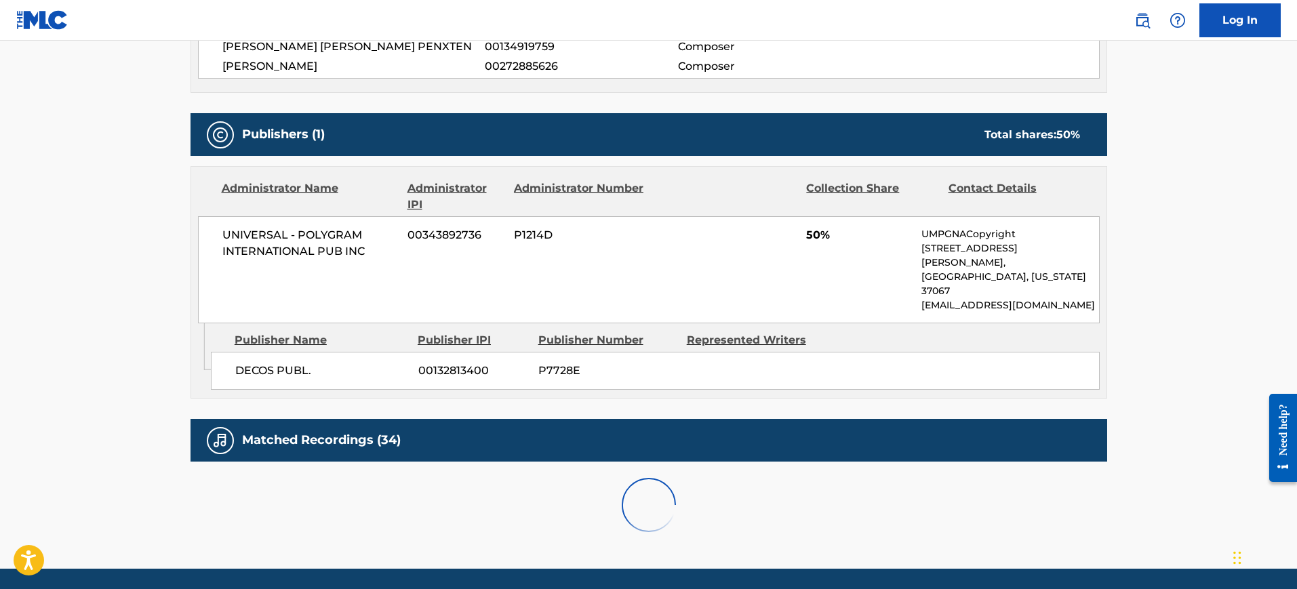
scroll to position [1382, 0]
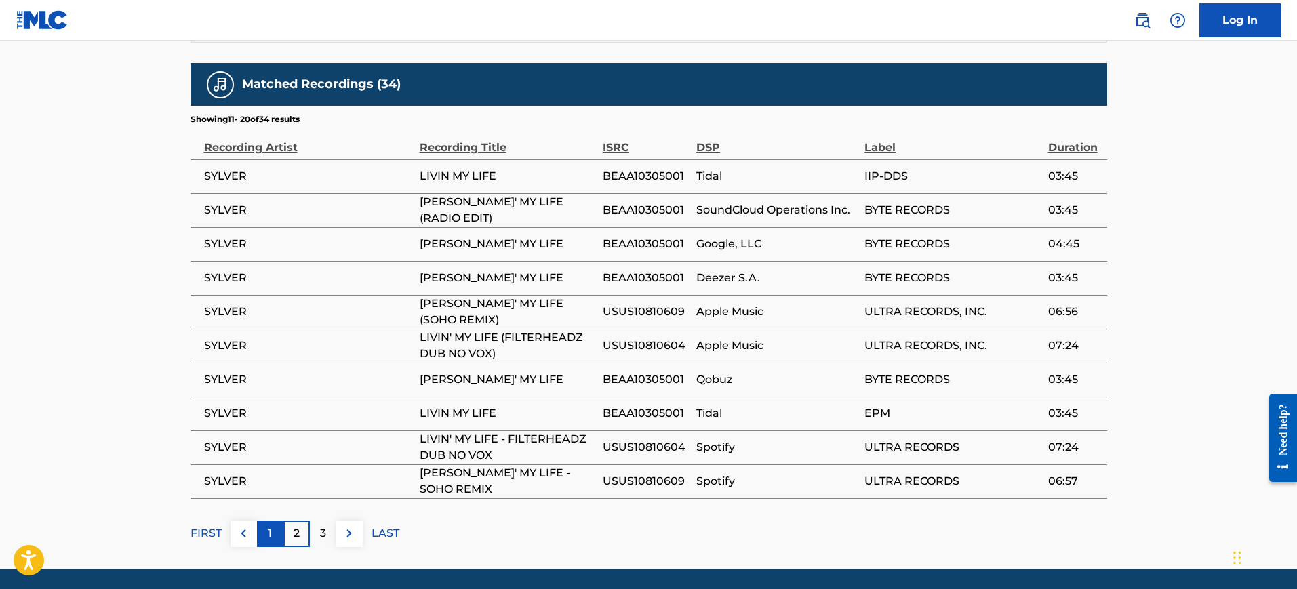
click at [258, 521] on div "1" at bounding box center [270, 534] width 26 height 26
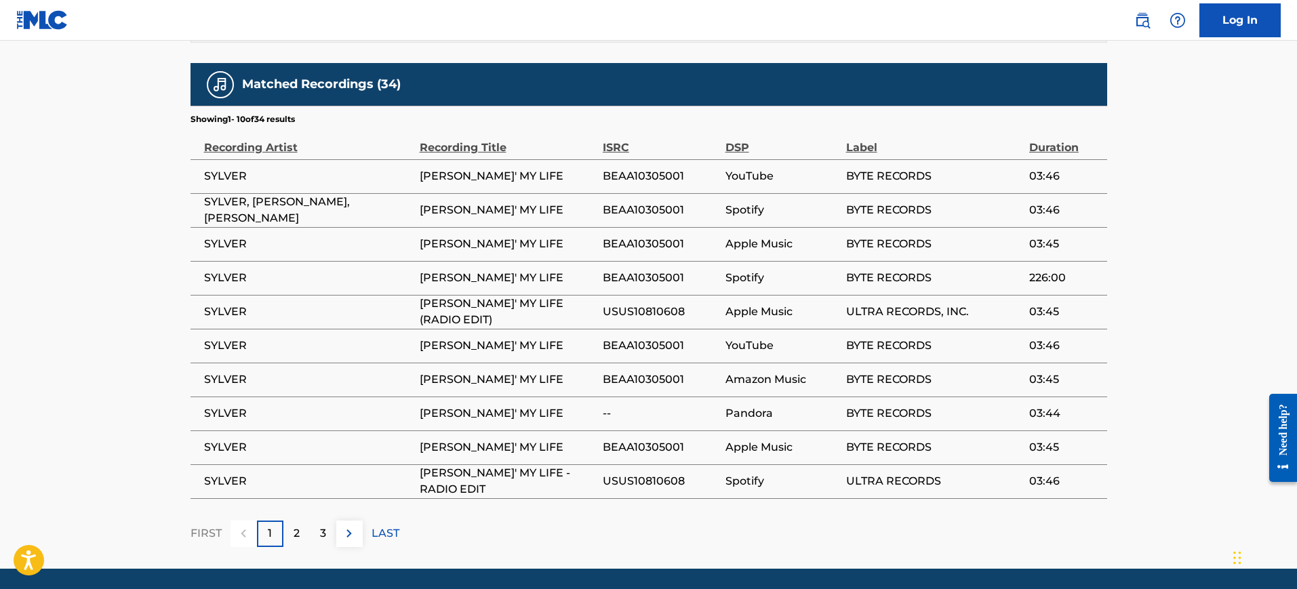
click at [197, 113] on p "Showing 1 - 10 of 34 results" at bounding box center [243, 119] width 104 height 12
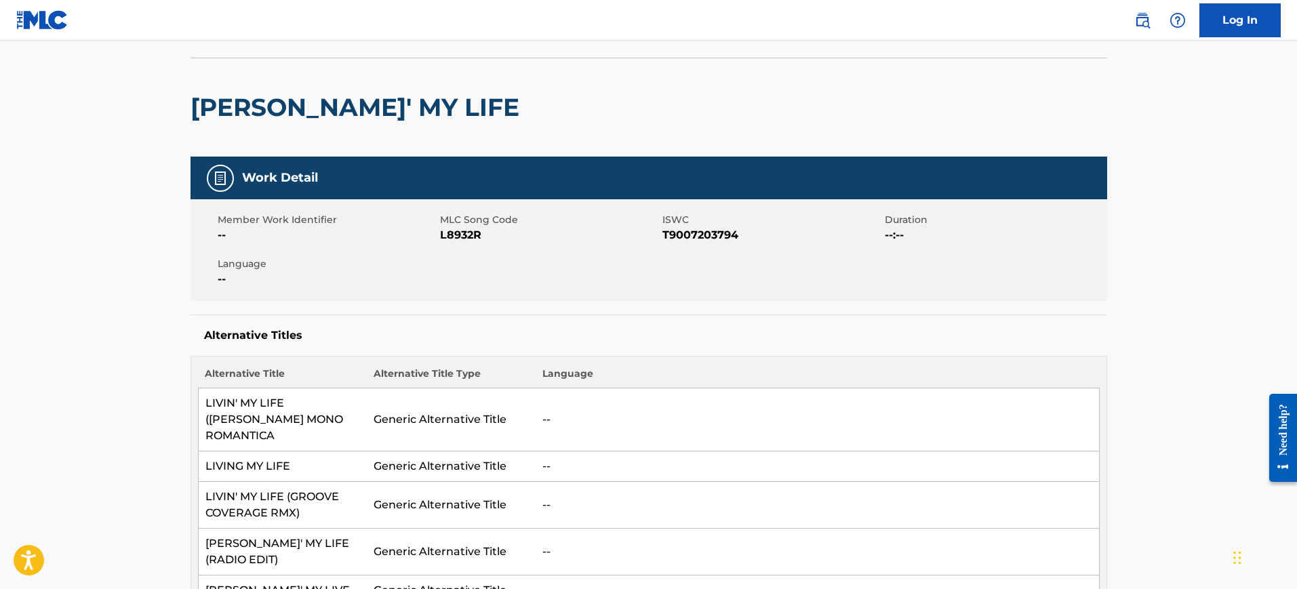
scroll to position [0, 0]
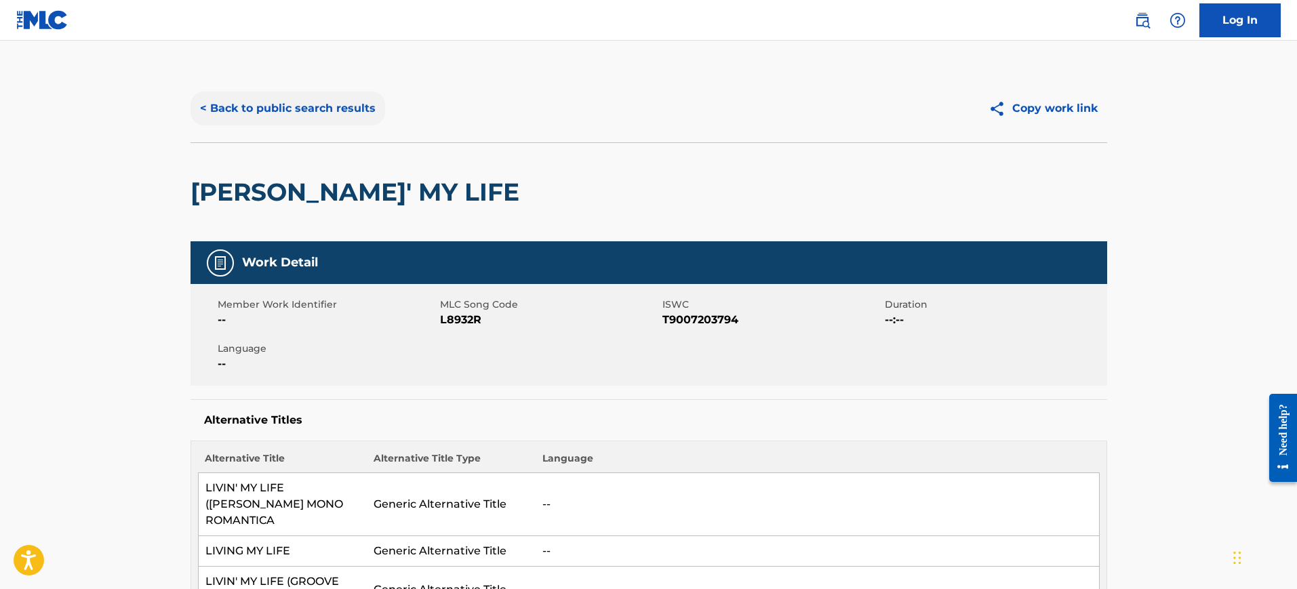
click at [255, 100] on button "< Back to public search results" at bounding box center [288, 109] width 195 height 34
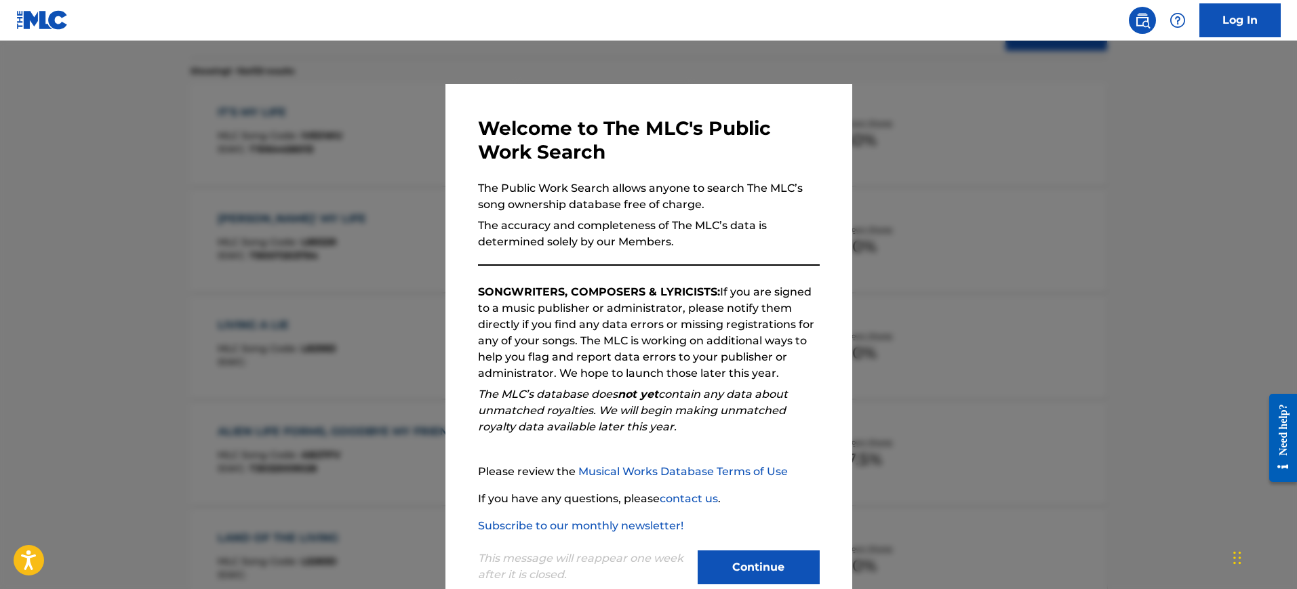
click at [882, 155] on div at bounding box center [648, 335] width 1297 height 589
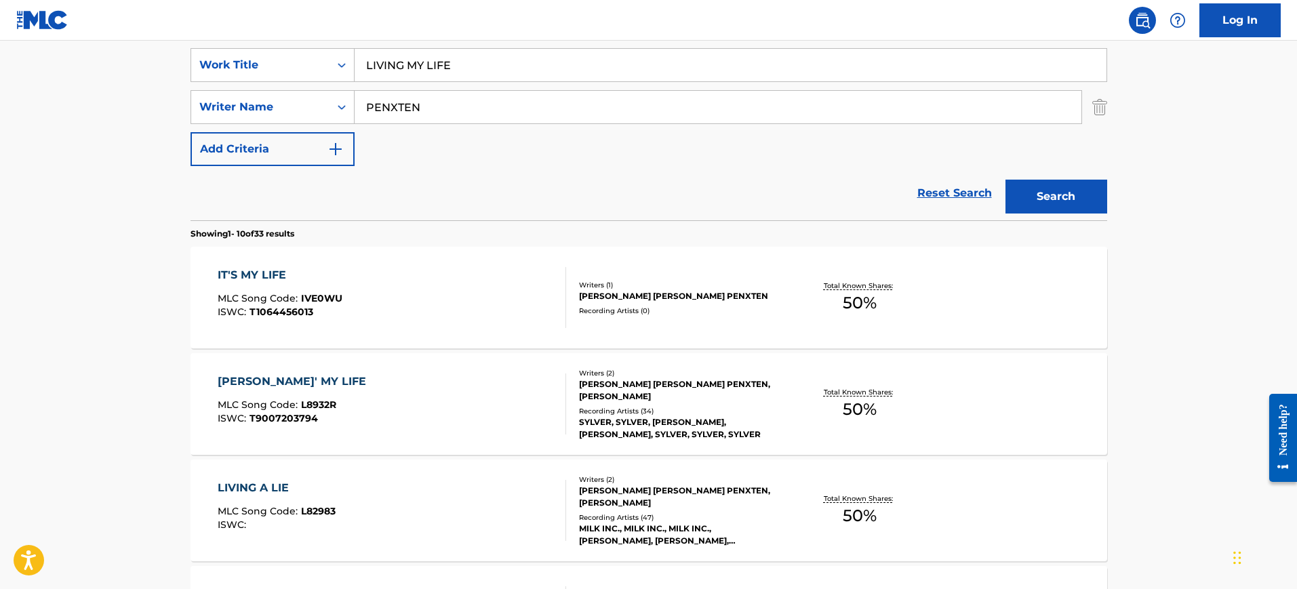
scroll to position [77, 0]
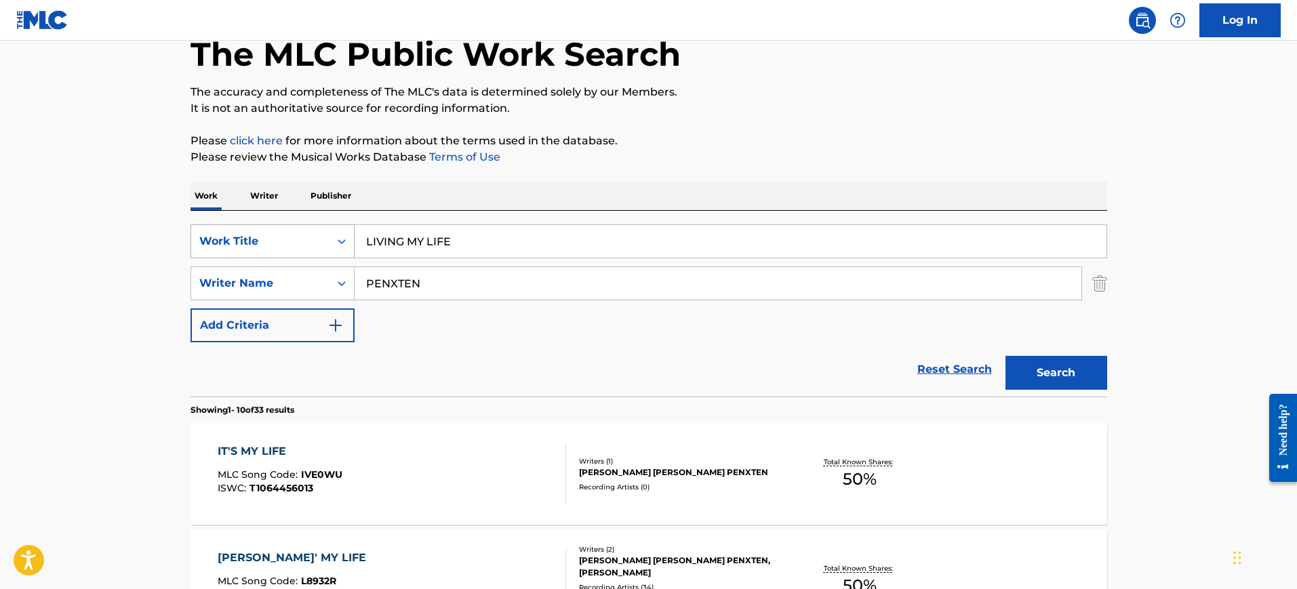
drag, startPoint x: 483, startPoint y: 243, endPoint x: 283, endPoint y: 254, distance: 200.3
click at [283, 254] on div "SearchWithCriteria2416c2bc-1631-420a-a8cf-926042311660 Work Title LIVING MY LIFE" at bounding box center [649, 241] width 917 height 34
paste input "KAMU DAN KENANGAN SHANNA SHANNON, SKY GLEN HANZ"
type input "KAMU DAN KENANGAN SHANNA SHANNON, SKY GLEN HANZ"
drag, startPoint x: 447, startPoint y: 296, endPoint x: 306, endPoint y: 292, distance: 141.1
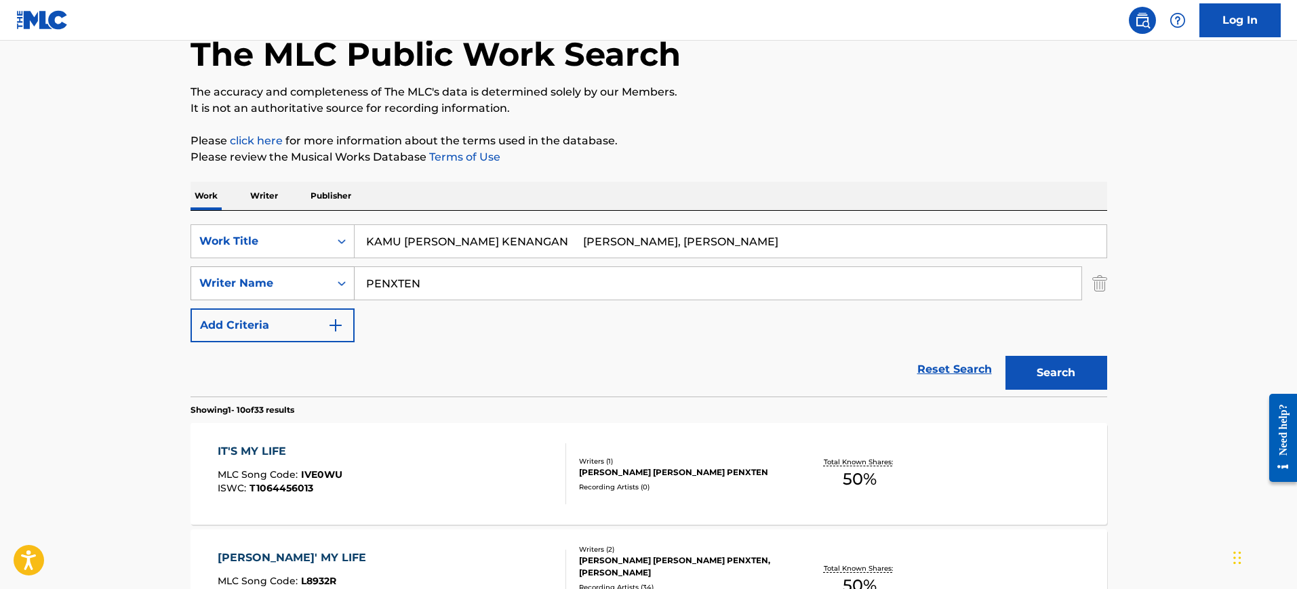
click at [307, 292] on div "SearchWithCriteria1251773b-c7e3-4bd6-a94f-38381dff76cf Writer Name PENXTEN" at bounding box center [649, 283] width 917 height 34
paste input "KAMU DAN KENANGAN SHANNA SHANNON, SKY GLEN HANZ"
type input "KAMU DAN KENANGAN SHANNA SHANNON, SKY GLEN HANZ"
click at [388, 246] on input "KAMU DAN KENANGAN SHANNA SHANNON, SKY GLEN HANZ" at bounding box center [731, 241] width 752 height 33
drag, startPoint x: 504, startPoint y: 241, endPoint x: 957, endPoint y: 254, distance: 453.7
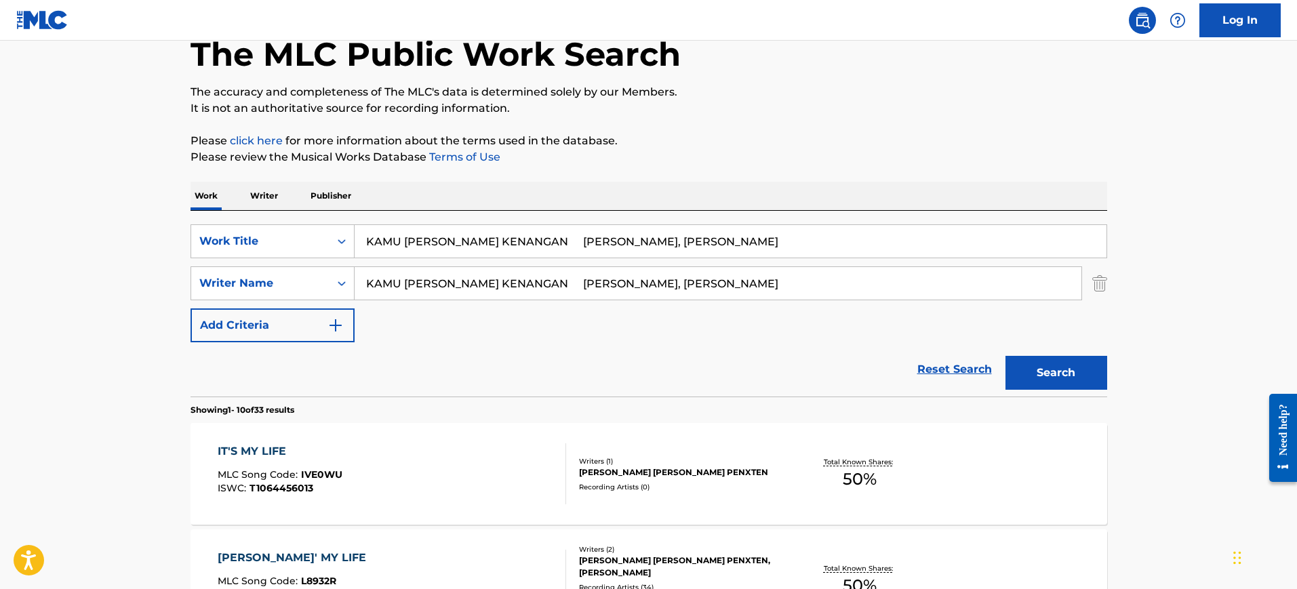
click at [957, 254] on input "KAMU DAN KENANGAN SHANNA SHANNON, SKY GLEN HANZ" at bounding box center [731, 241] width 752 height 33
type input "KAMU DAN KENANGAN"
drag, startPoint x: 702, startPoint y: 283, endPoint x: 67, endPoint y: 267, distance: 634.7
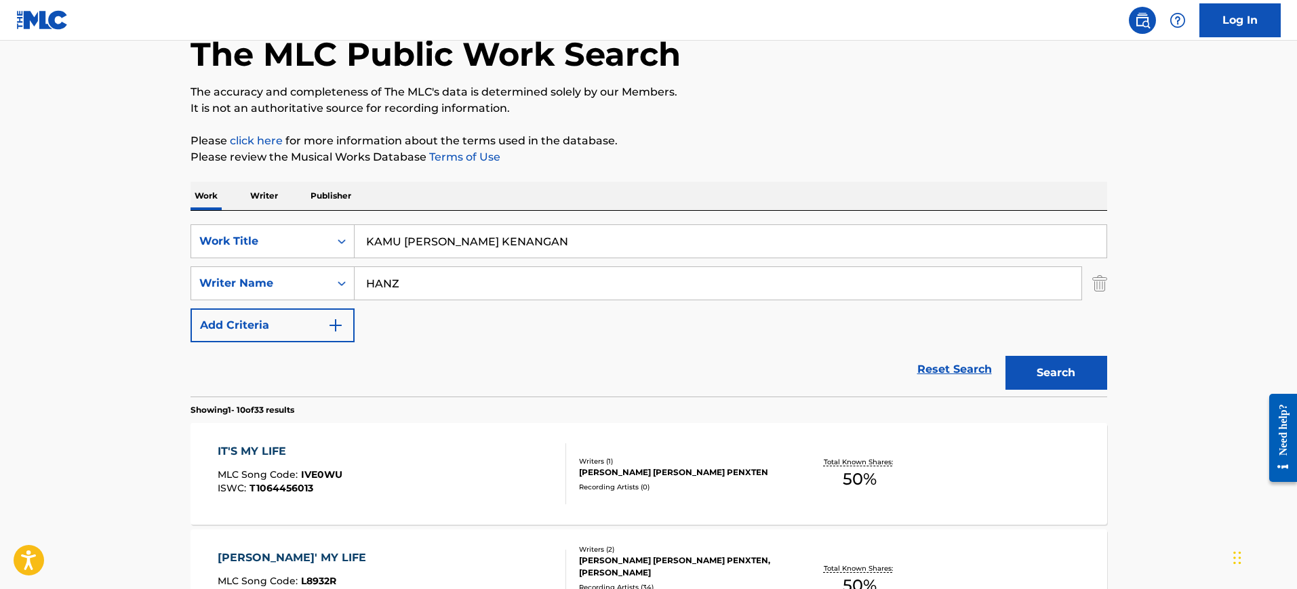
type input "HANZ"
click at [1005, 356] on button "Search" at bounding box center [1056, 373] width 102 height 34
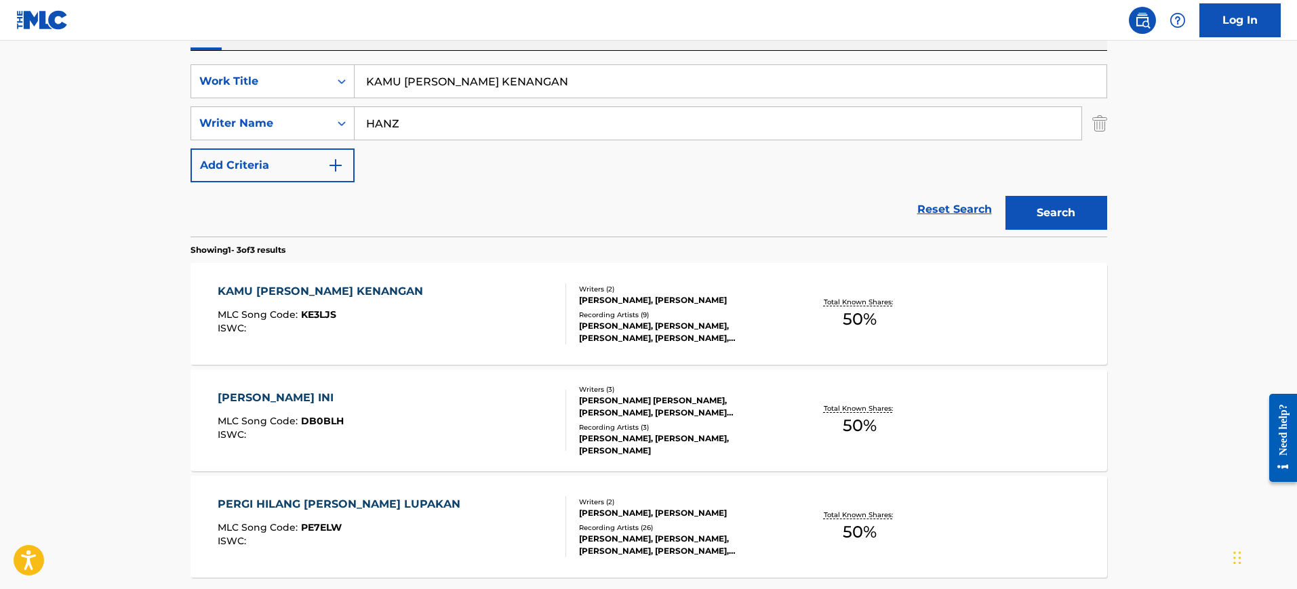
scroll to position [247, 0]
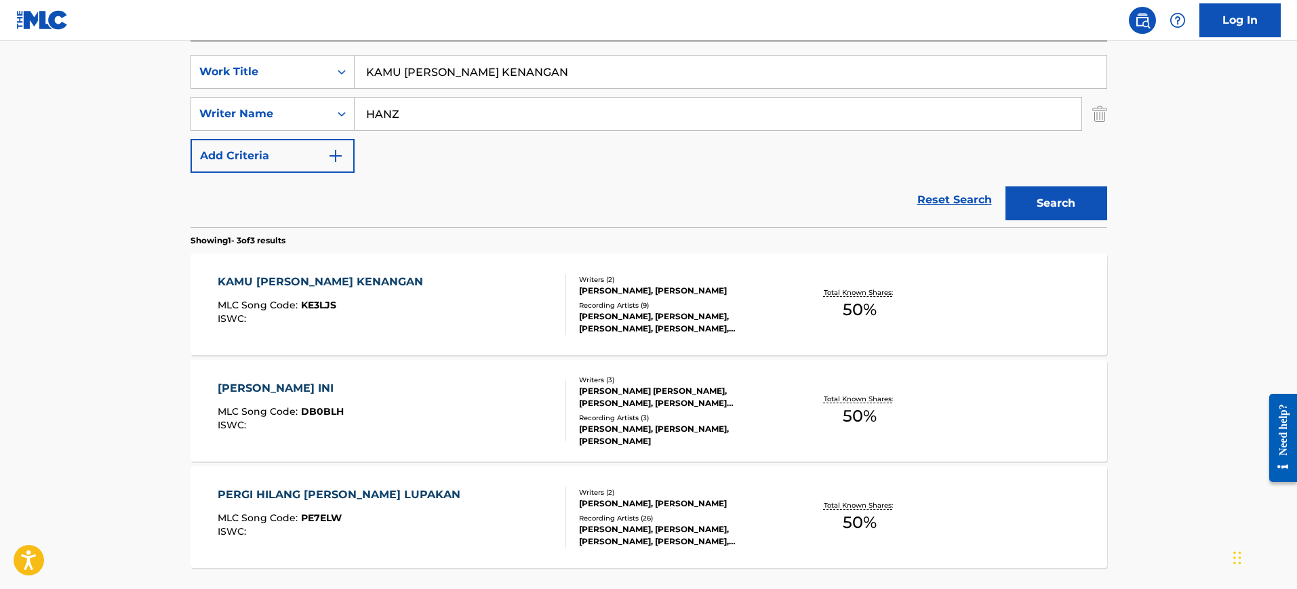
click at [424, 295] on div "KAMU DAN KENANGAN MLC Song Code : KE3LJS ISWC :" at bounding box center [392, 304] width 348 height 61
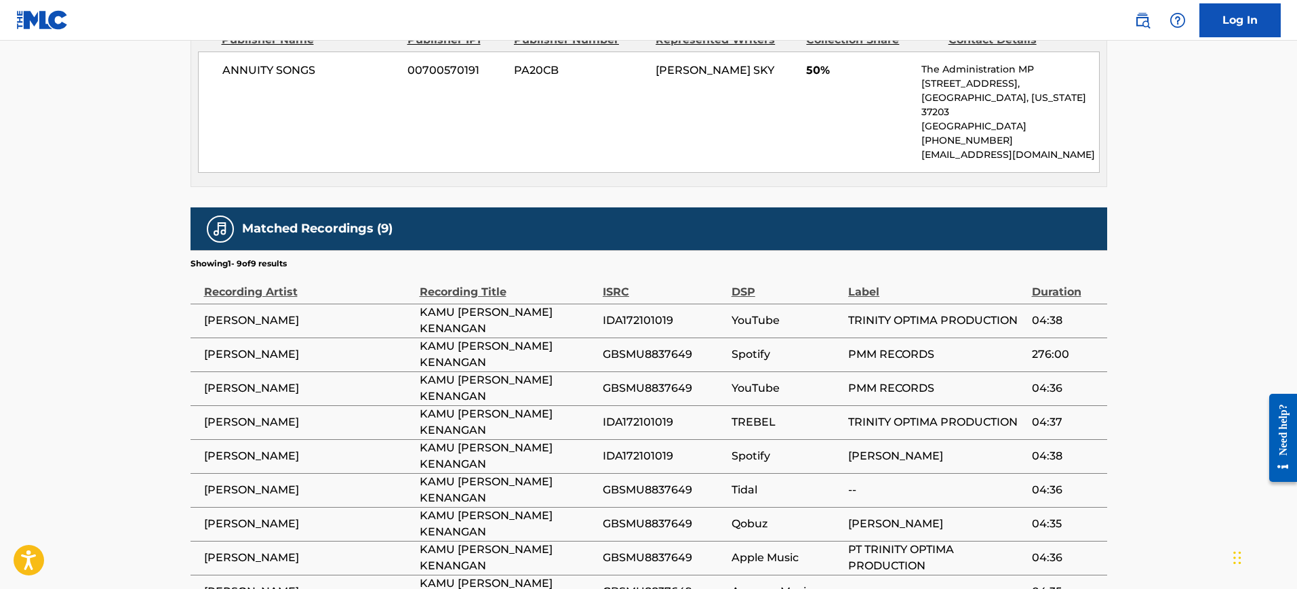
scroll to position [769, 0]
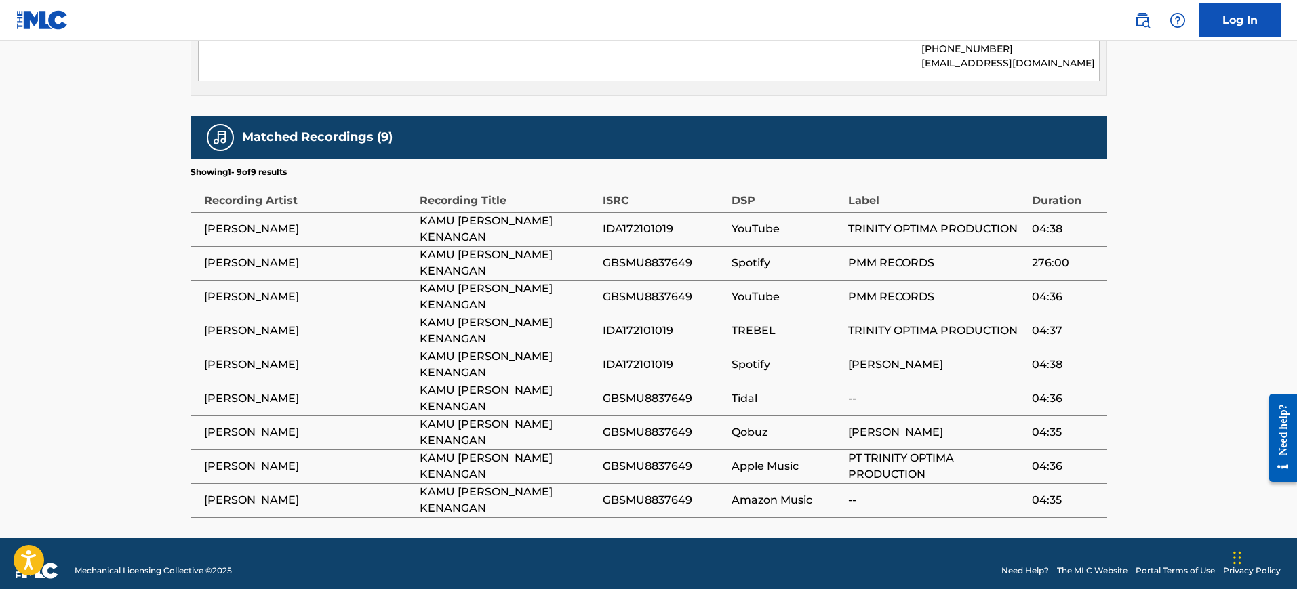
click at [535, 382] on td "KAMU DAN KENANGAN" at bounding box center [511, 399] width 183 height 34
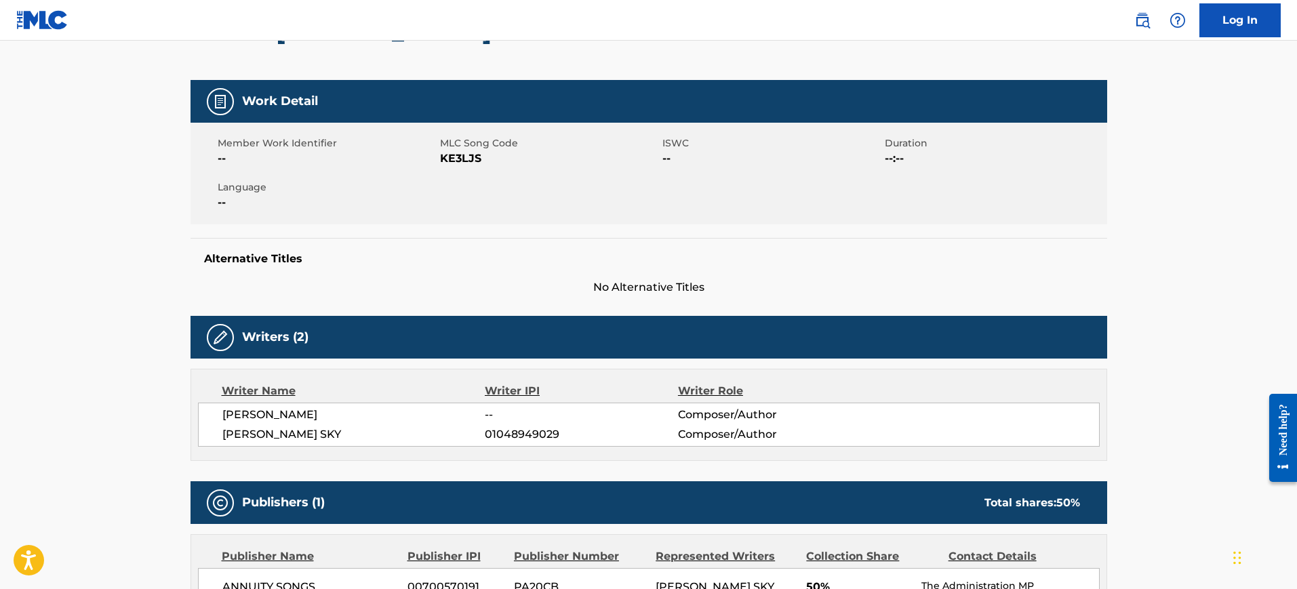
scroll to position [0, 0]
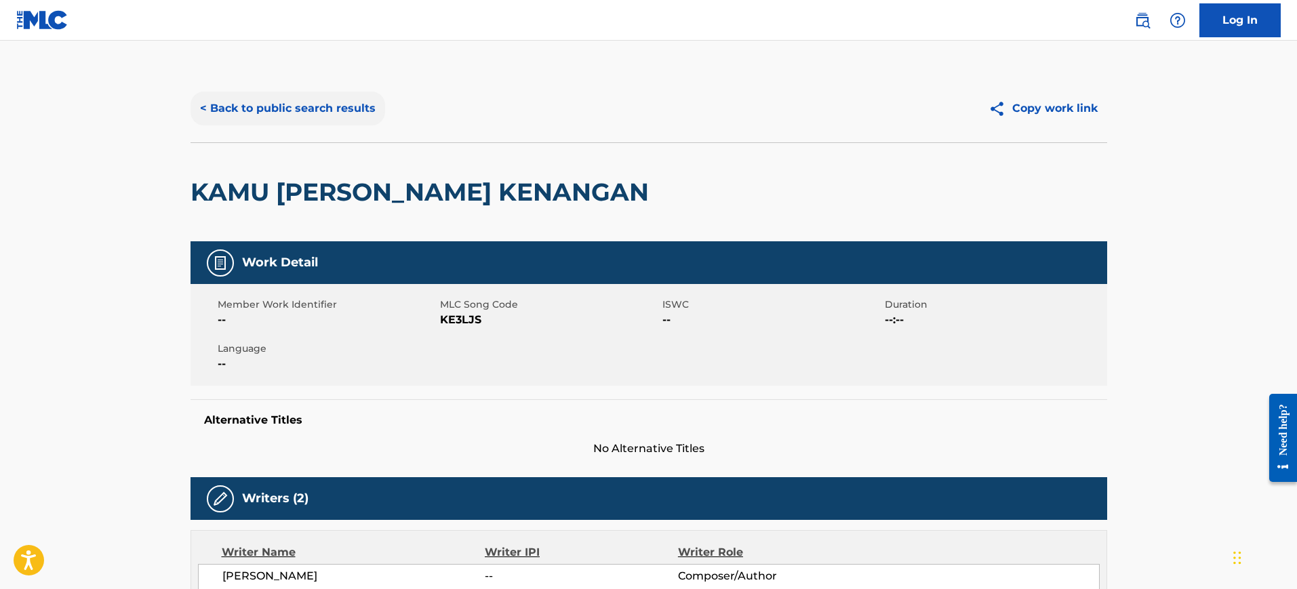
click at [235, 104] on button "< Back to public search results" at bounding box center [288, 109] width 195 height 34
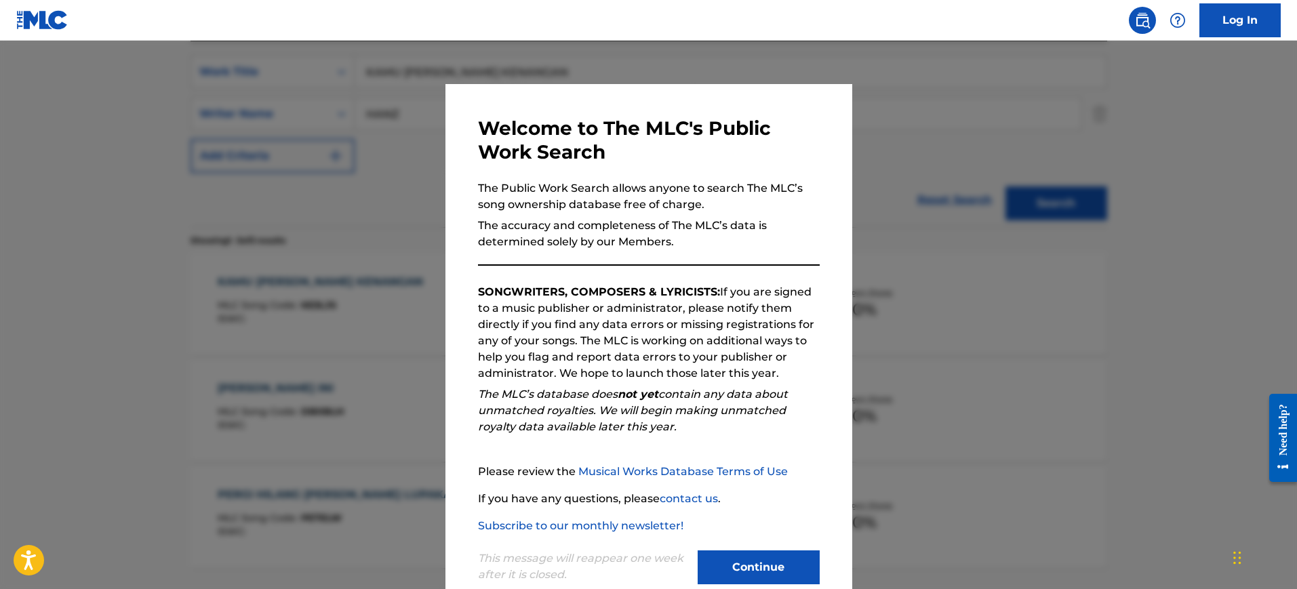
click at [954, 141] on div at bounding box center [648, 335] width 1297 height 589
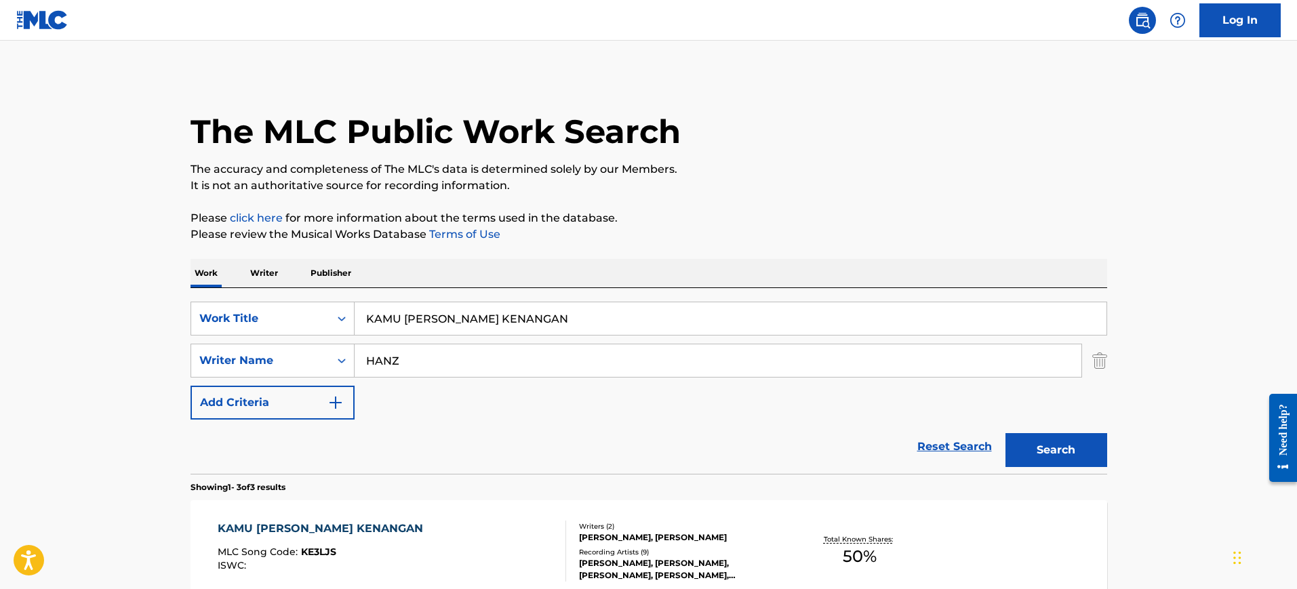
drag, startPoint x: 315, startPoint y: 329, endPoint x: 308, endPoint y: 339, distance: 11.7
click at [303, 329] on div "SearchWithCriteria2416c2bc-1631-420a-a8cf-926042311660 Work Title KAMU DAN KENA…" at bounding box center [649, 319] width 917 height 34
paste input "I KNOW STYLES DAVID, TUCKER ORLANDO"
type input "I KNOW STYLES DAVID, TUCKER ORLANDO"
drag, startPoint x: 446, startPoint y: 369, endPoint x: 412, endPoint y: 340, distance: 44.8
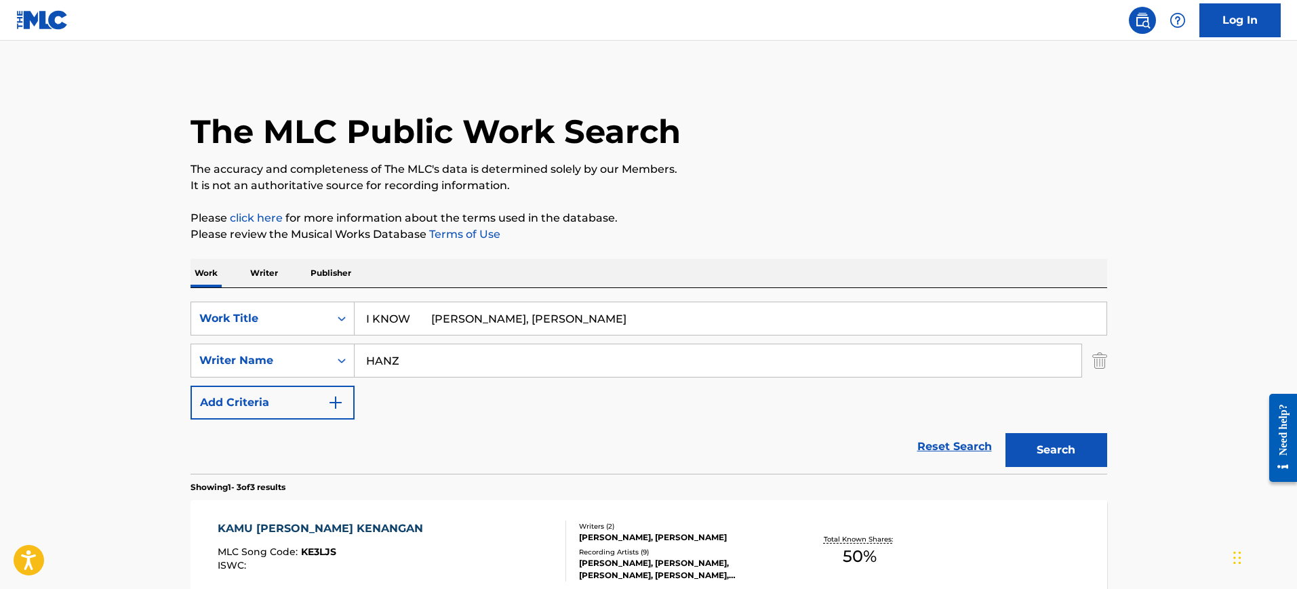
click at [258, 353] on div "SearchWithCriteria1251773b-c7e3-4bd6-a94f-38381dff76cf Writer Name HANZ" at bounding box center [649, 361] width 917 height 34
paste input "I KNOW STYLES DAVID, TUCKER ORLANDO"
type input "I KNOW STYLES DAVID, TUCKER ORLANDO"
drag, startPoint x: 412, startPoint y: 317, endPoint x: 707, endPoint y: 348, distance: 296.5
click at [707, 348] on div "SearchWithCriteria2416c2bc-1631-420a-a8cf-926042311660 Work Title I KNOW STYLES…" at bounding box center [649, 361] width 917 height 118
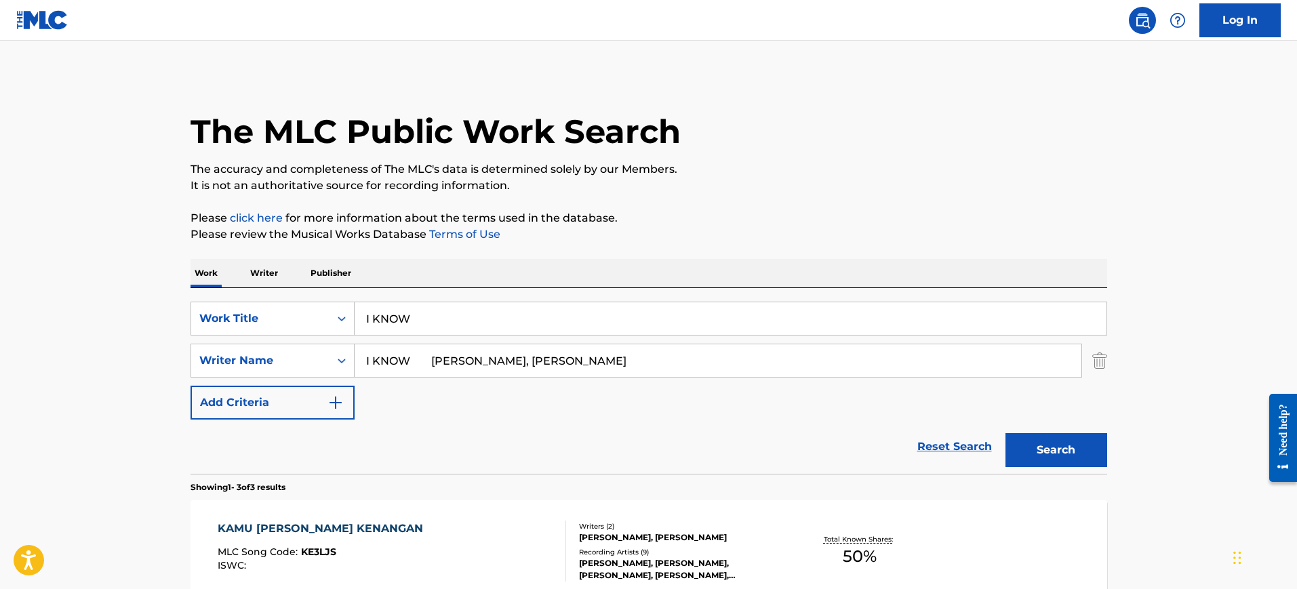
type input "I KNOW"
drag, startPoint x: 547, startPoint y: 358, endPoint x: 148, endPoint y: 348, distance: 399.4
click at [142, 351] on main "The MLC Public Work Search The accuracy and completeness of The MLC's data is d…" at bounding box center [648, 463] width 1297 height 845
click at [1005, 433] on button "Search" at bounding box center [1056, 450] width 102 height 34
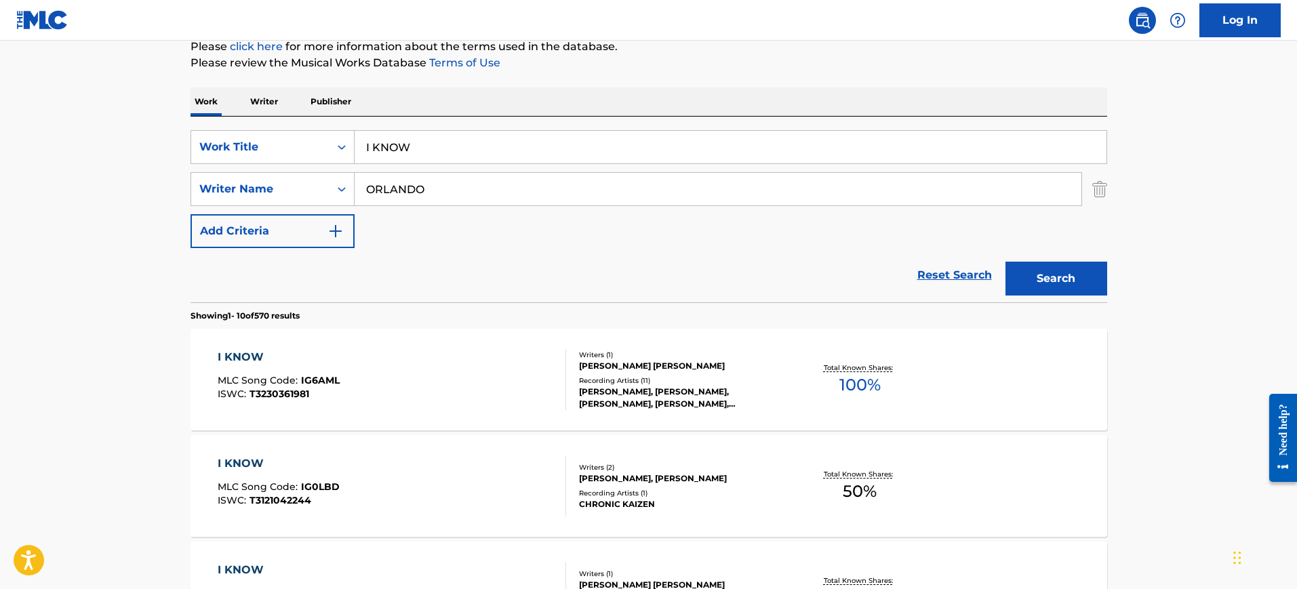
scroll to position [128, 0]
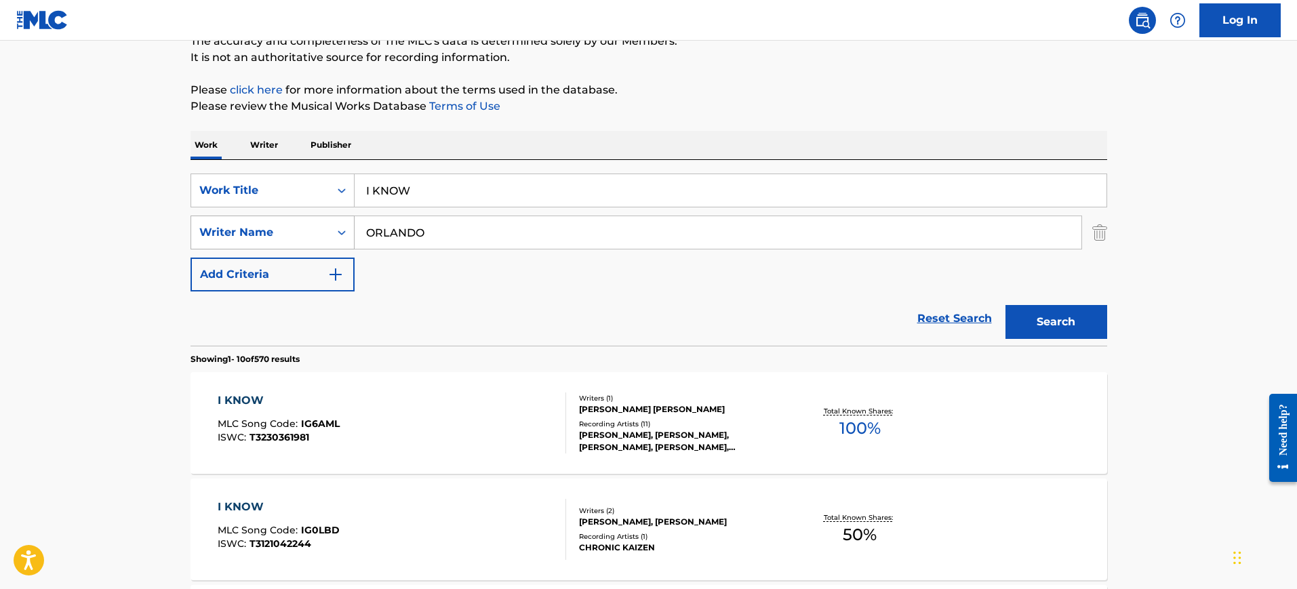
drag, startPoint x: 437, startPoint y: 240, endPoint x: 304, endPoint y: 245, distance: 133.0
click at [306, 245] on div "SearchWithCriteria1251773b-c7e3-4bd6-a94f-38381dff76cf Writer Name ORLANDO" at bounding box center [649, 233] width 917 height 34
paste input "I KNOW STYLES DAVID, TUCKER"
drag, startPoint x: 412, startPoint y: 236, endPoint x: 203, endPoint y: 240, distance: 208.8
click at [203, 240] on div "SearchWithCriteria1251773b-c7e3-4bd6-a94f-38381dff76cf Writer Name I KNOW STYLE…" at bounding box center [649, 233] width 917 height 34
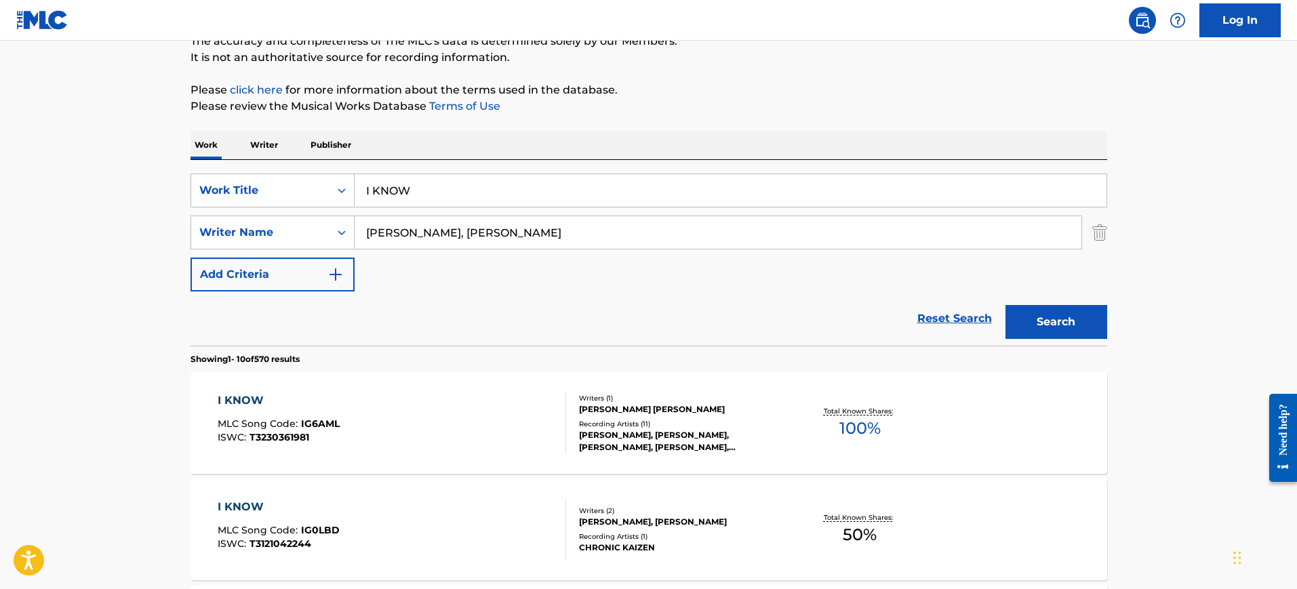
drag, startPoint x: 407, startPoint y: 231, endPoint x: 894, endPoint y: 250, distance: 487.1
click at [894, 250] on div "SearchWithCriteria2416c2bc-1631-420a-a8cf-926042311660 Work Title I KNOW Search…" at bounding box center [649, 233] width 917 height 118
type input "STYLES"
click at [1005, 305] on button "Search" at bounding box center [1056, 322] width 102 height 34
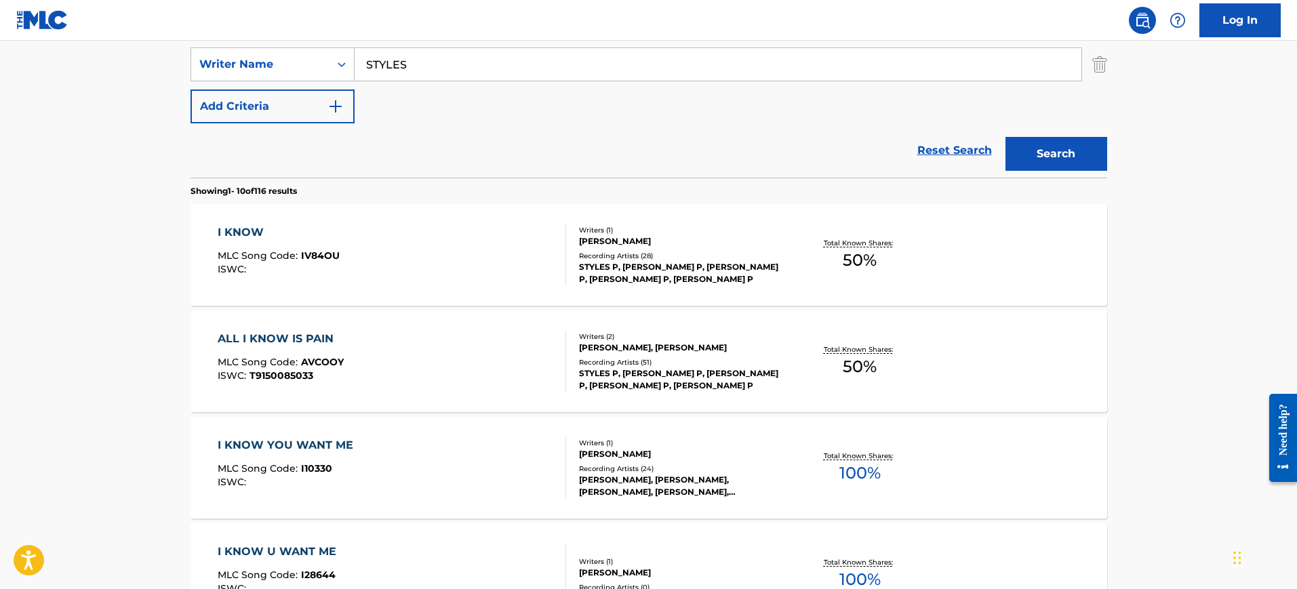
scroll to position [298, 0]
click at [467, 352] on div "ALL I KNOW IS PAIN MLC Song Code : AVCOOY ISWC : T9150085033" at bounding box center [392, 359] width 348 height 61
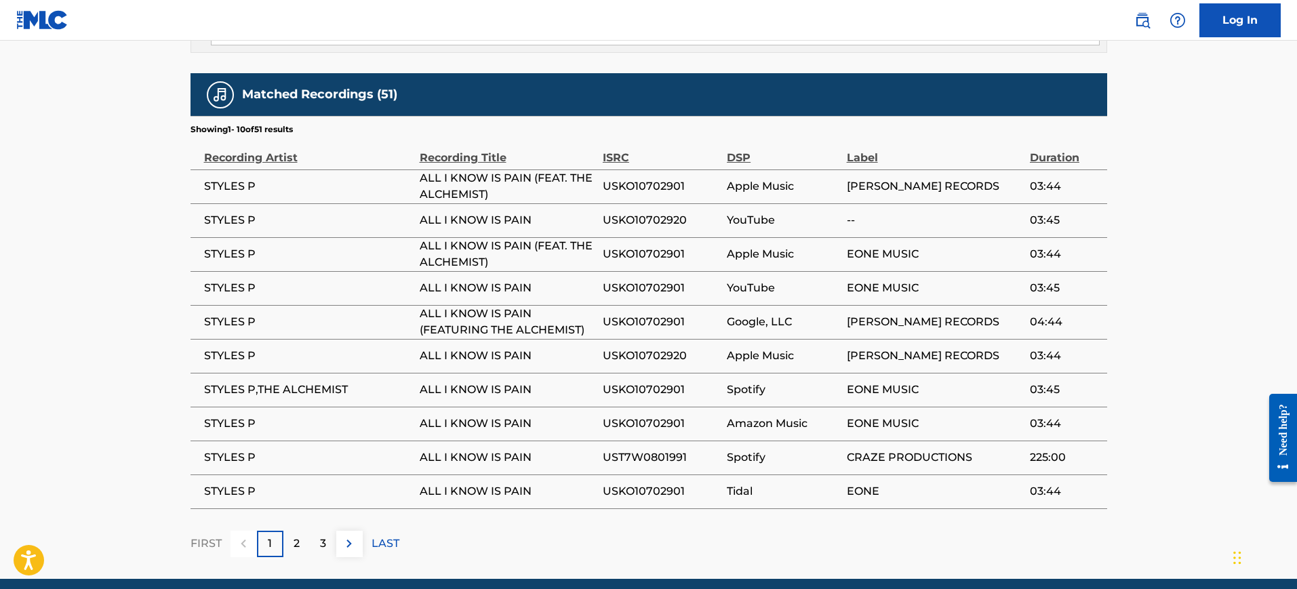
scroll to position [929, 0]
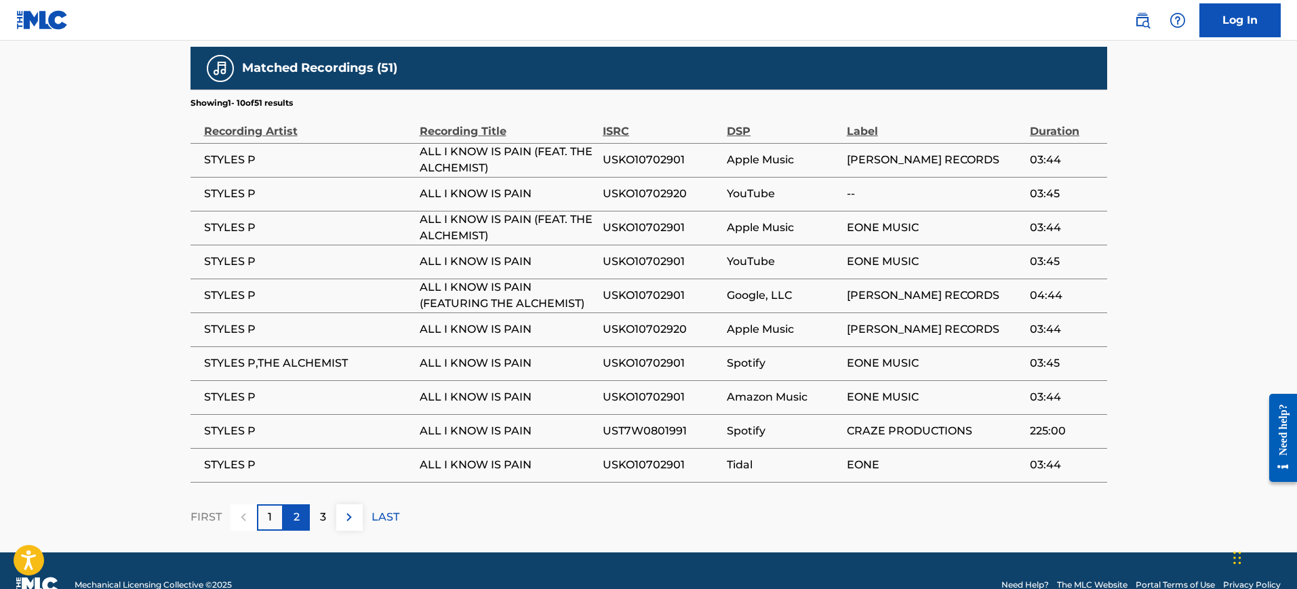
click at [295, 504] on div "2" at bounding box center [296, 517] width 26 height 26
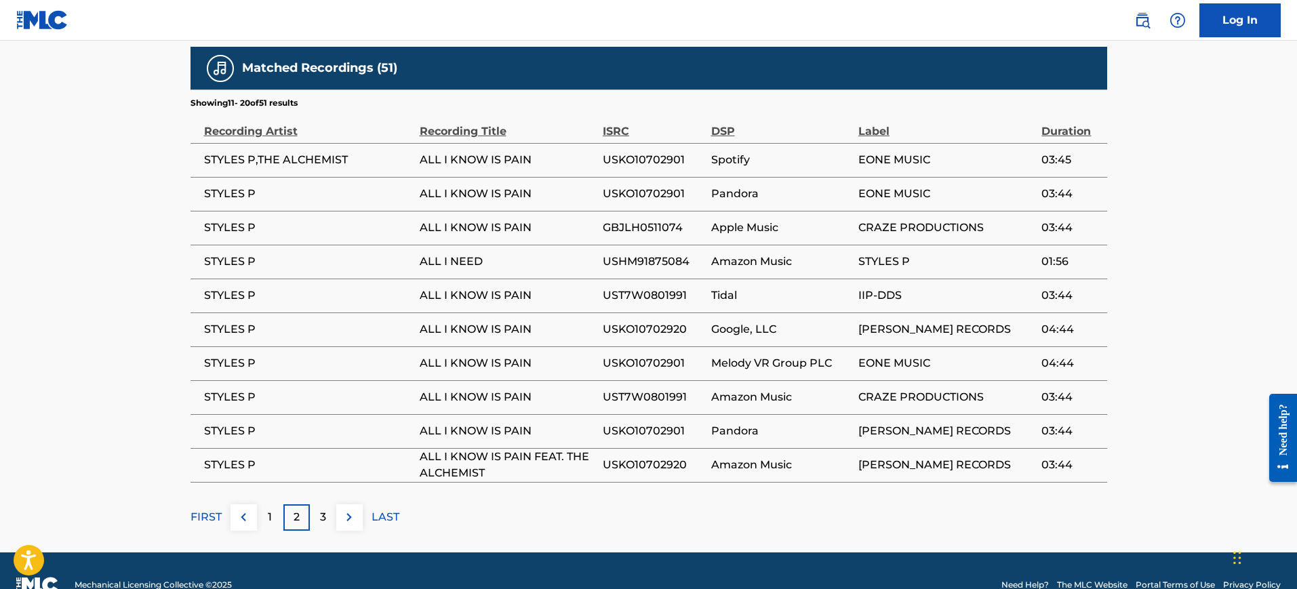
click at [329, 504] on div "3" at bounding box center [323, 517] width 26 height 26
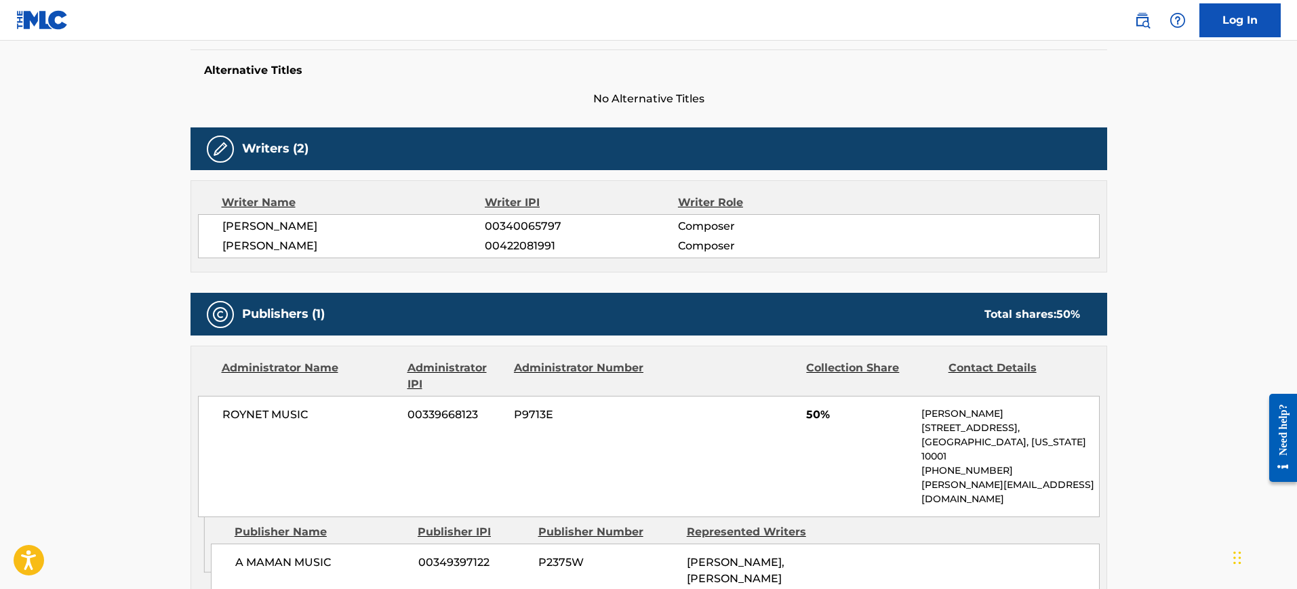
scroll to position [251, 0]
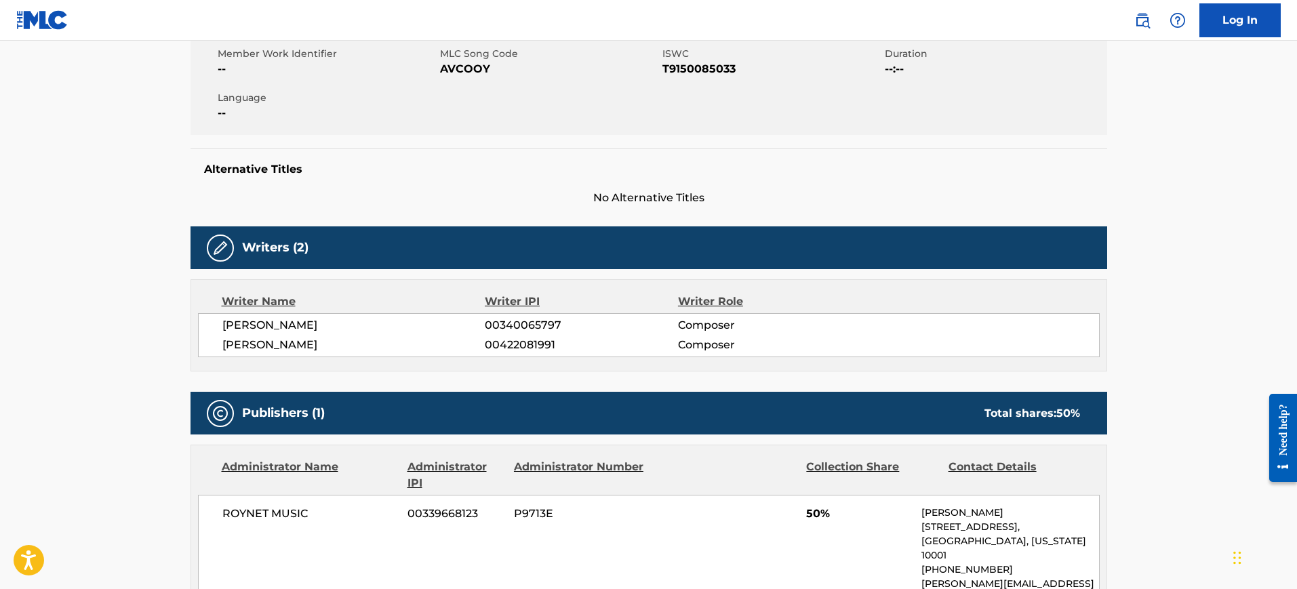
click at [336, 323] on span "DAVID STYLES" at bounding box center [353, 325] width 263 height 16
copy div "DAVID STYLES"
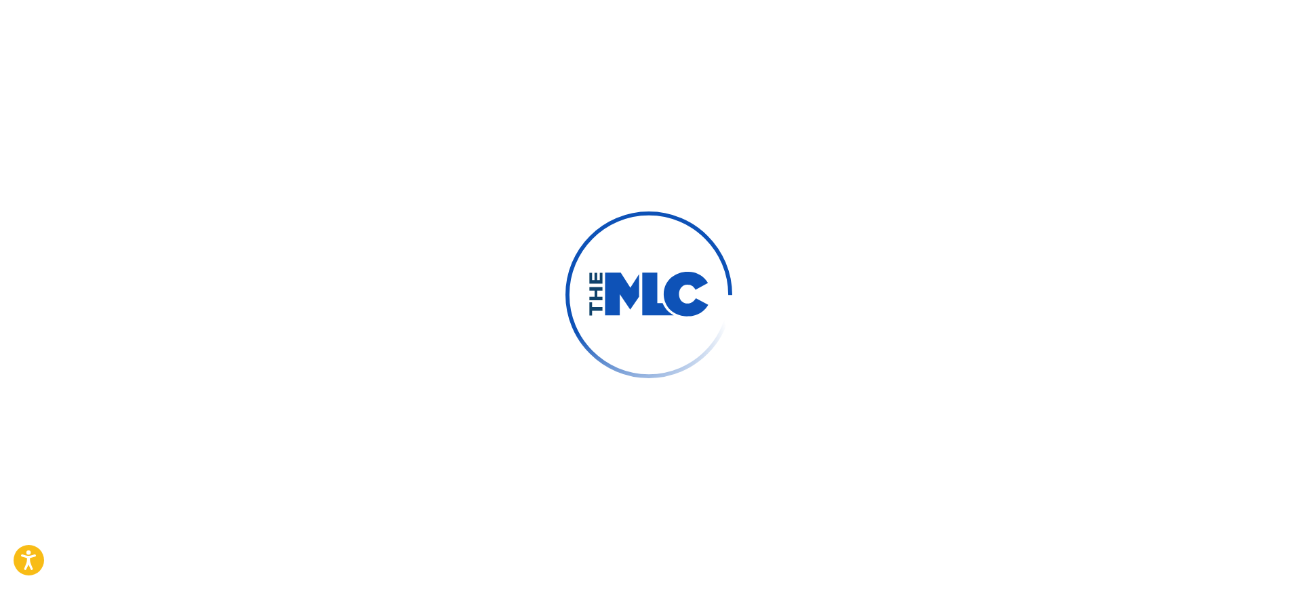
click at [934, 417] on div at bounding box center [648, 294] width 1297 height 589
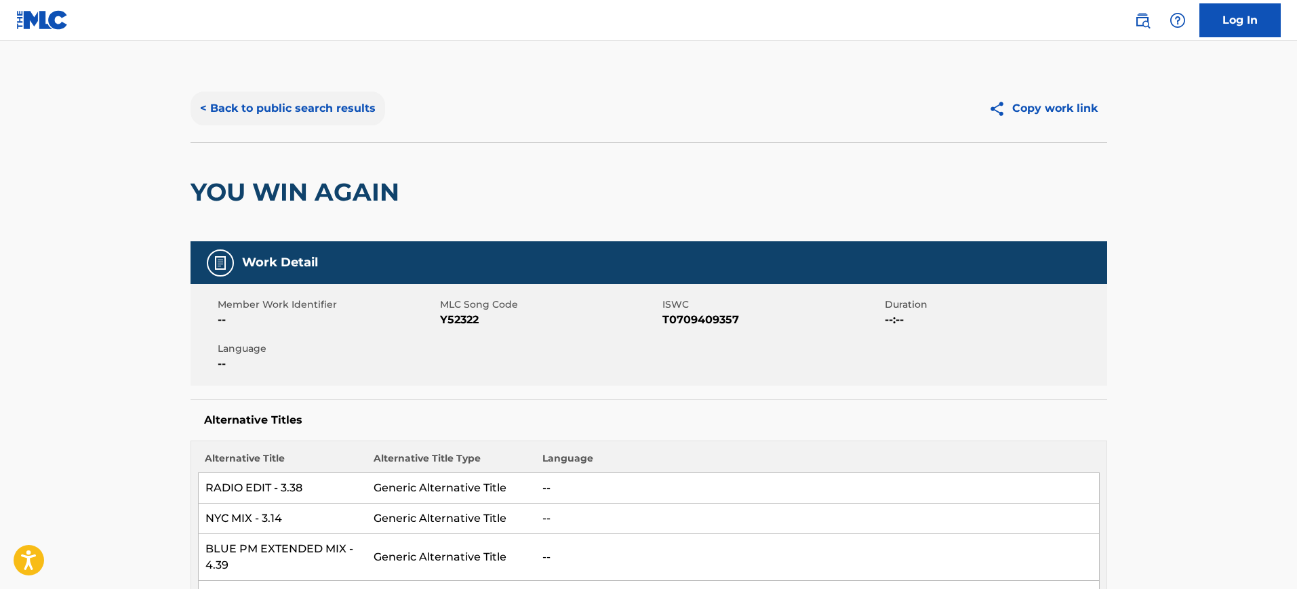
drag, startPoint x: 246, startPoint y: 93, endPoint x: 274, endPoint y: 96, distance: 28.0
click at [246, 93] on button "< Back to public search results" at bounding box center [288, 109] width 195 height 34
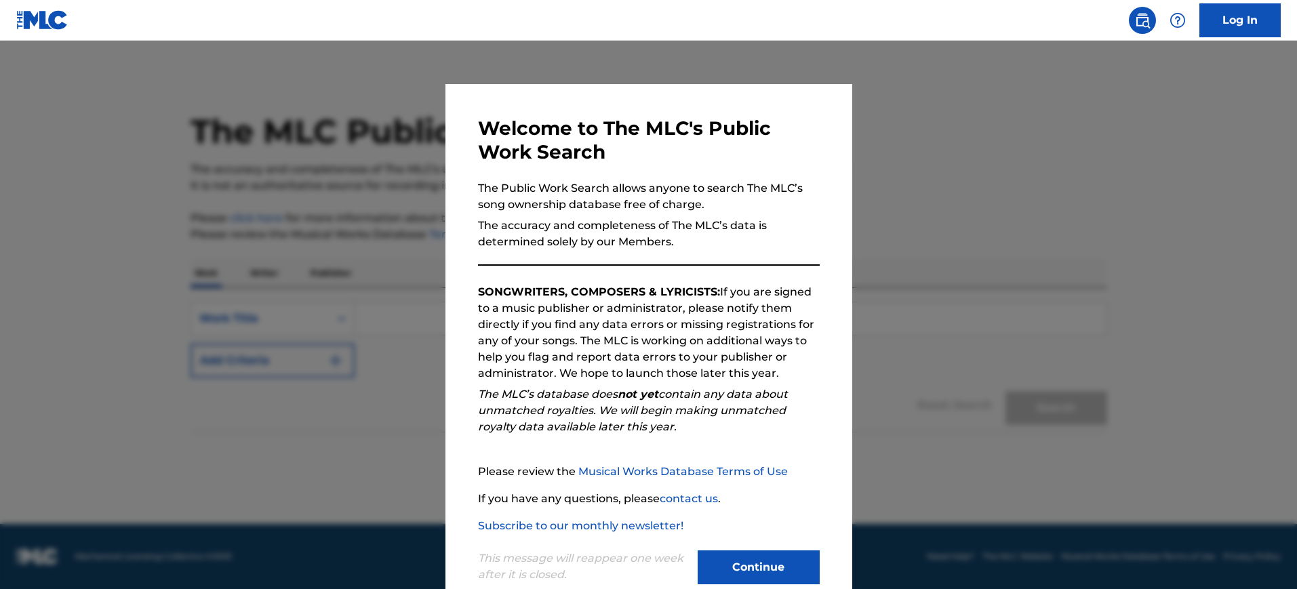
click at [901, 206] on div at bounding box center [648, 335] width 1297 height 589
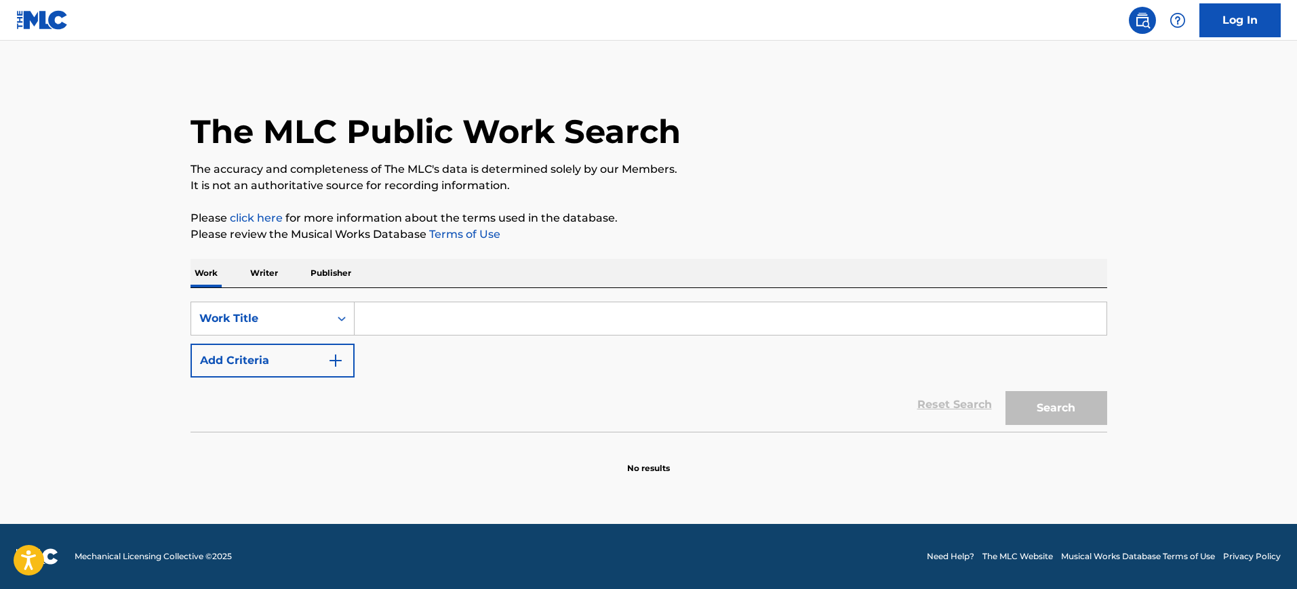
click at [386, 321] on input "Search Form" at bounding box center [731, 318] width 752 height 33
paste input "TENHA DO JOAO MARCELO VILLELA DE SOUZA MAZZA"
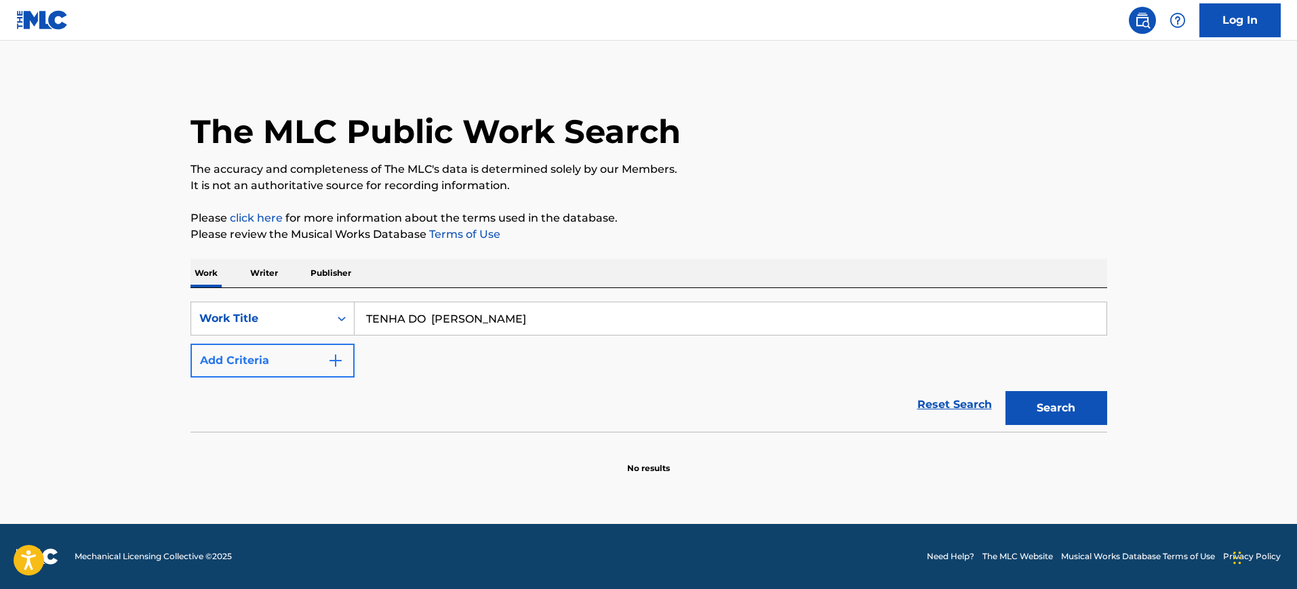
type input "TENHA DO JOAO MARCELO VILLELA DE SOUZA MAZZA"
click at [344, 360] on button "Add Criteria" at bounding box center [273, 361] width 164 height 34
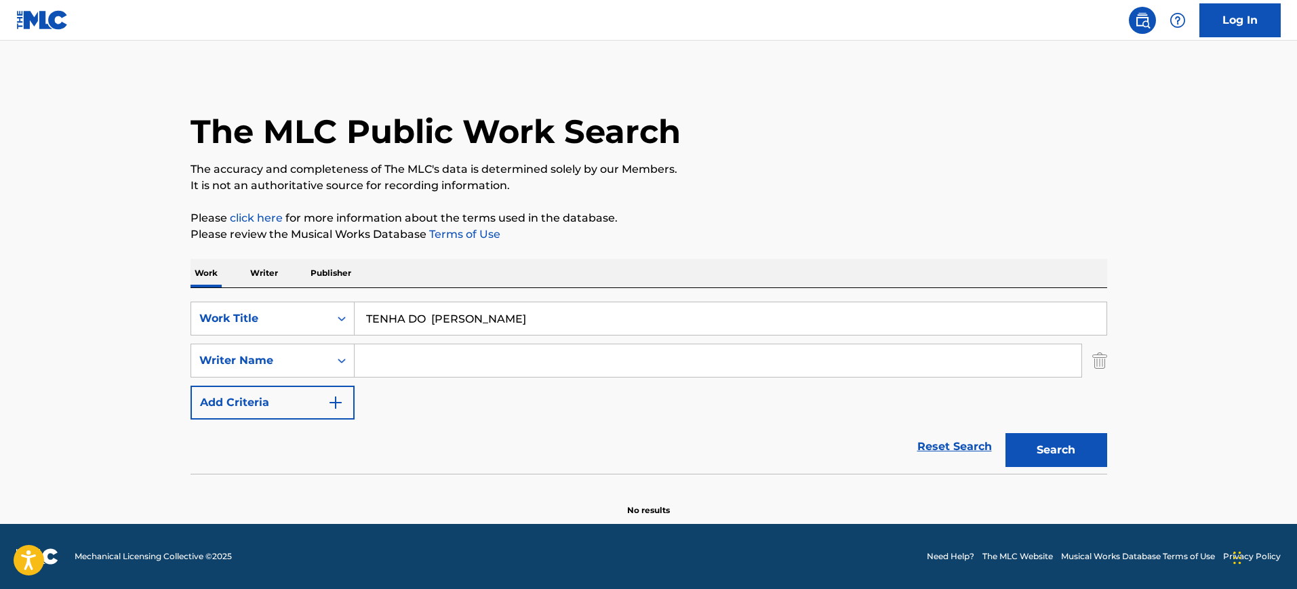
click at [375, 353] on input "Search Form" at bounding box center [718, 360] width 727 height 33
paste input "TENHA DO JOAO MARCELO VILLELA DE SOUZA MAZZA"
type input "TENHA DO JOAO MARCELO VILLELA DE SOUZA MAZZA"
drag, startPoint x: 435, startPoint y: 319, endPoint x: 835, endPoint y: 318, distance: 400.0
click at [835, 318] on input "TENHA DO JOAO MARCELO VILLELA DE SOUZA MAZZA" at bounding box center [731, 318] width 752 height 33
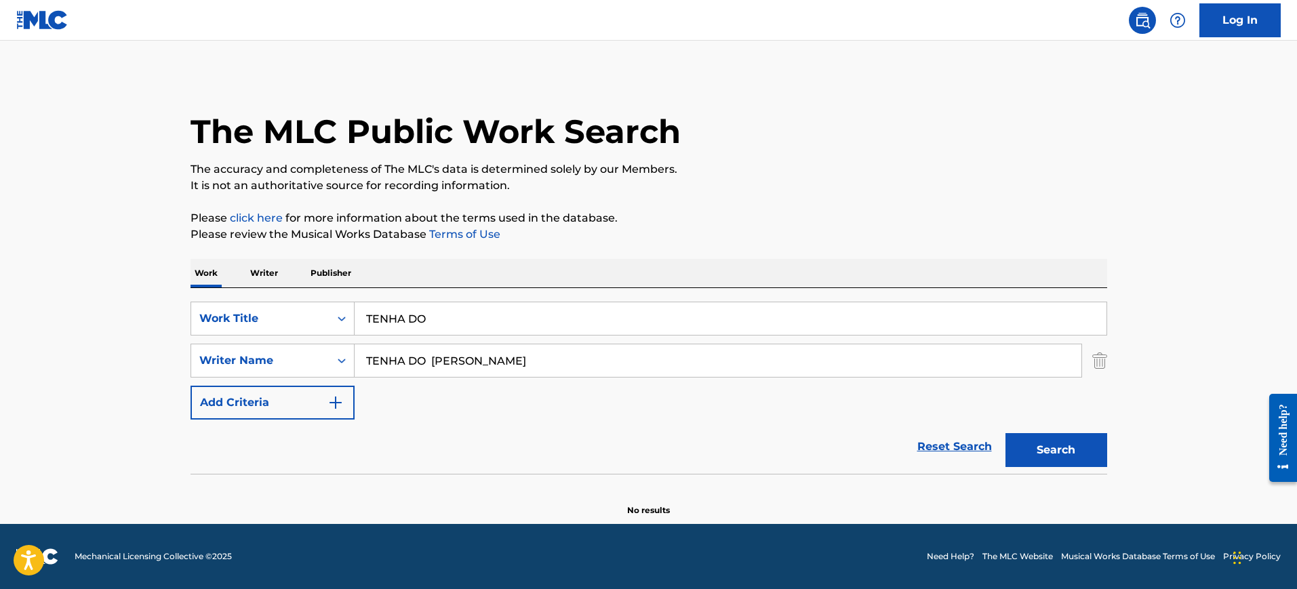
type input "TENHA DO"
click at [887, 242] on p "Please review the Musical Works Database Terms of Use" at bounding box center [649, 234] width 917 height 16
drag, startPoint x: 533, startPoint y: 361, endPoint x: 184, endPoint y: 357, distance: 349.2
click at [184, 357] on div "The MLC Public Work Search The accuracy and completeness of The MLC's data is d…" at bounding box center [648, 296] width 949 height 442
drag, startPoint x: 412, startPoint y: 357, endPoint x: 1059, endPoint y: 390, distance: 648.2
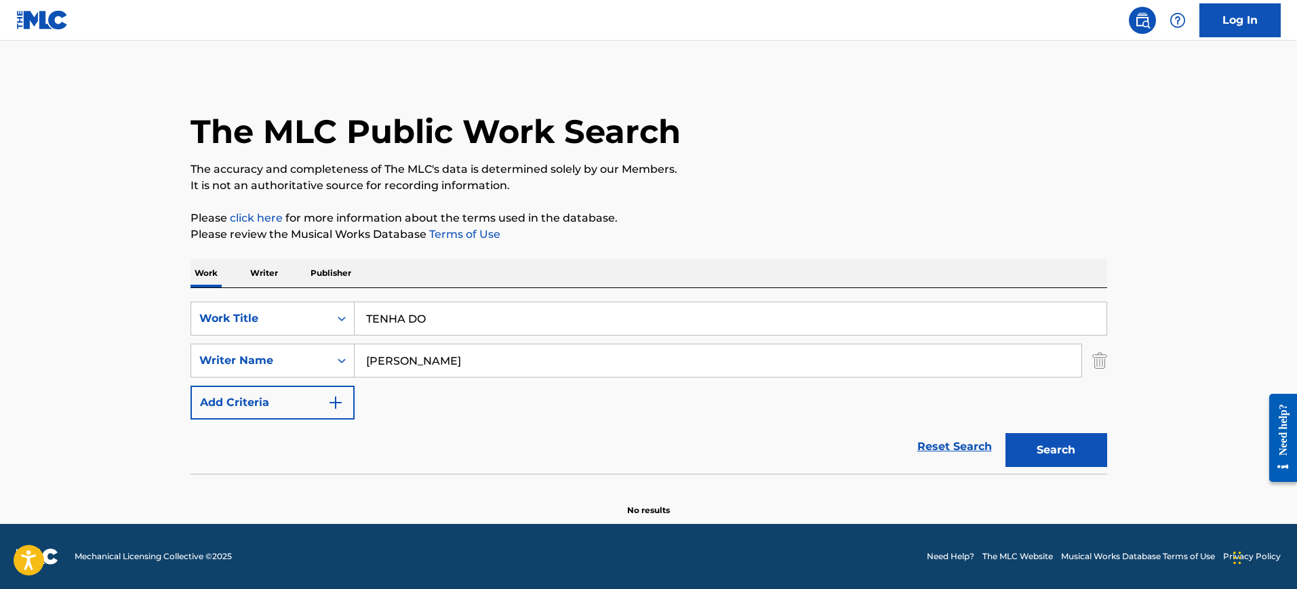
click at [1059, 390] on div "SearchWithCriteriac8405580-519a-454f-8039-e44fe4f8701c Work Title TENHA DO Sear…" at bounding box center [649, 361] width 917 height 118
type input "VILLELA"
click at [1005, 433] on button "Search" at bounding box center [1056, 450] width 102 height 34
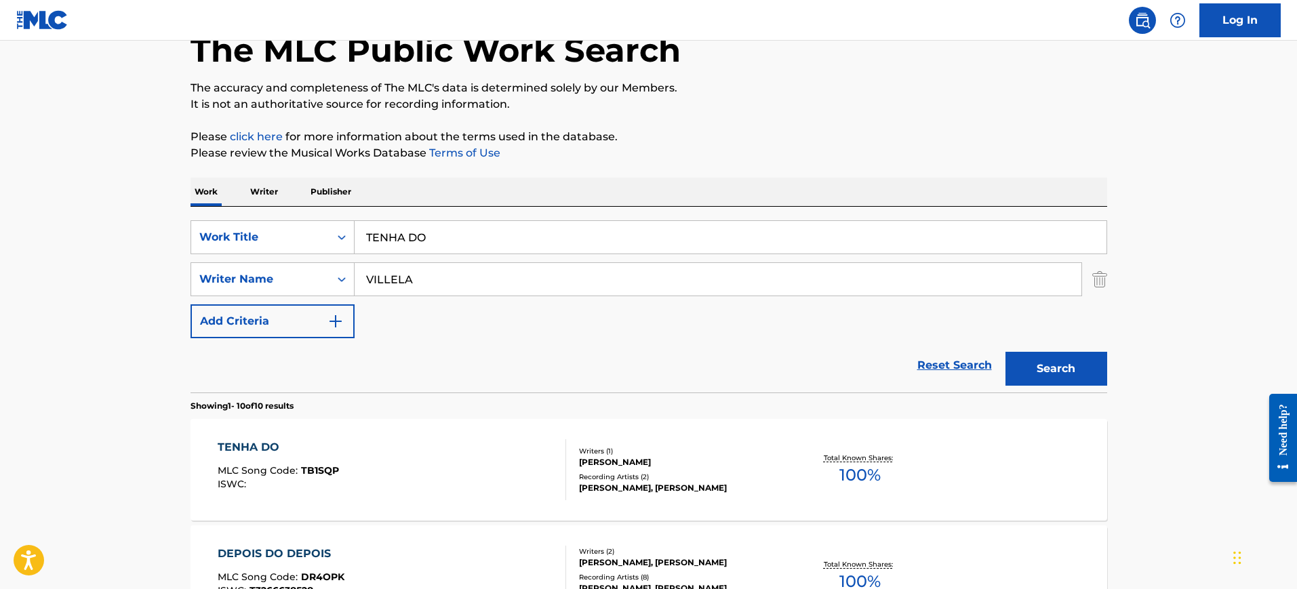
scroll to position [169, 0]
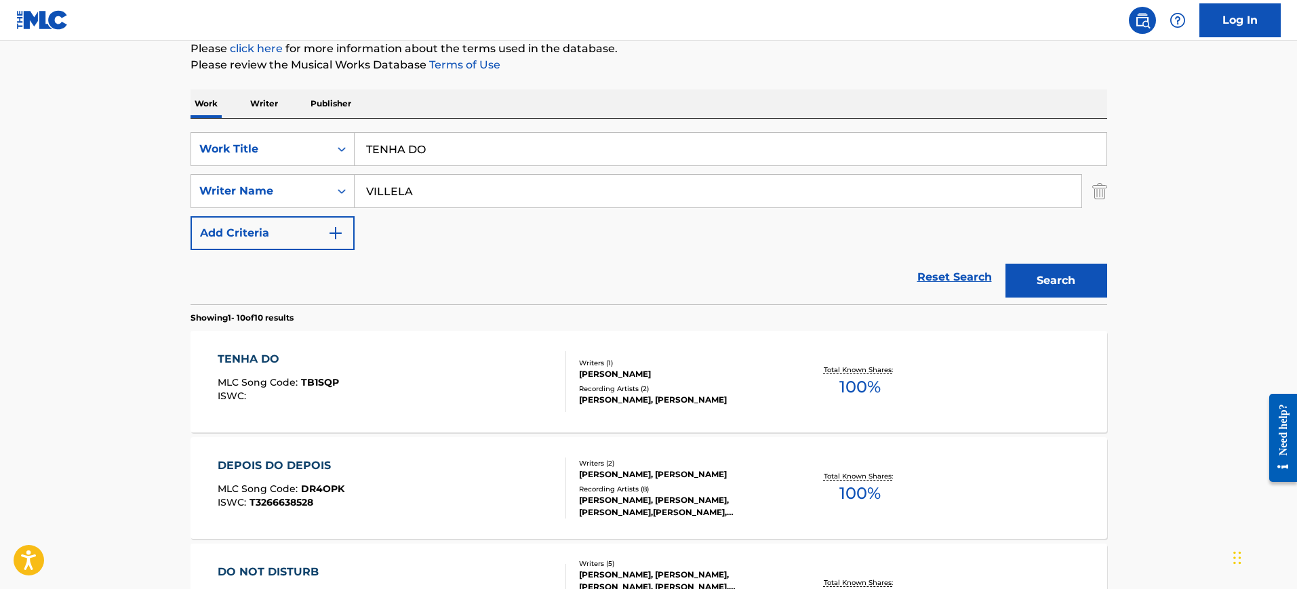
click at [359, 357] on div "TENHA DO MLC Song Code : TB1SQP ISWC :" at bounding box center [392, 381] width 348 height 61
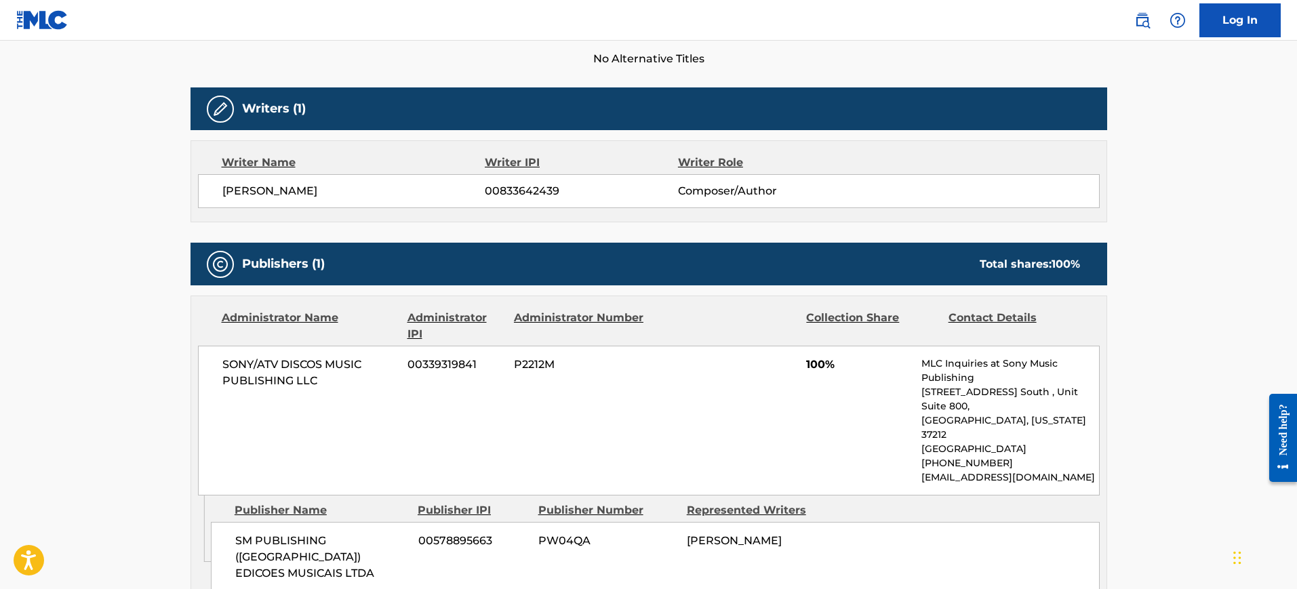
scroll to position [388, 0]
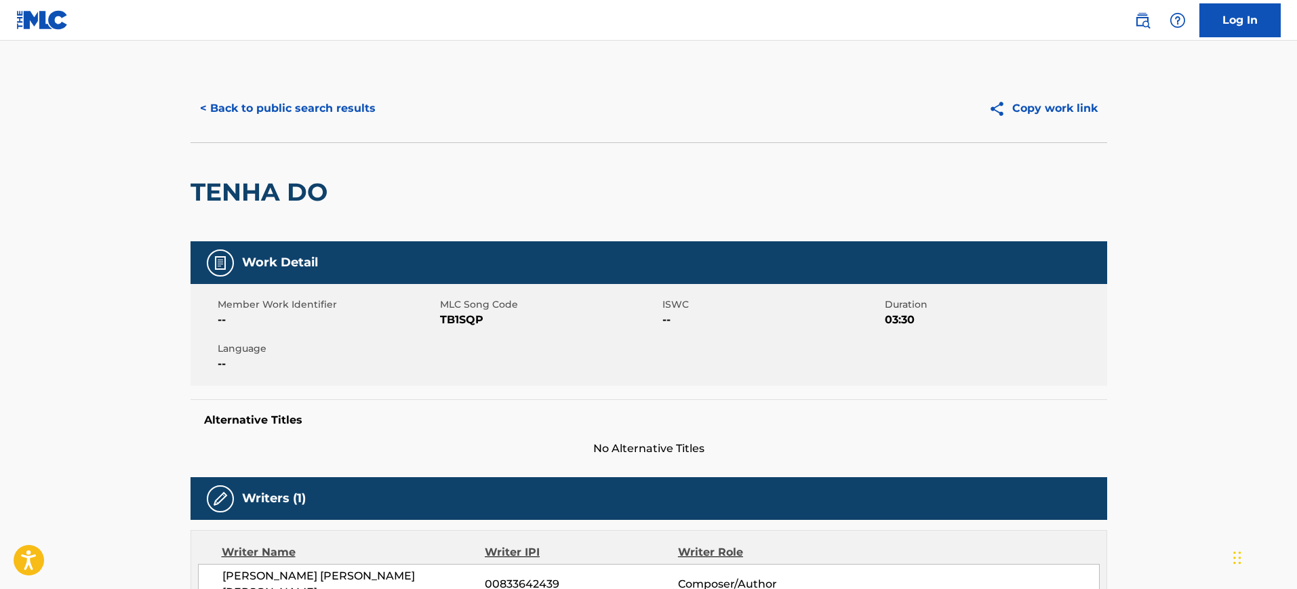
click at [268, 98] on button "< Back to public search results" at bounding box center [288, 109] width 195 height 34
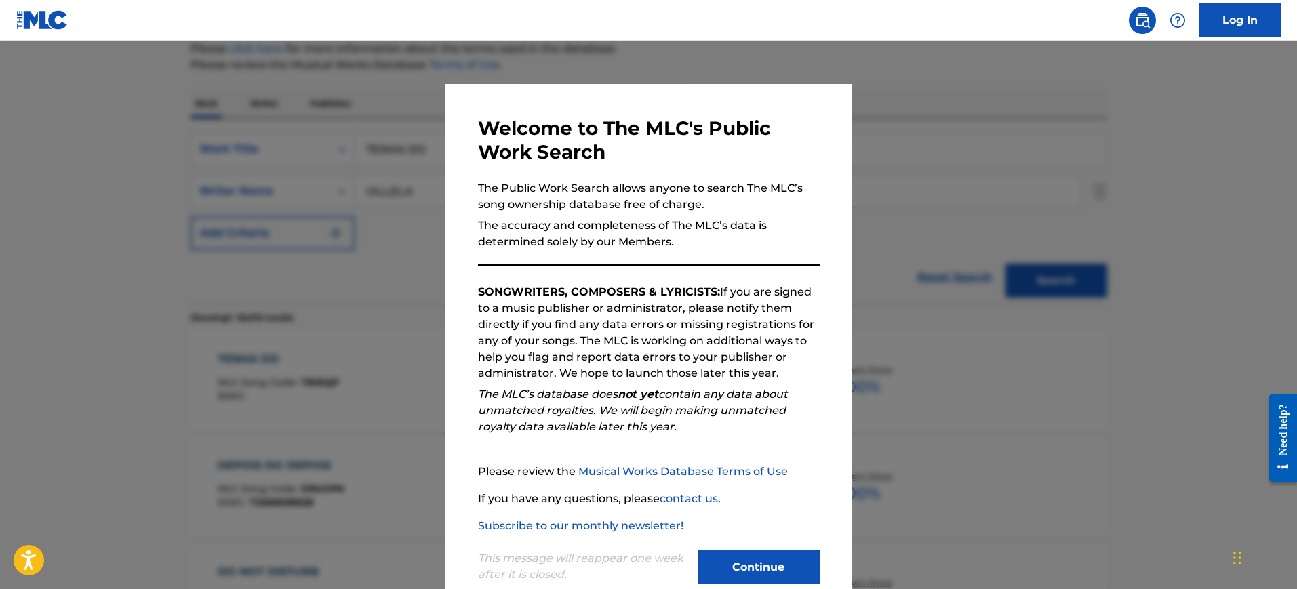
click at [1011, 209] on div at bounding box center [648, 335] width 1297 height 589
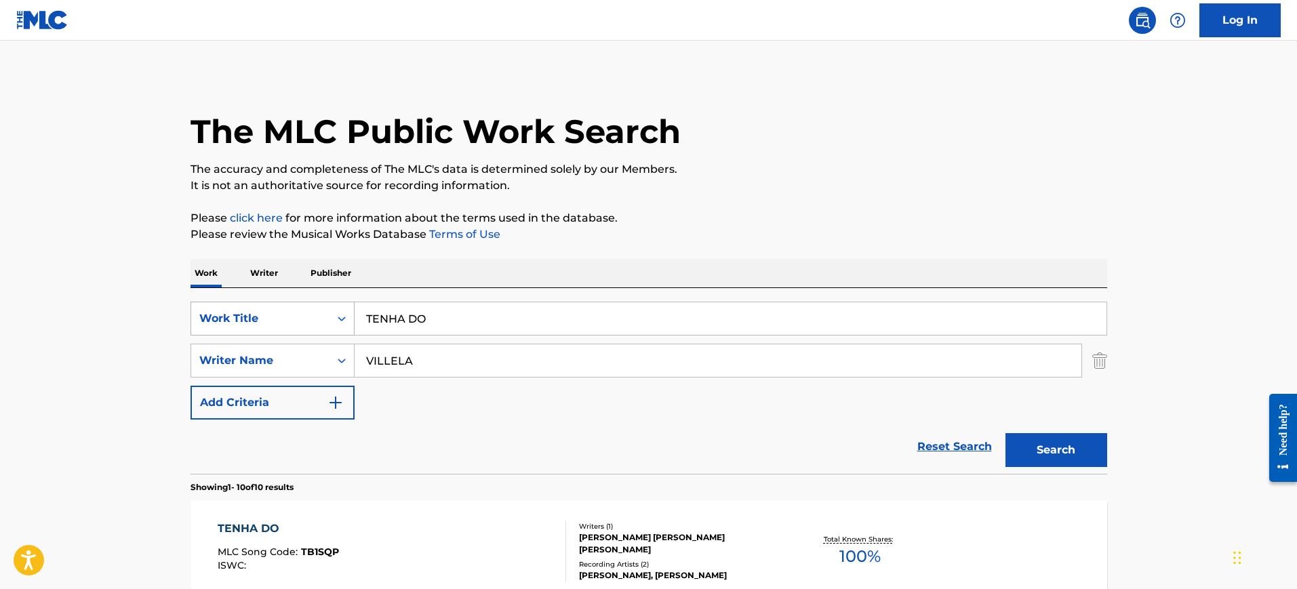
drag, startPoint x: 438, startPoint y: 326, endPoint x: 308, endPoint y: 333, distance: 129.7
click at [308, 333] on div "SearchWithCriteriac8405580-519a-454f-8039-e44fe4f8701c Work Title TENHA DO" at bounding box center [649, 319] width 917 height 34
paste input "Livin My Life [PERSON_NAME]"
type input "Livin My Life [PERSON_NAME]"
drag, startPoint x: 422, startPoint y: 360, endPoint x: 291, endPoint y: 369, distance: 131.8
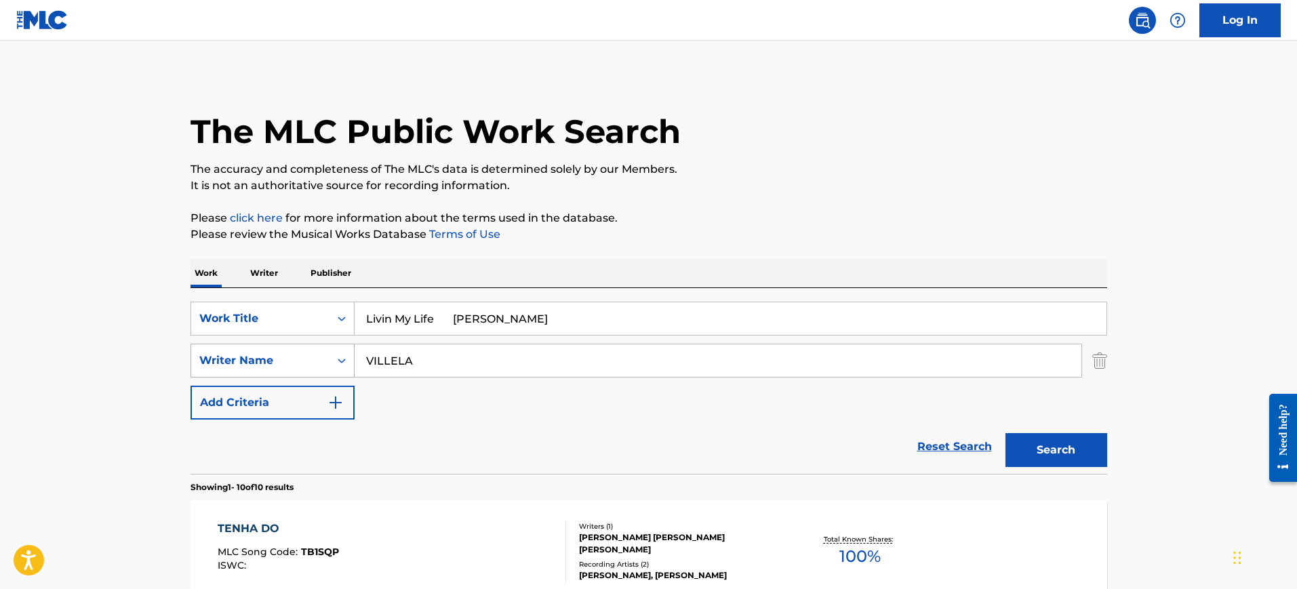
click at [291, 369] on div "SearchWithCriteriacf3899ab-27db-4fb3-a43d-118a56a48c09 Writer Name [PERSON_NAME]" at bounding box center [649, 361] width 917 height 34
paste input "Livin My Life [PERSON_NAME]"
type input "Livin My Life [PERSON_NAME]"
drag, startPoint x: 438, startPoint y: 321, endPoint x: 557, endPoint y: 321, distance: 119.3
click at [557, 321] on input "Livin My Life [PERSON_NAME]" at bounding box center [731, 318] width 752 height 33
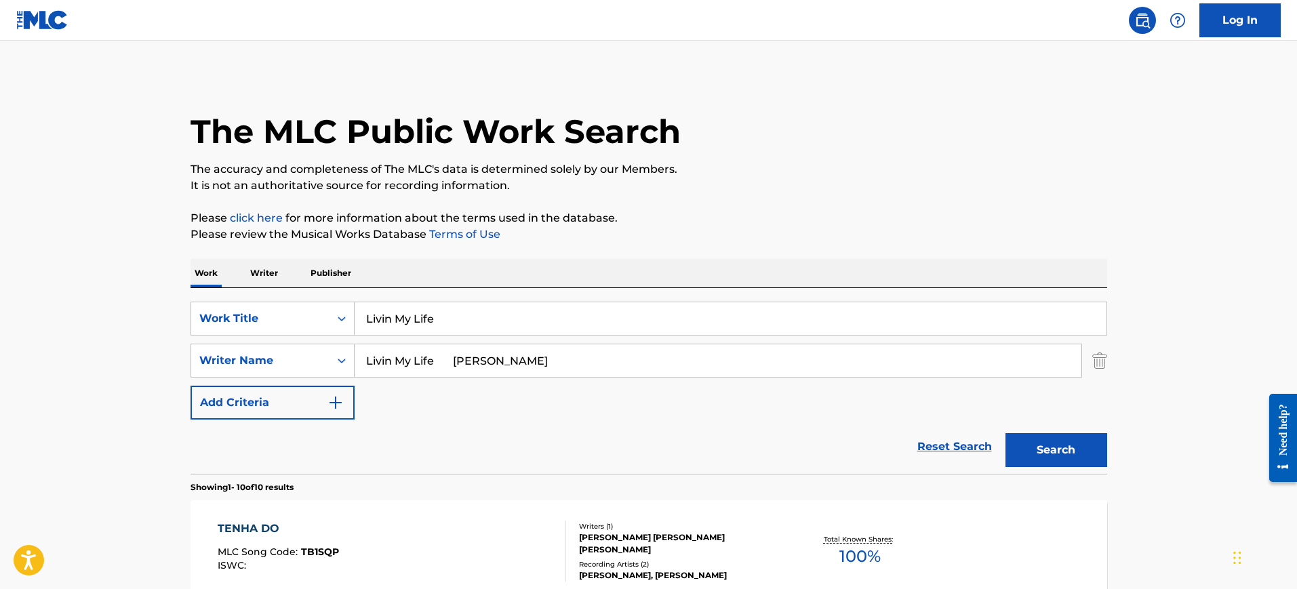
type input "Livin My Life"
drag, startPoint x: 474, startPoint y: 360, endPoint x: 127, endPoint y: 354, distance: 347.2
type input "Gong"
click at [1005, 433] on button "Search" at bounding box center [1056, 450] width 102 height 34
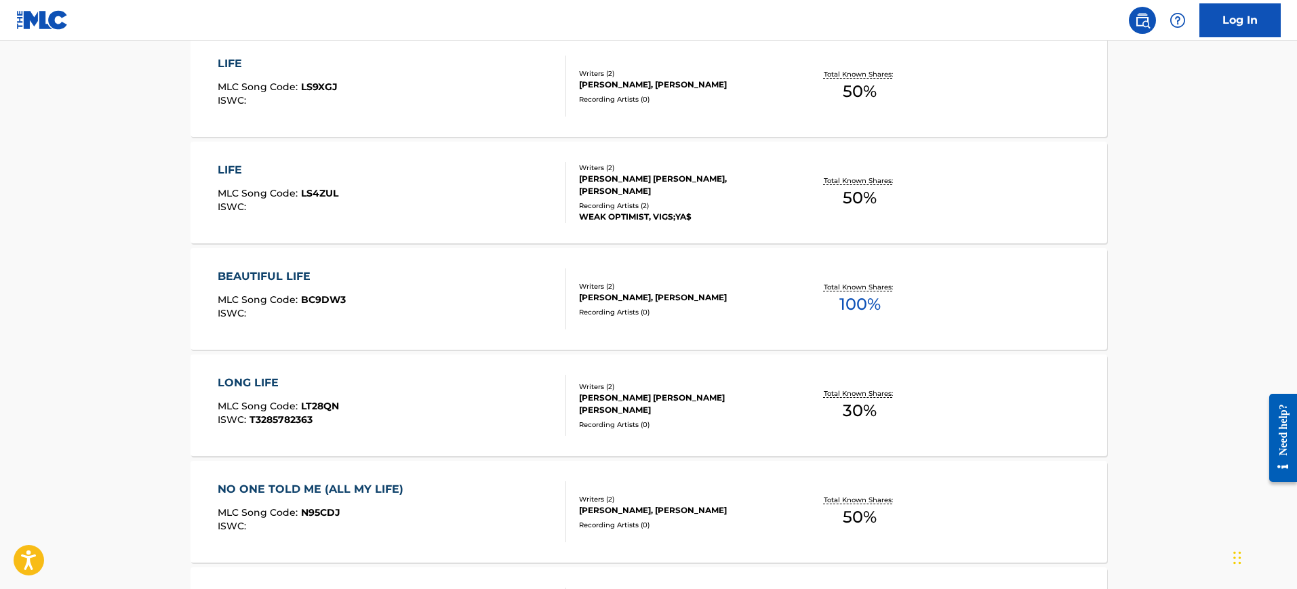
scroll to position [847, 0]
